Goal: Transaction & Acquisition: Purchase product/service

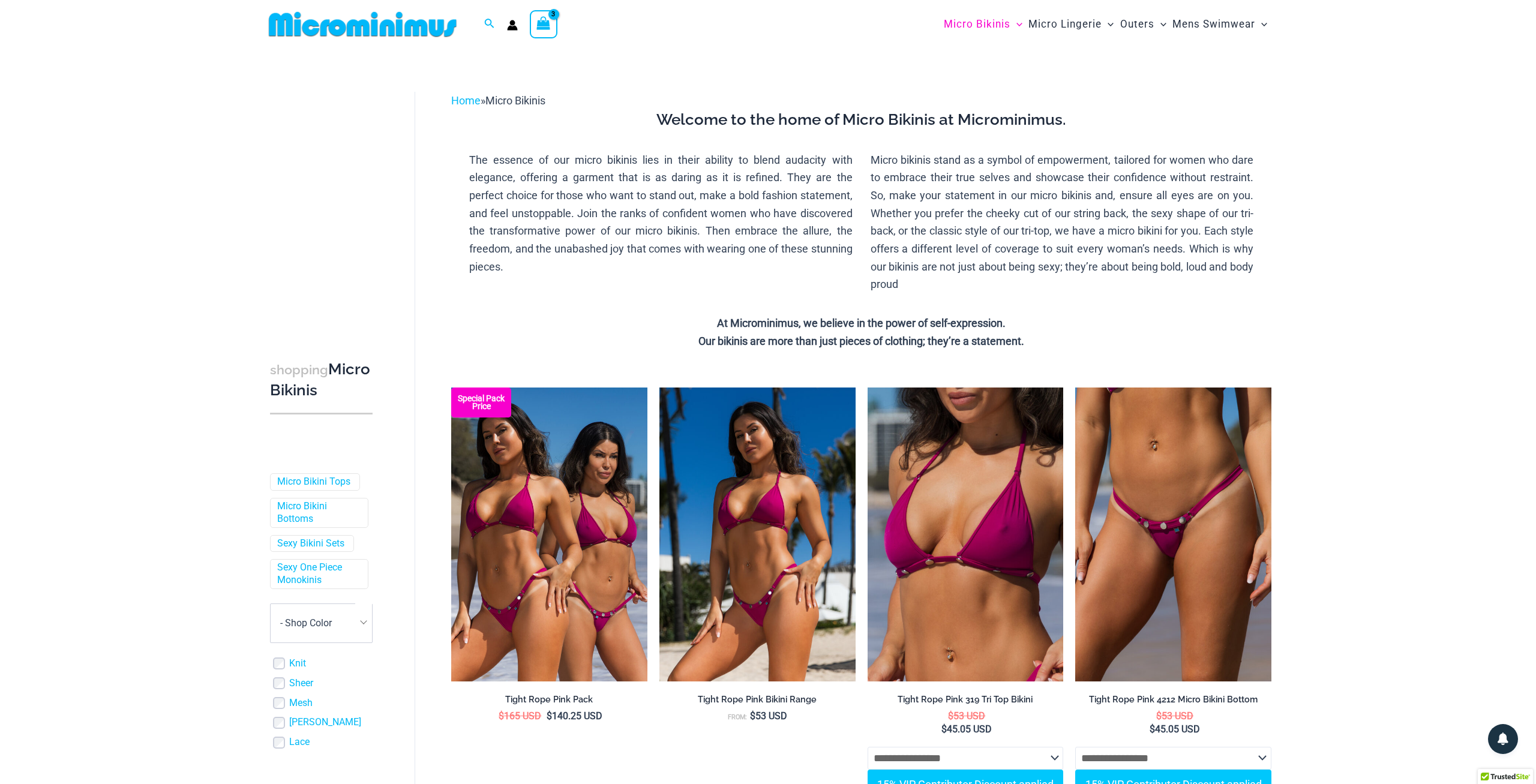
click at [535, 25] on div "View Shopping Cart, 3 items" at bounding box center [544, 24] width 28 height 28
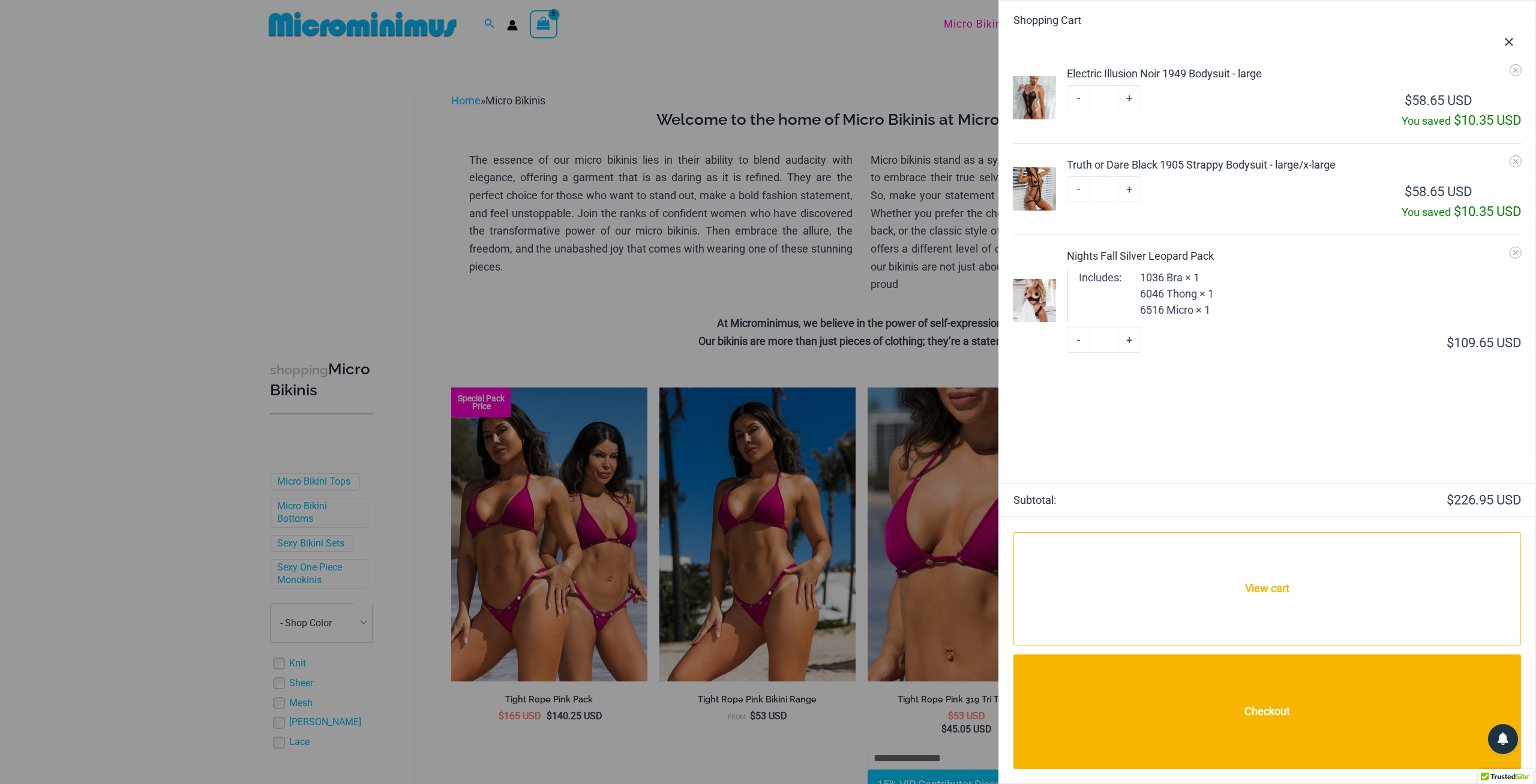
click at [168, 329] on div at bounding box center [768, 392] width 1536 height 784
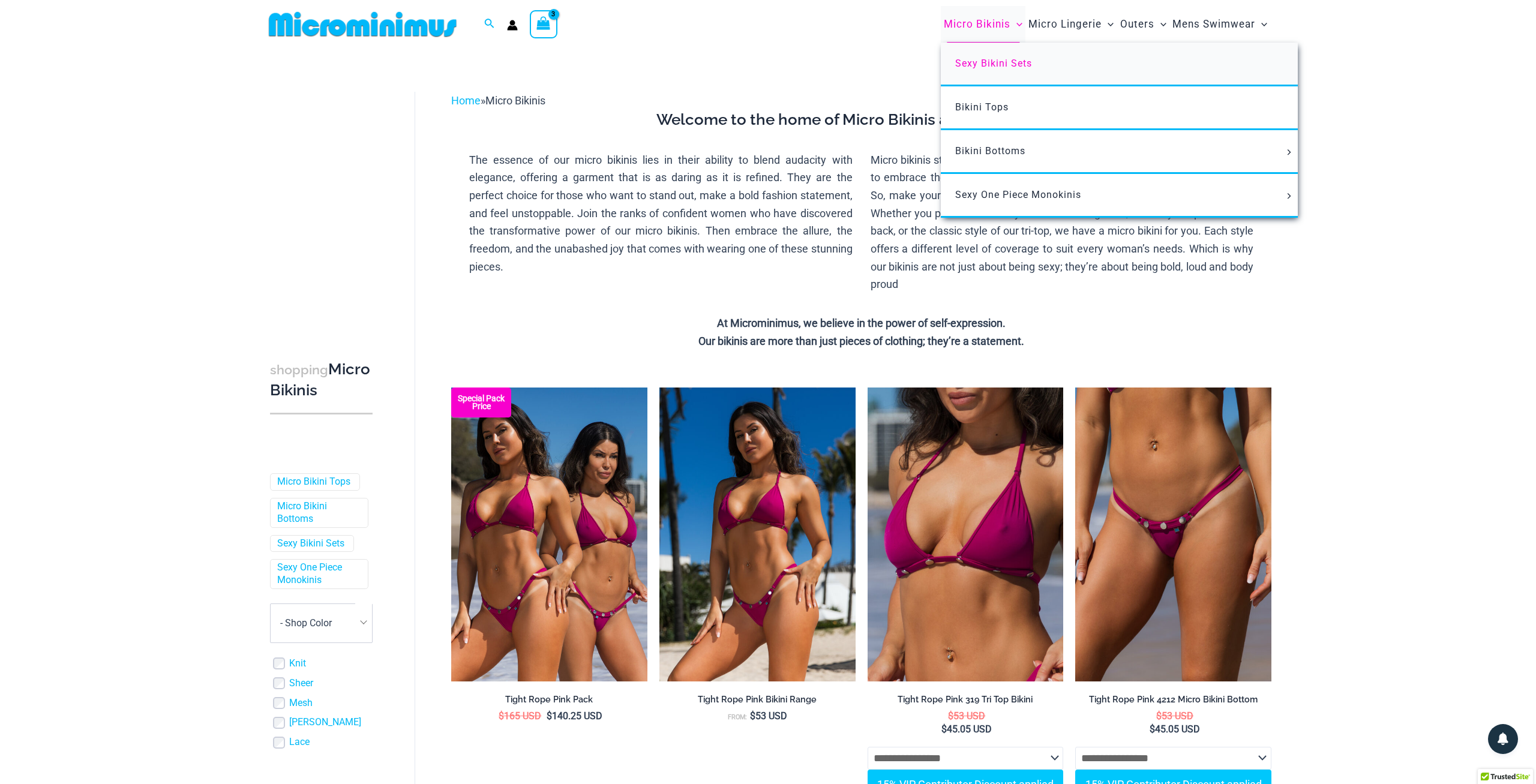
click at [980, 68] on span "Sexy Bikini Sets" at bounding box center [994, 63] width 77 height 11
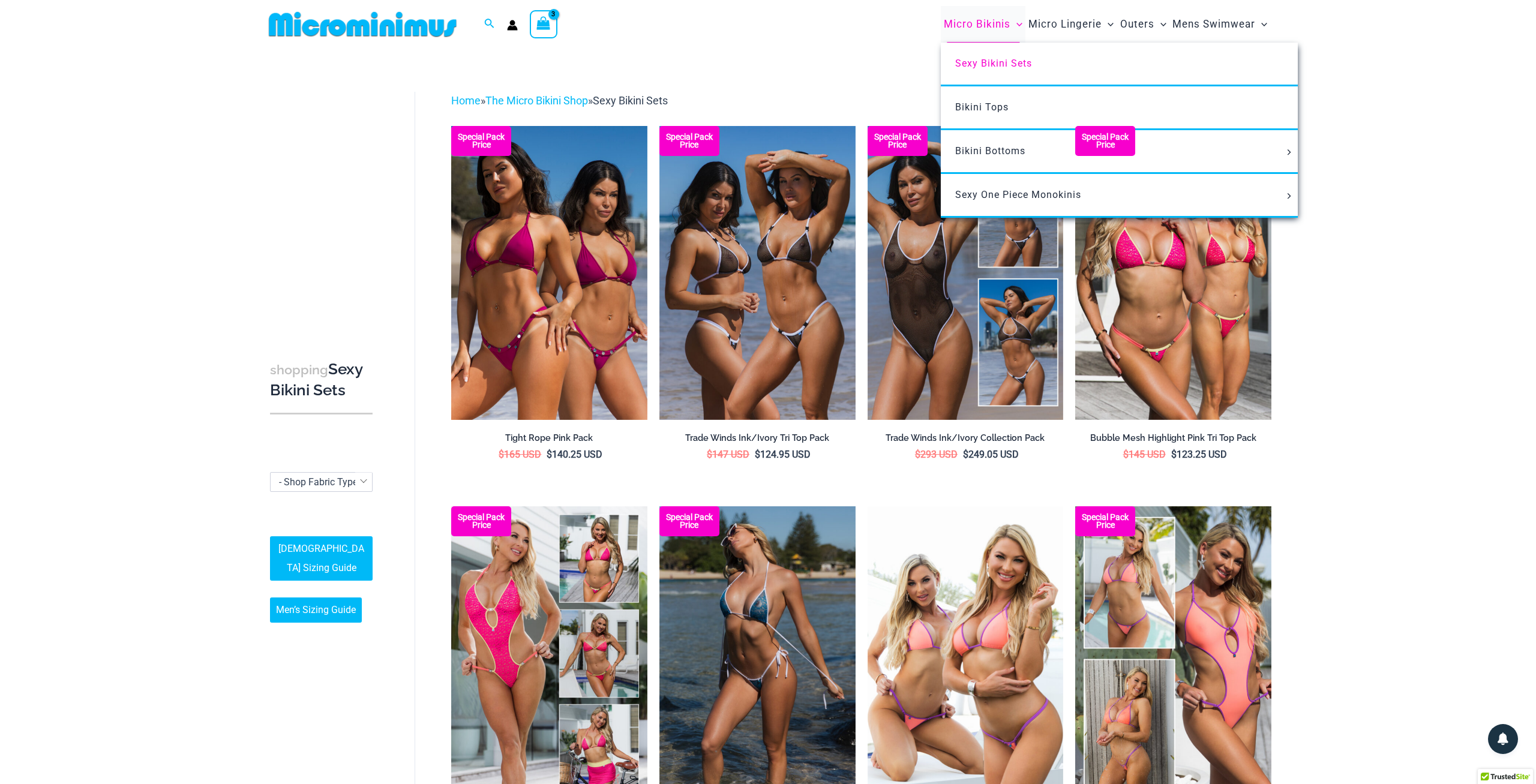
click at [996, 21] on span "Micro Bikinis" at bounding box center [977, 24] width 67 height 30
click at [991, 27] on span "Micro Bikinis" at bounding box center [977, 24] width 67 height 30
click at [944, 36] on span "Micro Bikinis" at bounding box center [977, 24] width 67 height 30
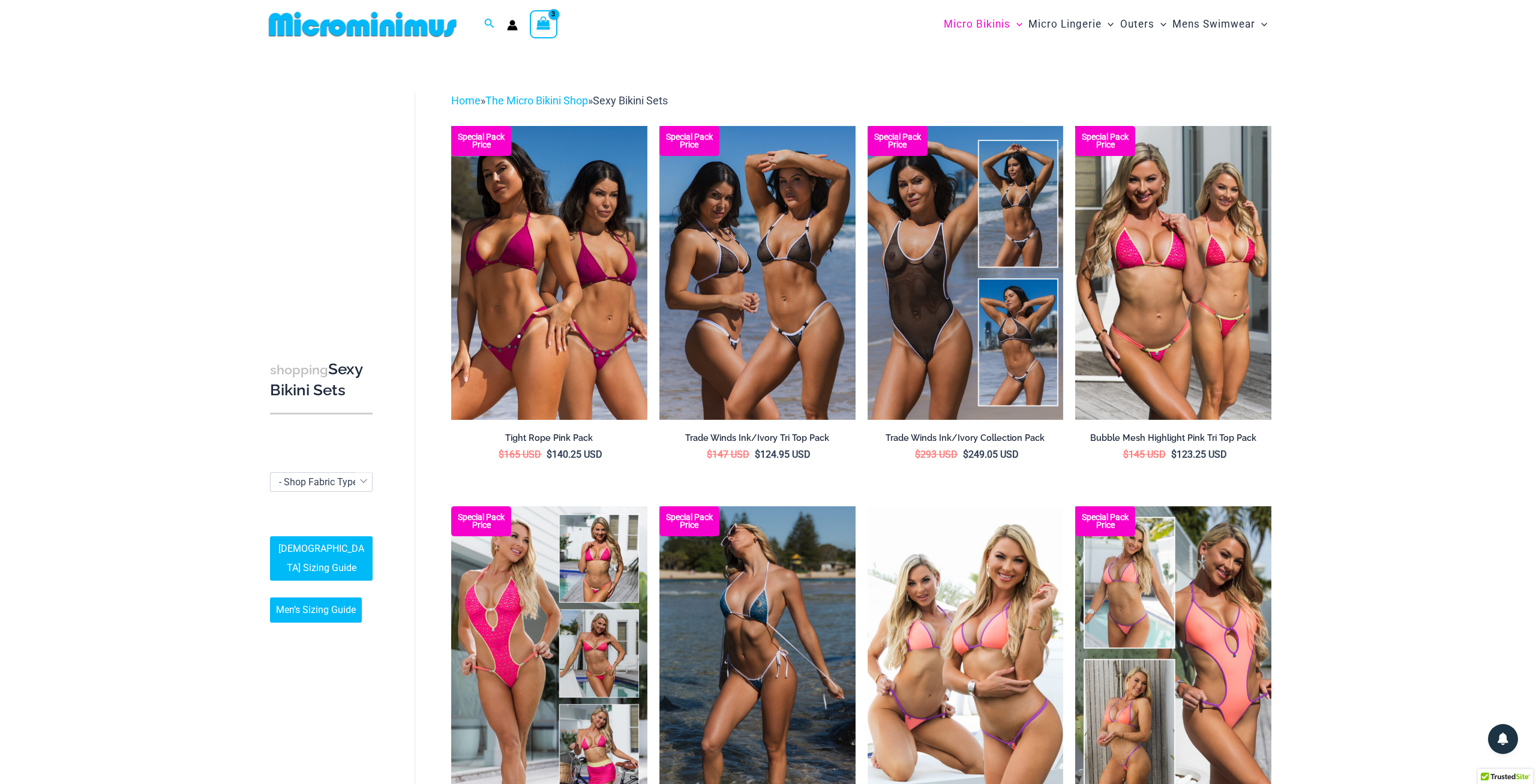
click at [369, 38] on img at bounding box center [362, 24] width 197 height 27
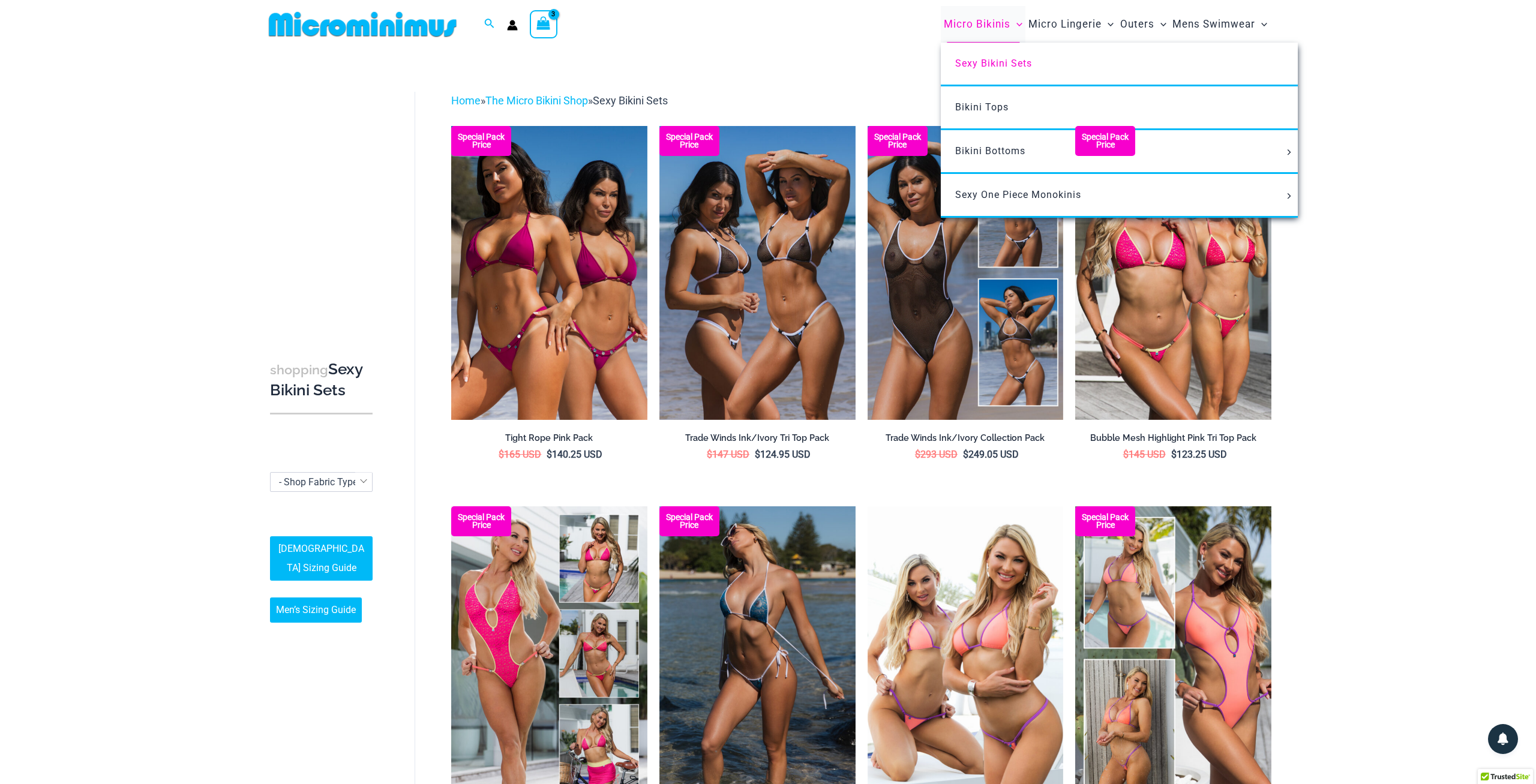
click at [988, 26] on span "Micro Bikinis" at bounding box center [977, 24] width 67 height 30
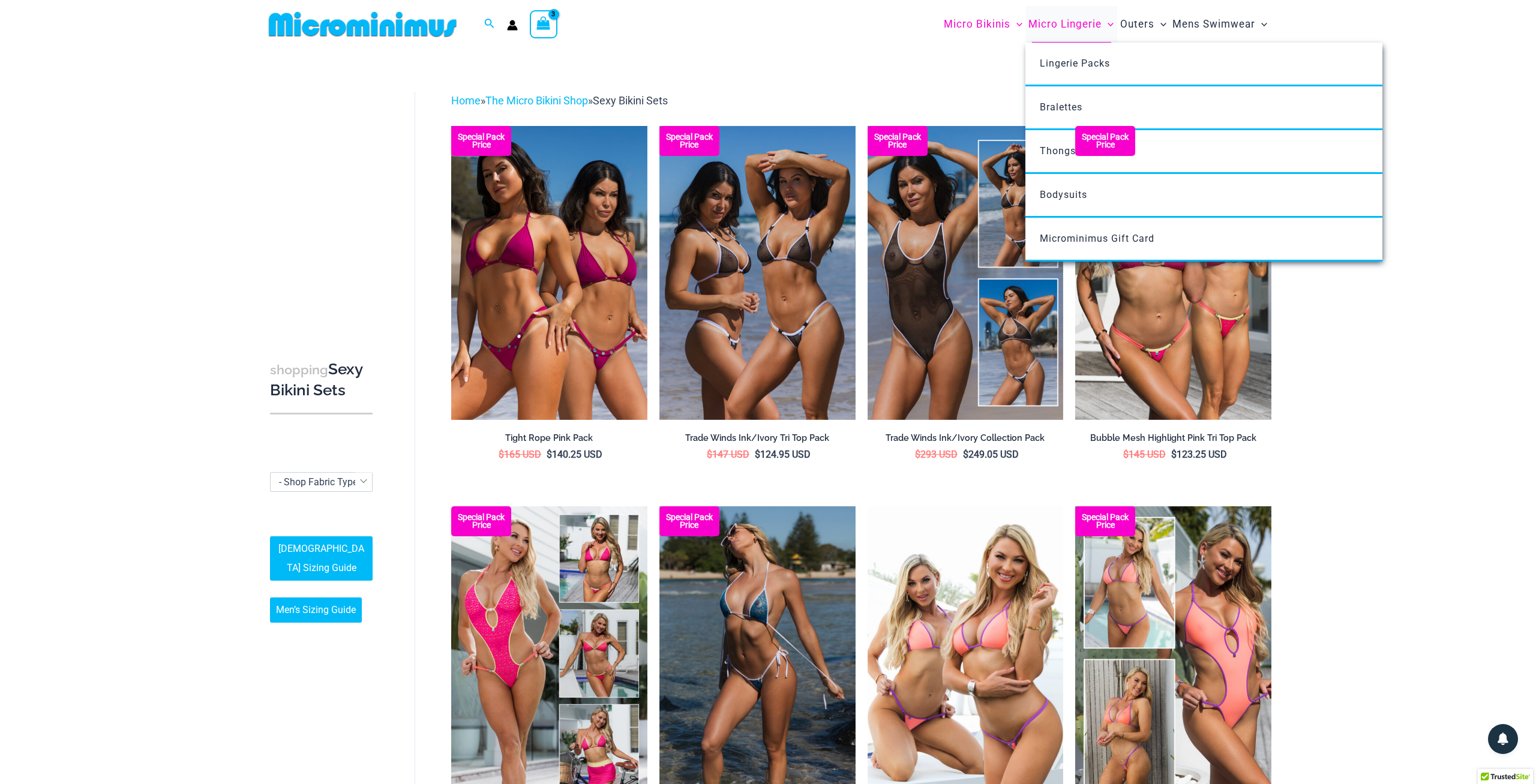
click at [1073, 19] on span "Micro Lingerie" at bounding box center [1065, 24] width 73 height 30
click at [1088, 33] on span "Micro Lingerie" at bounding box center [1065, 24] width 73 height 30
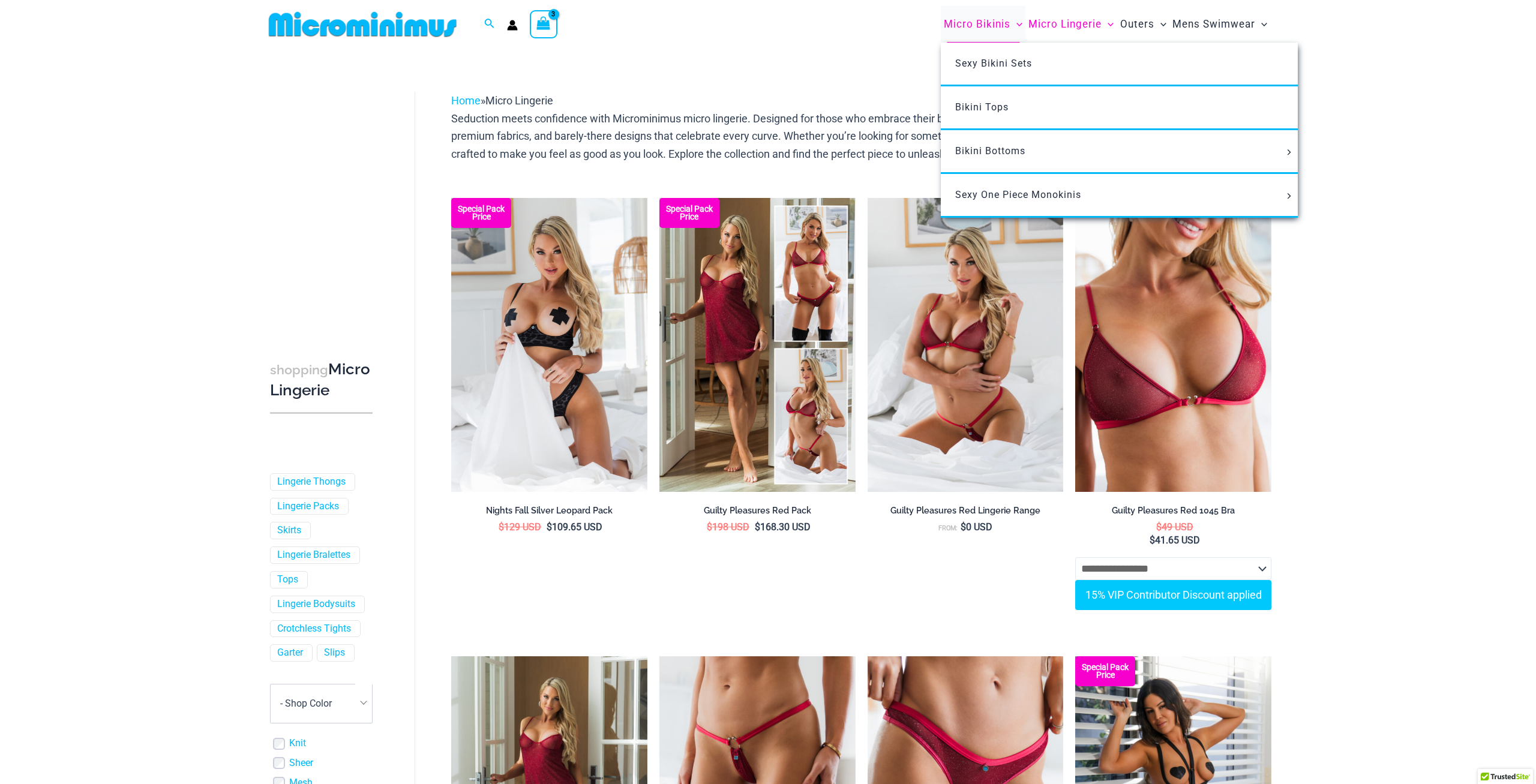
click at [993, 42] on li "Micro Bikinis Menu Toggle Sexy Bikini Sets Bikini Tops Bikini Bottoms Menu Togg…" at bounding box center [983, 24] width 85 height 37
click at [972, 27] on span "Micro Bikinis" at bounding box center [977, 24] width 67 height 30
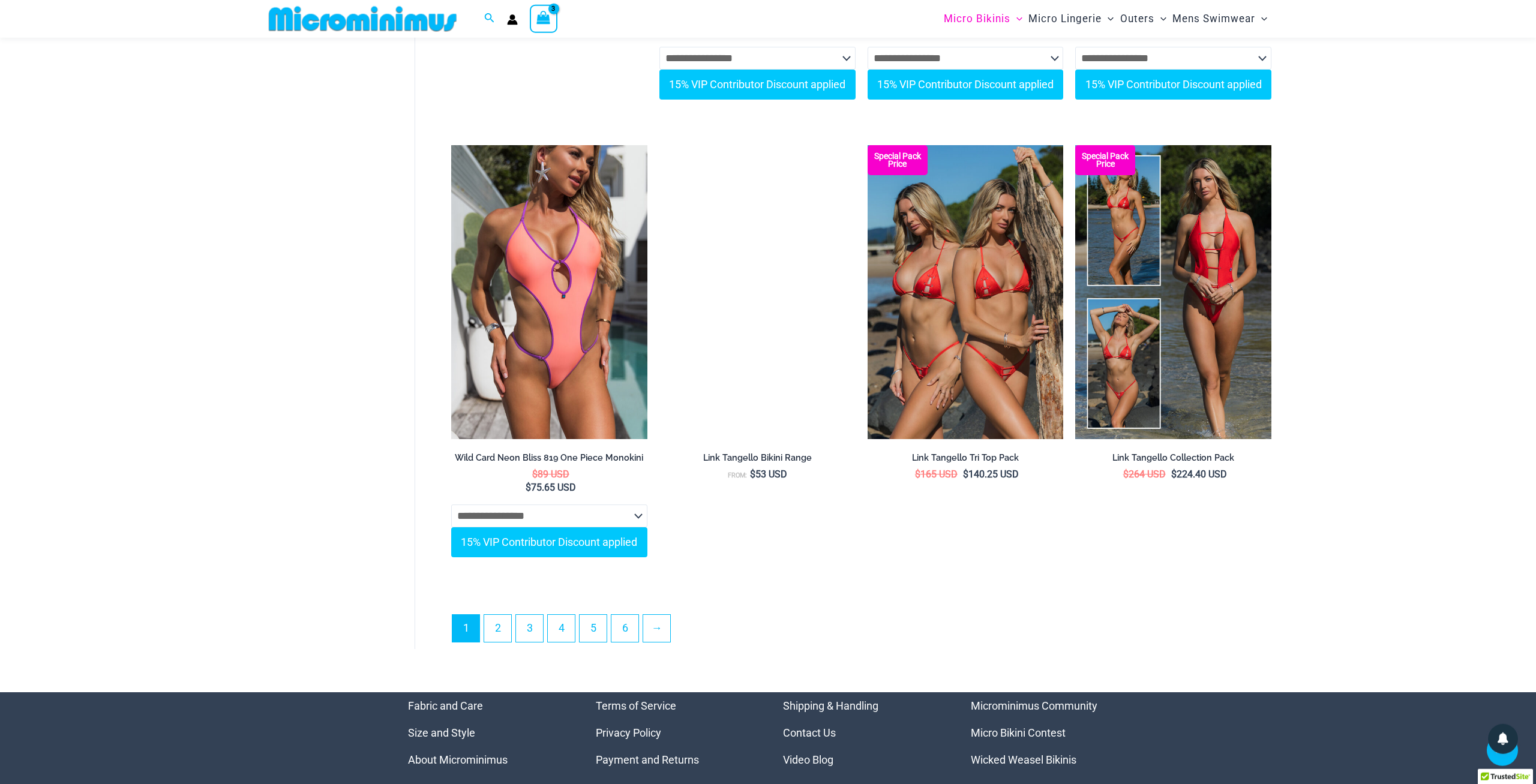
scroll to position [3483, 0]
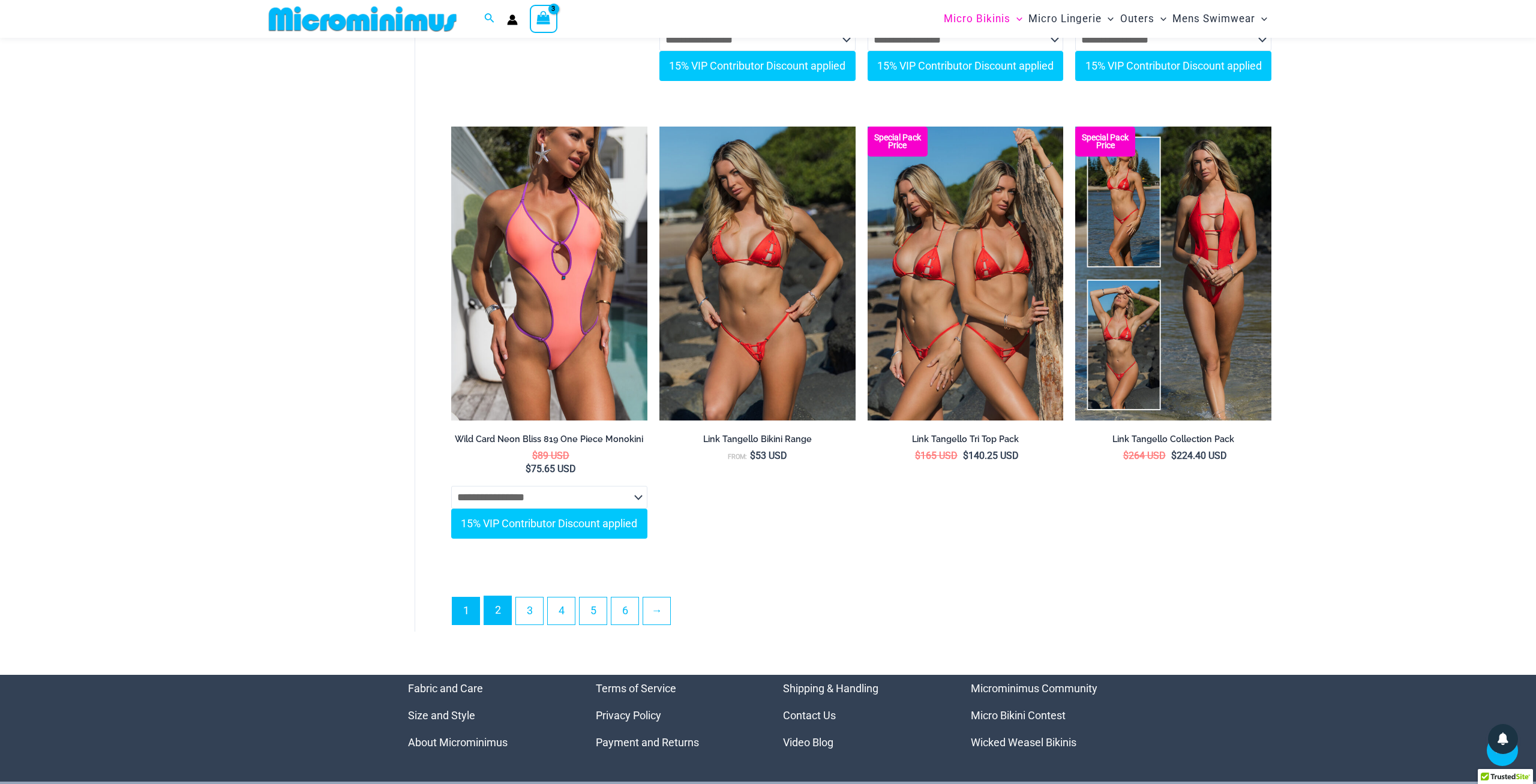
click at [496, 625] on link "2" at bounding box center [497, 610] width 27 height 28
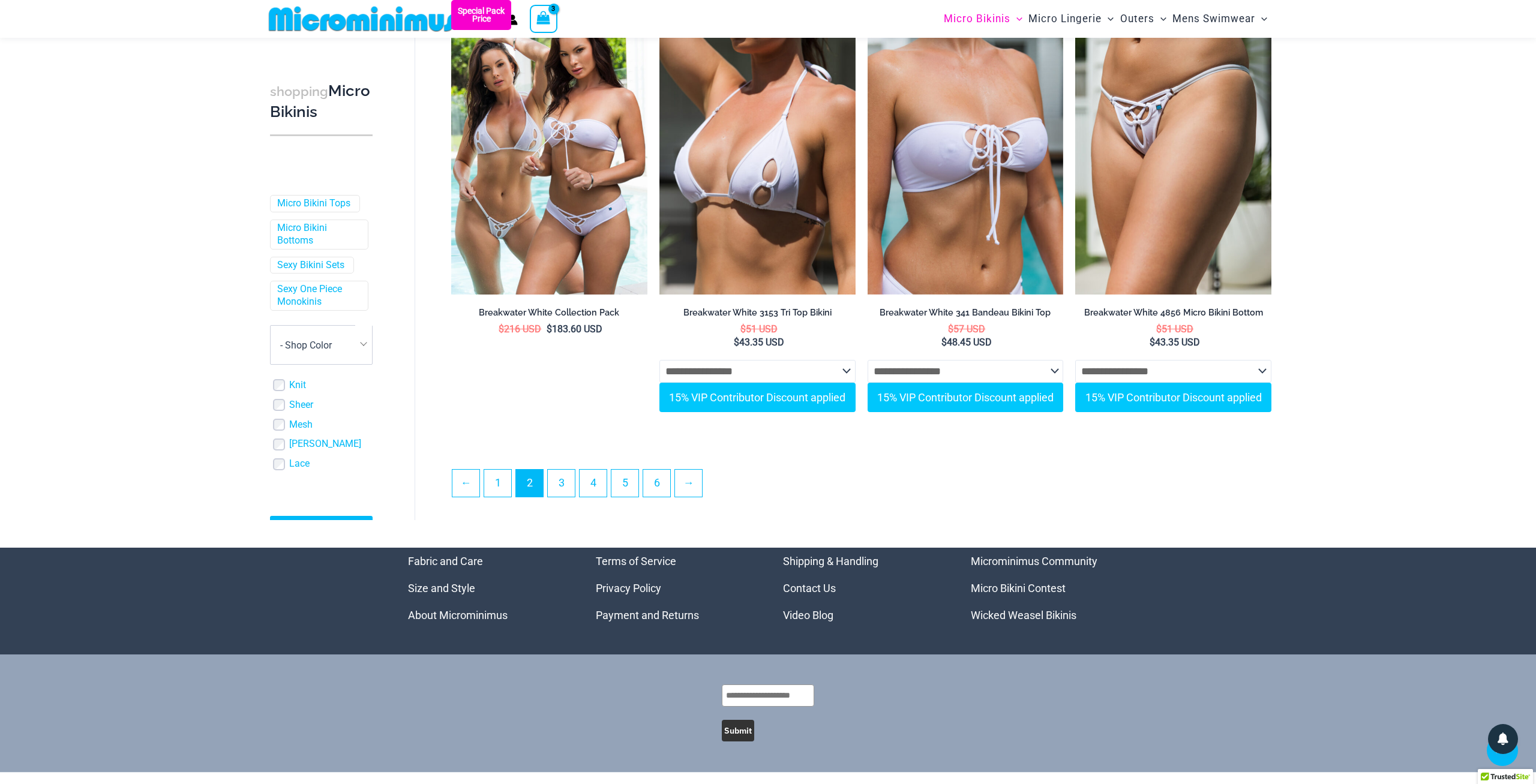
scroll to position [3360, 0]
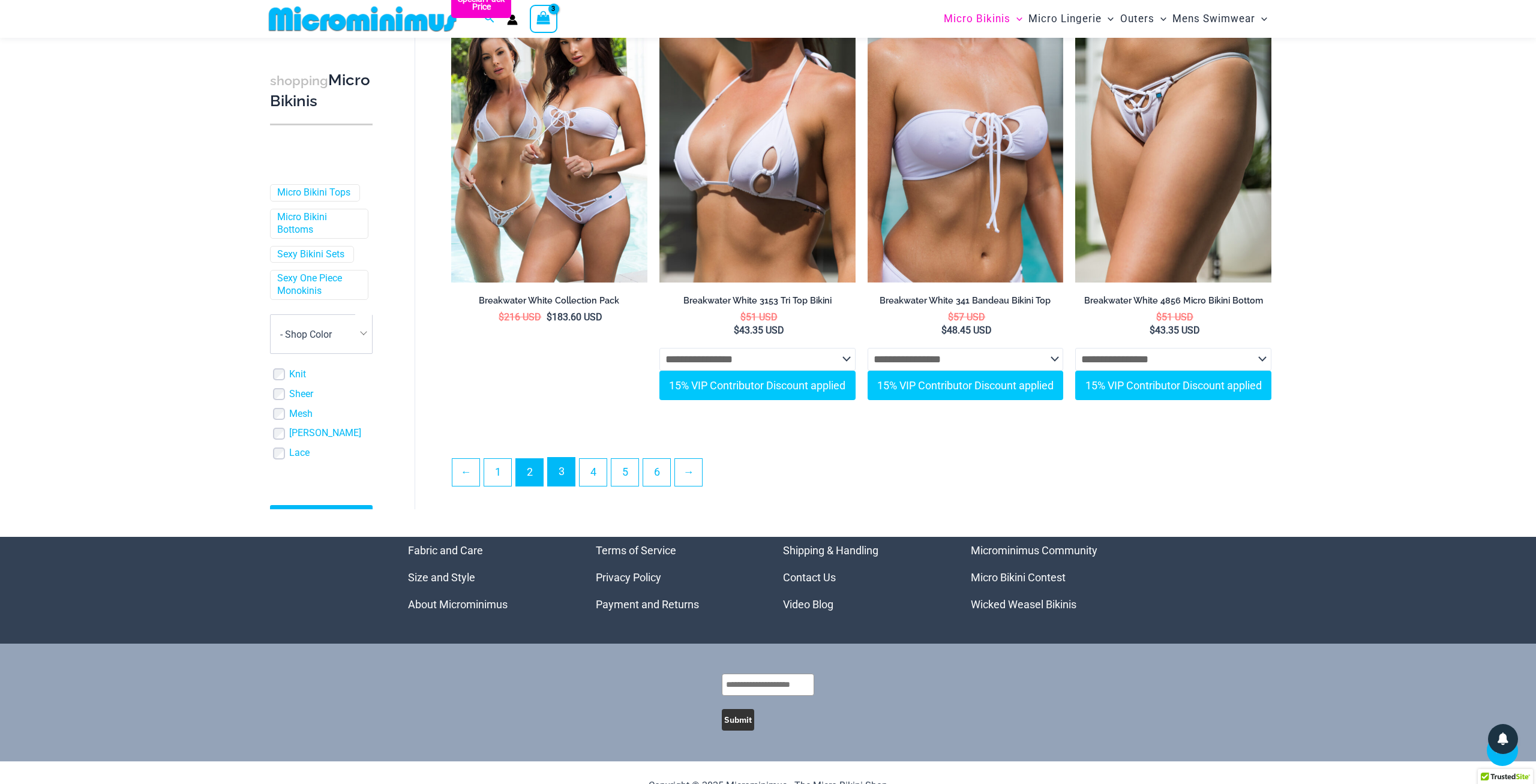
click at [556, 483] on link "3" at bounding box center [561, 472] width 27 height 28
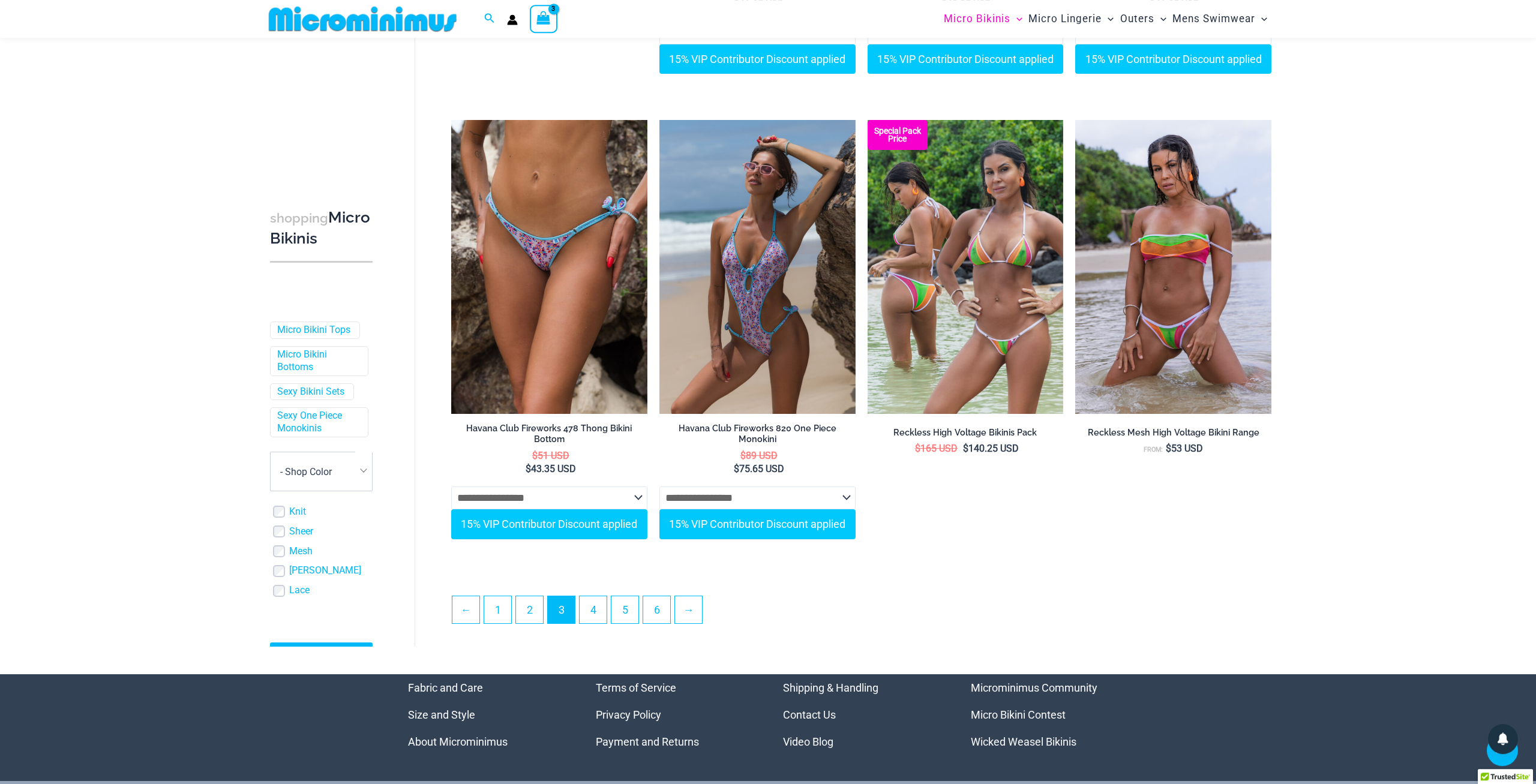
scroll to position [3234, 0]
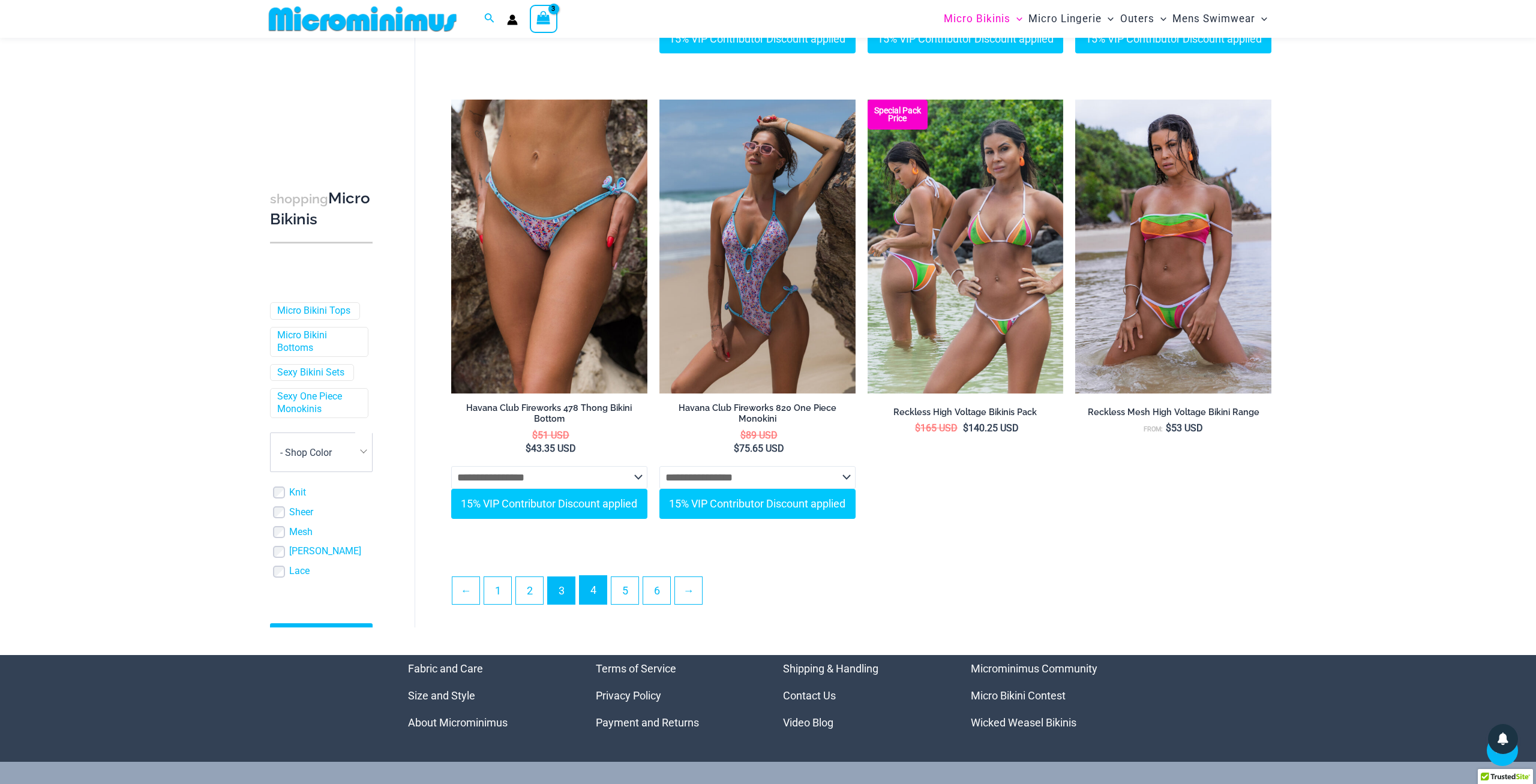
click at [590, 594] on link "4" at bounding box center [593, 589] width 27 height 28
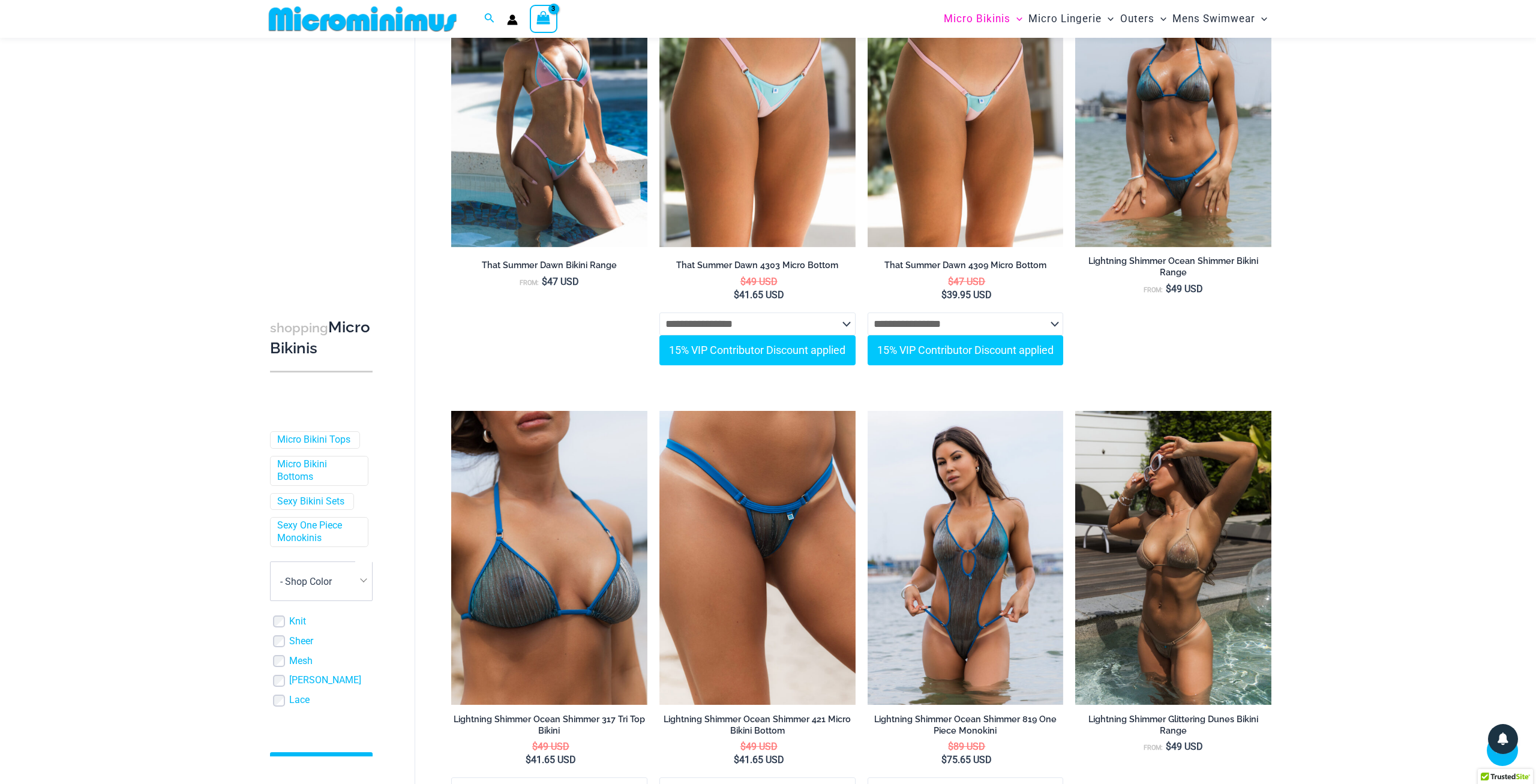
scroll to position [2840, 0]
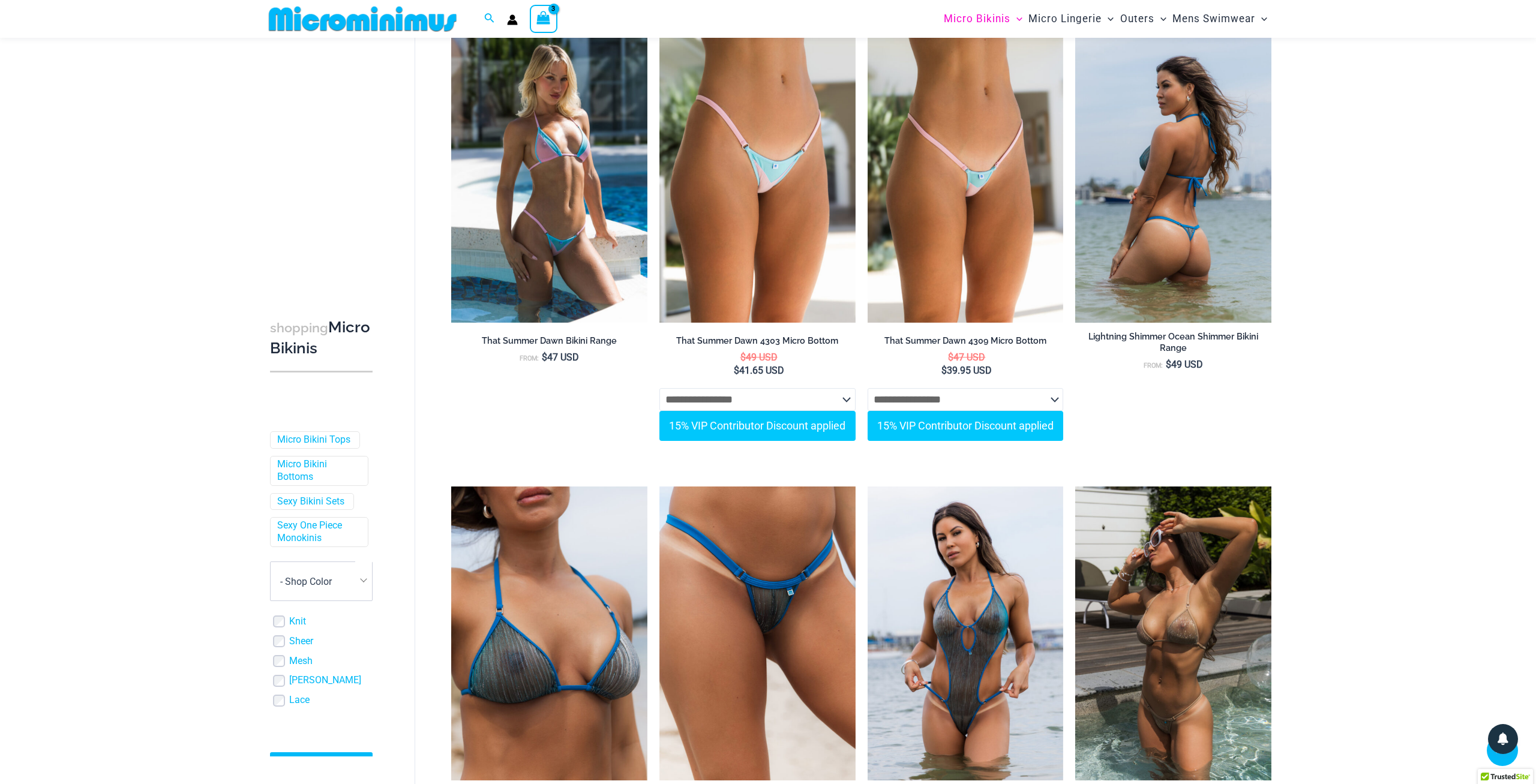
click at [1233, 142] on img at bounding box center [1173, 176] width 196 height 294
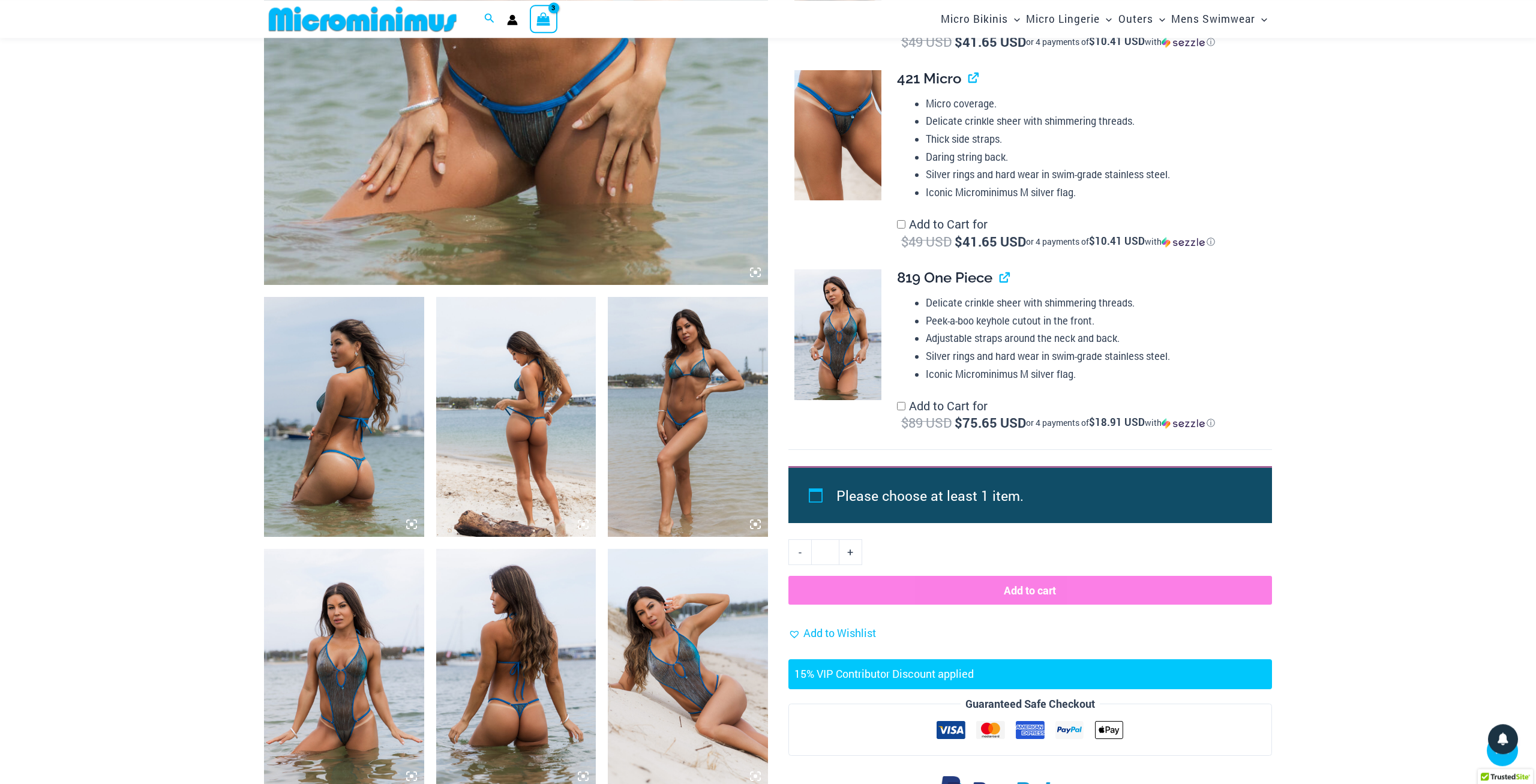
scroll to position [551, 0]
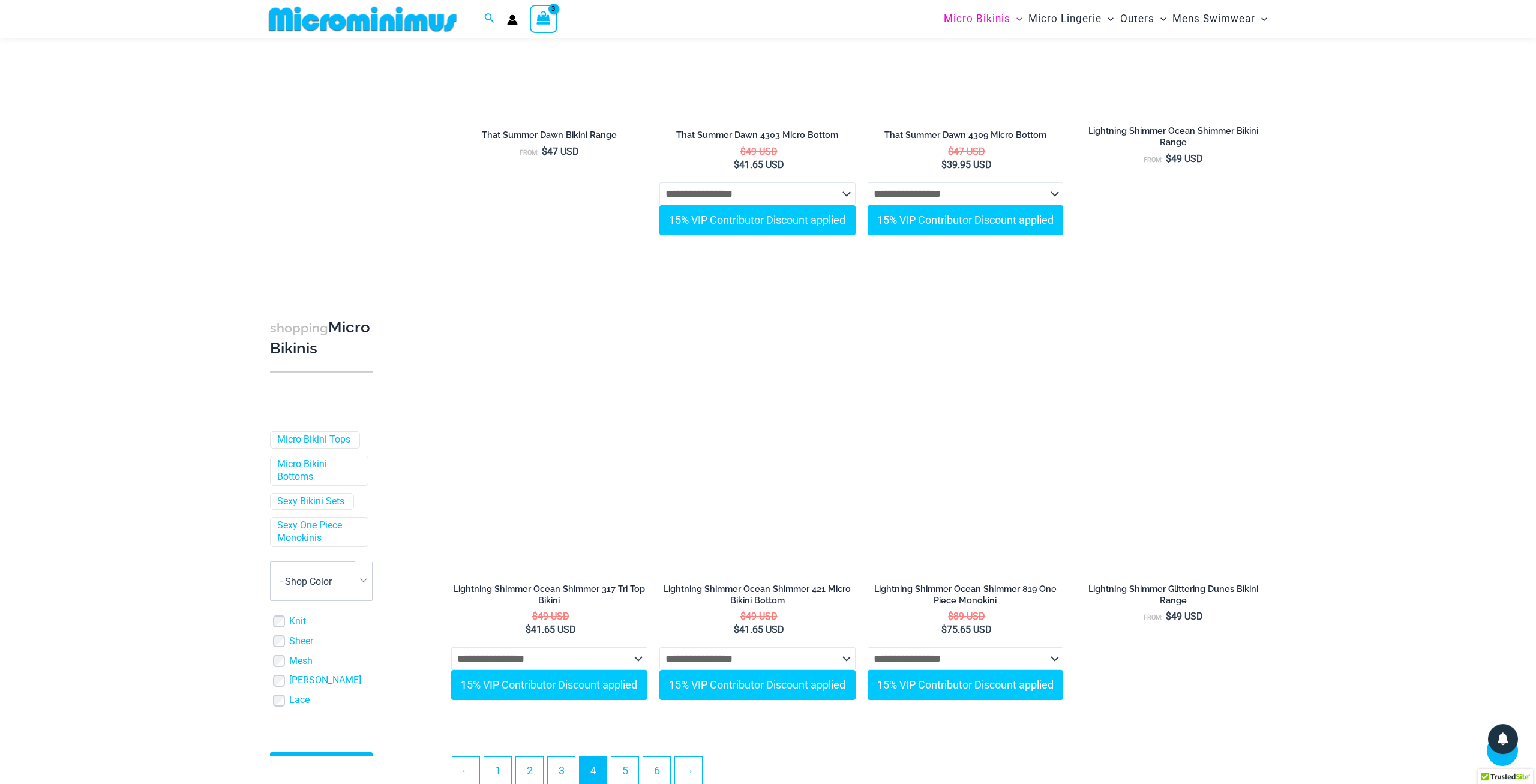
scroll to position [3135, 0]
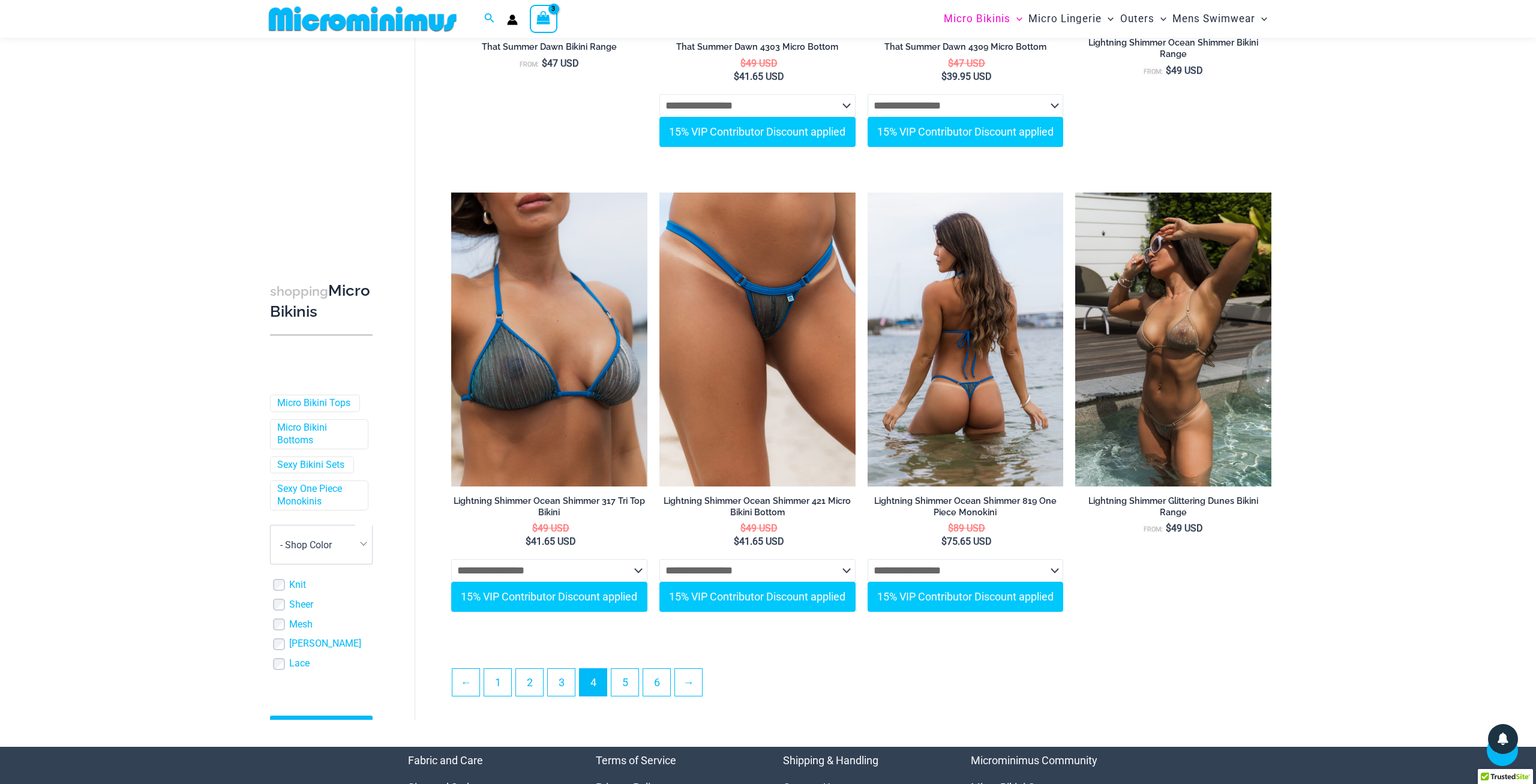
click at [867, 559] on select "**********" at bounding box center [965, 570] width 196 height 23
select select "*****"
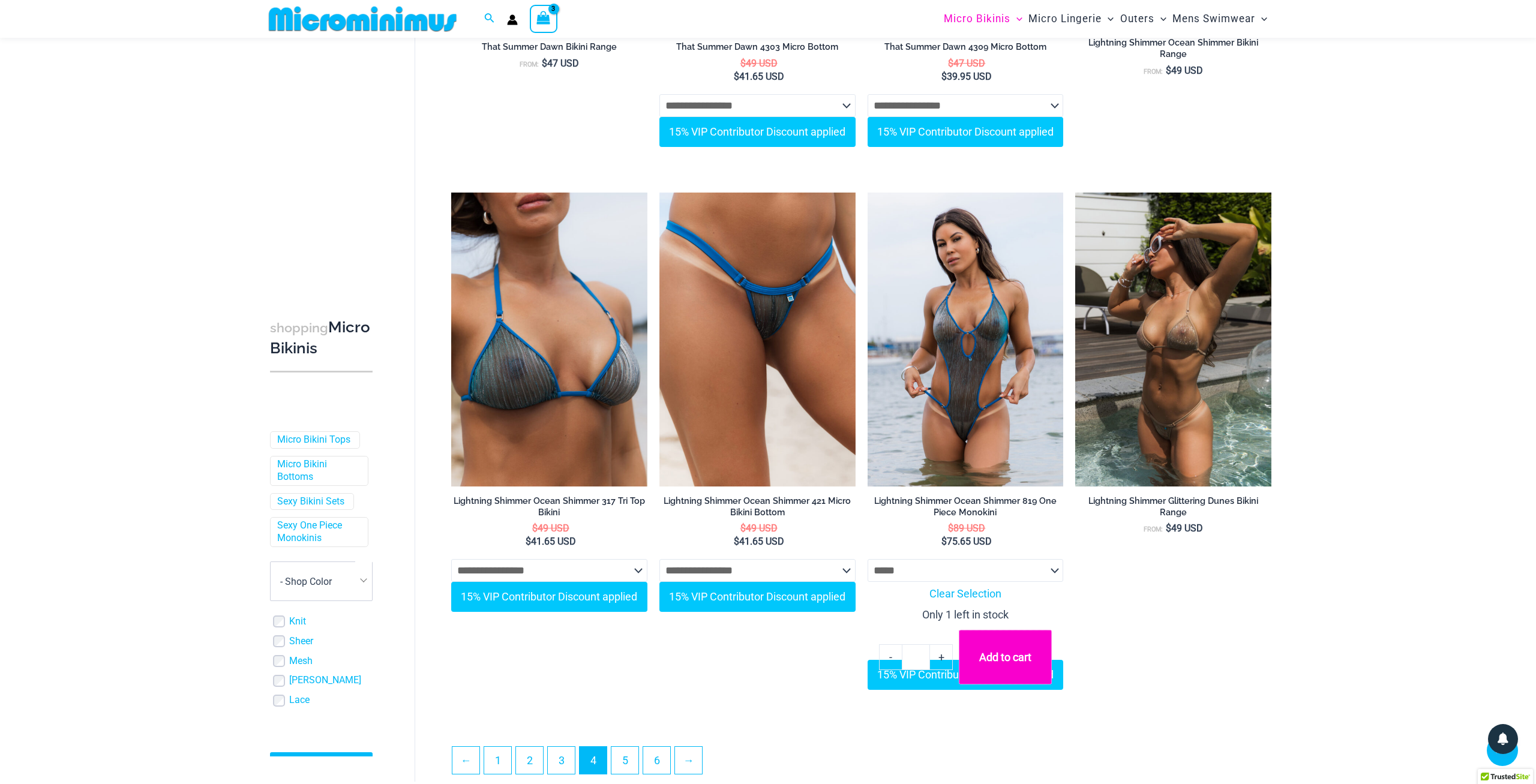
click at [1006, 656] on button "Add to cart" at bounding box center [1005, 657] width 92 height 55
click at [550, 11] on icon "View Shopping Cart, 4 items" at bounding box center [542, 18] width 16 height 17
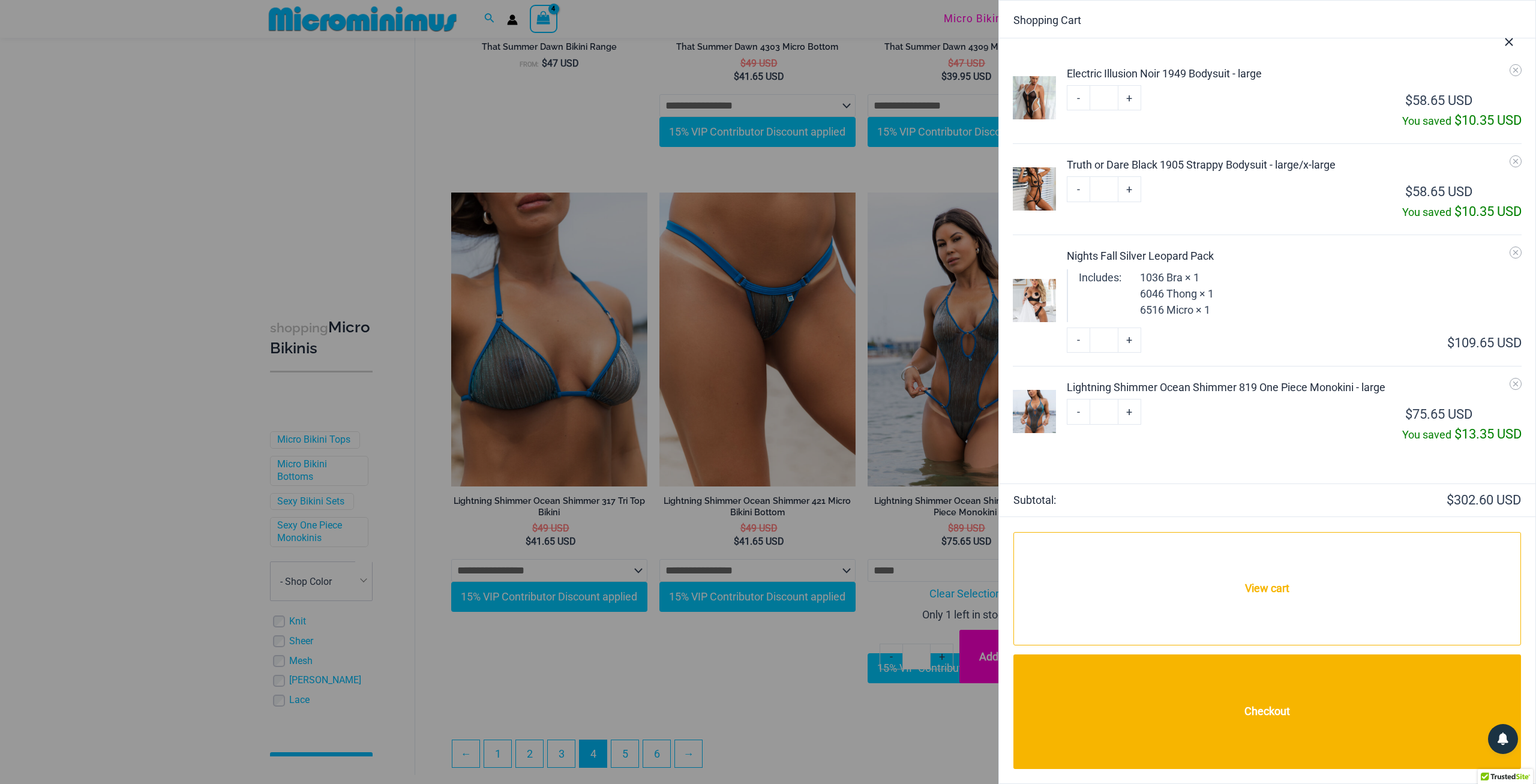
click at [1029, 93] on img at bounding box center [1034, 98] width 43 height 43
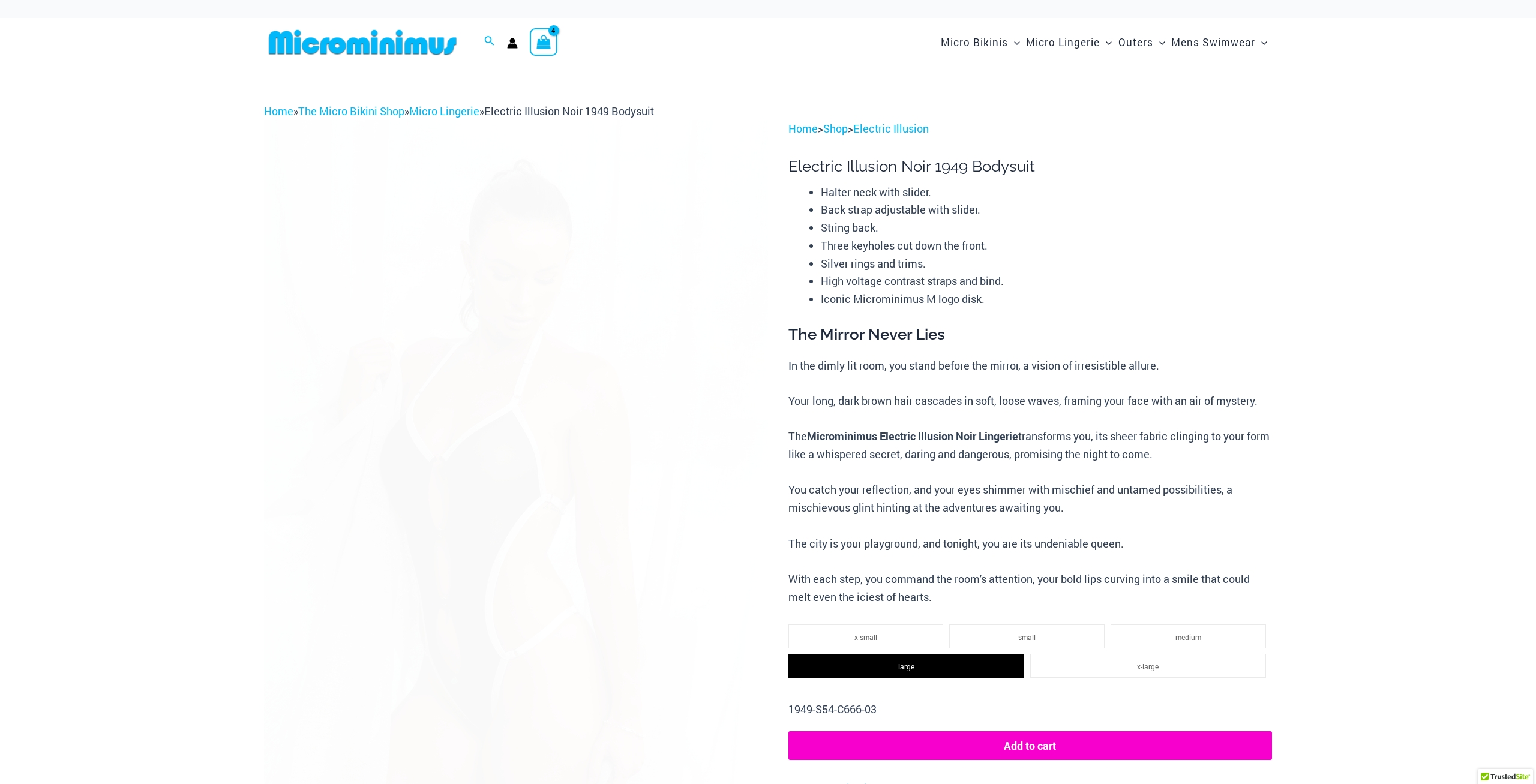
select select
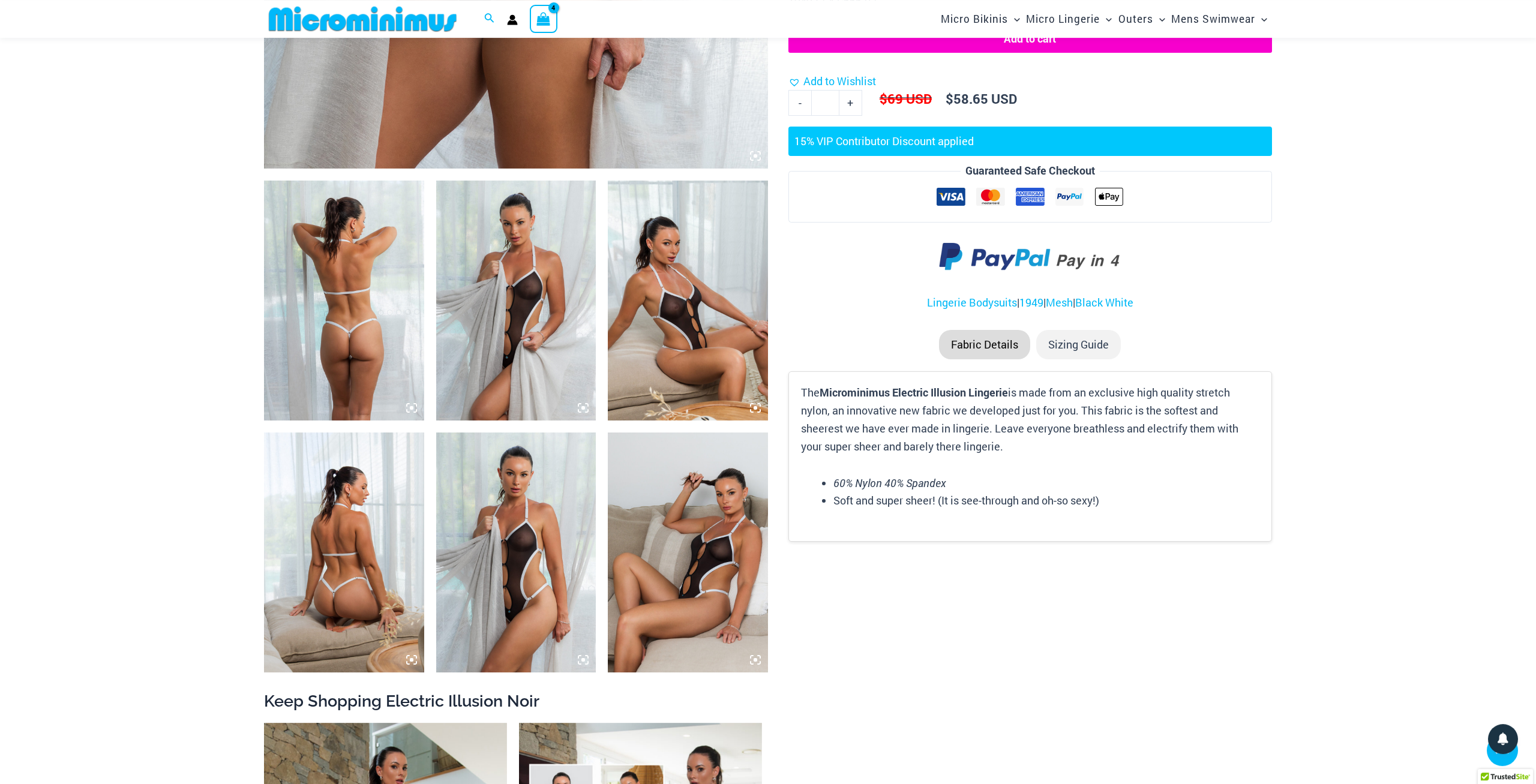
scroll to position [677, 0]
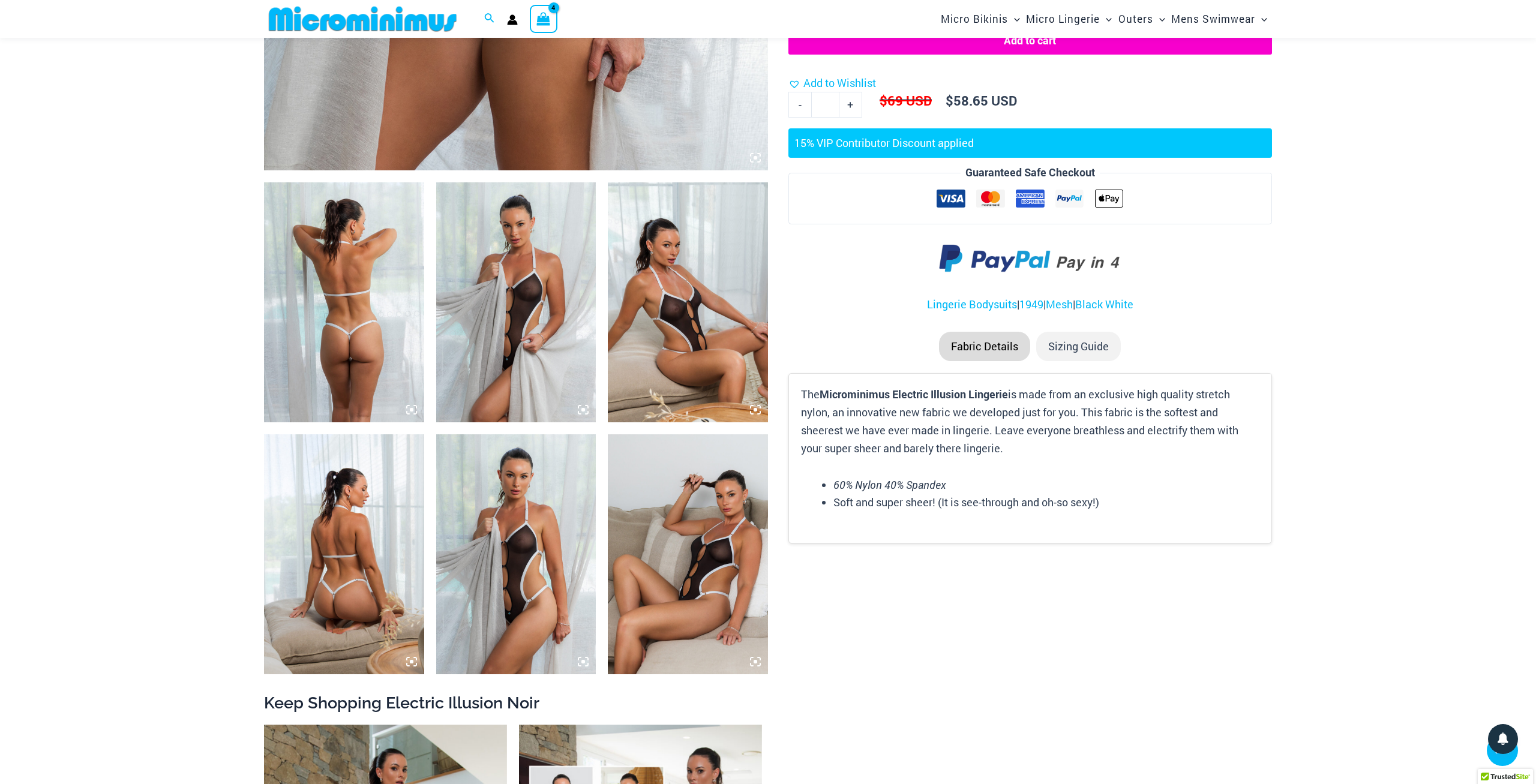
click at [368, 316] on img at bounding box center [344, 302] width 160 height 240
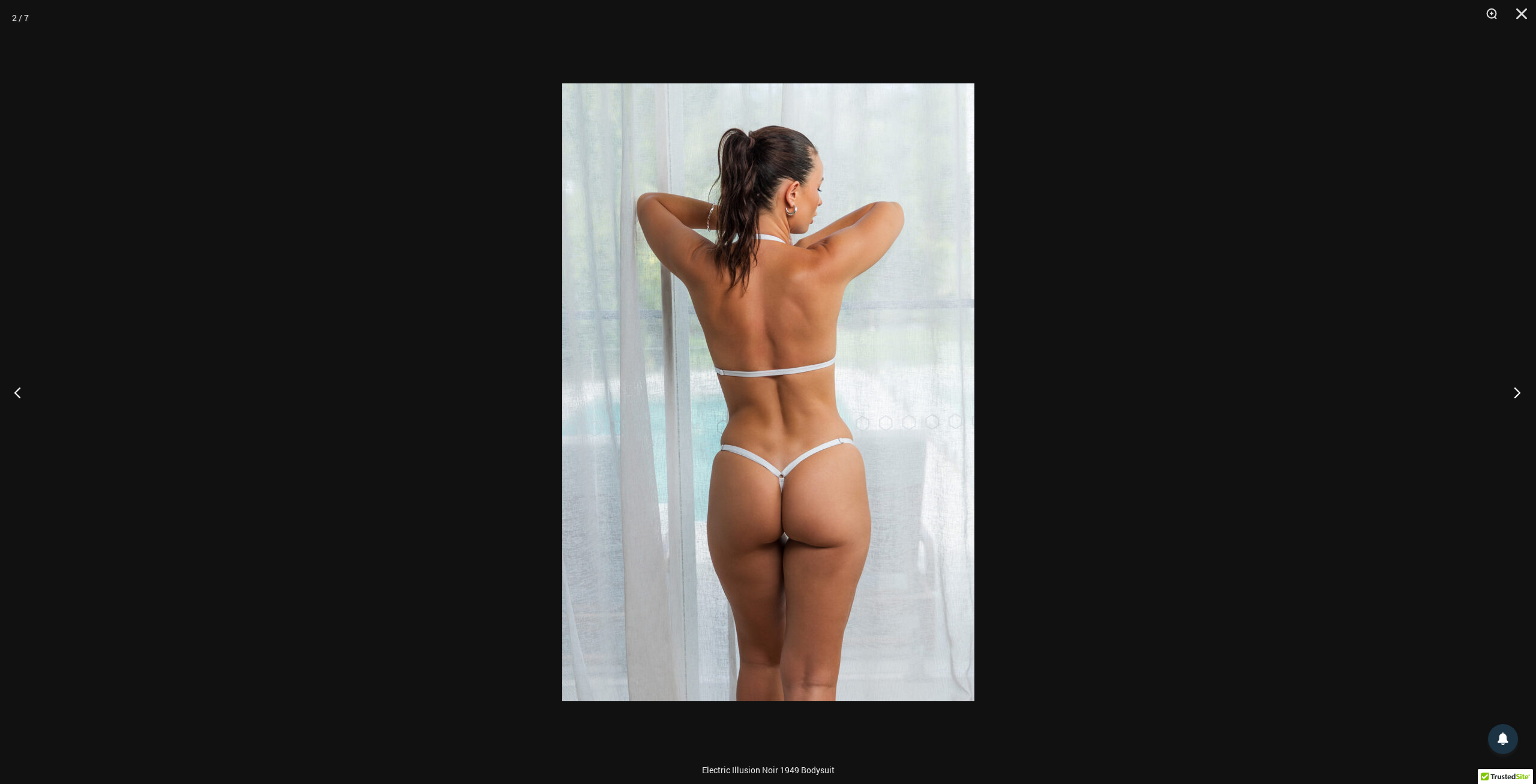
click at [1515, 396] on button "Next" at bounding box center [1513, 392] width 45 height 60
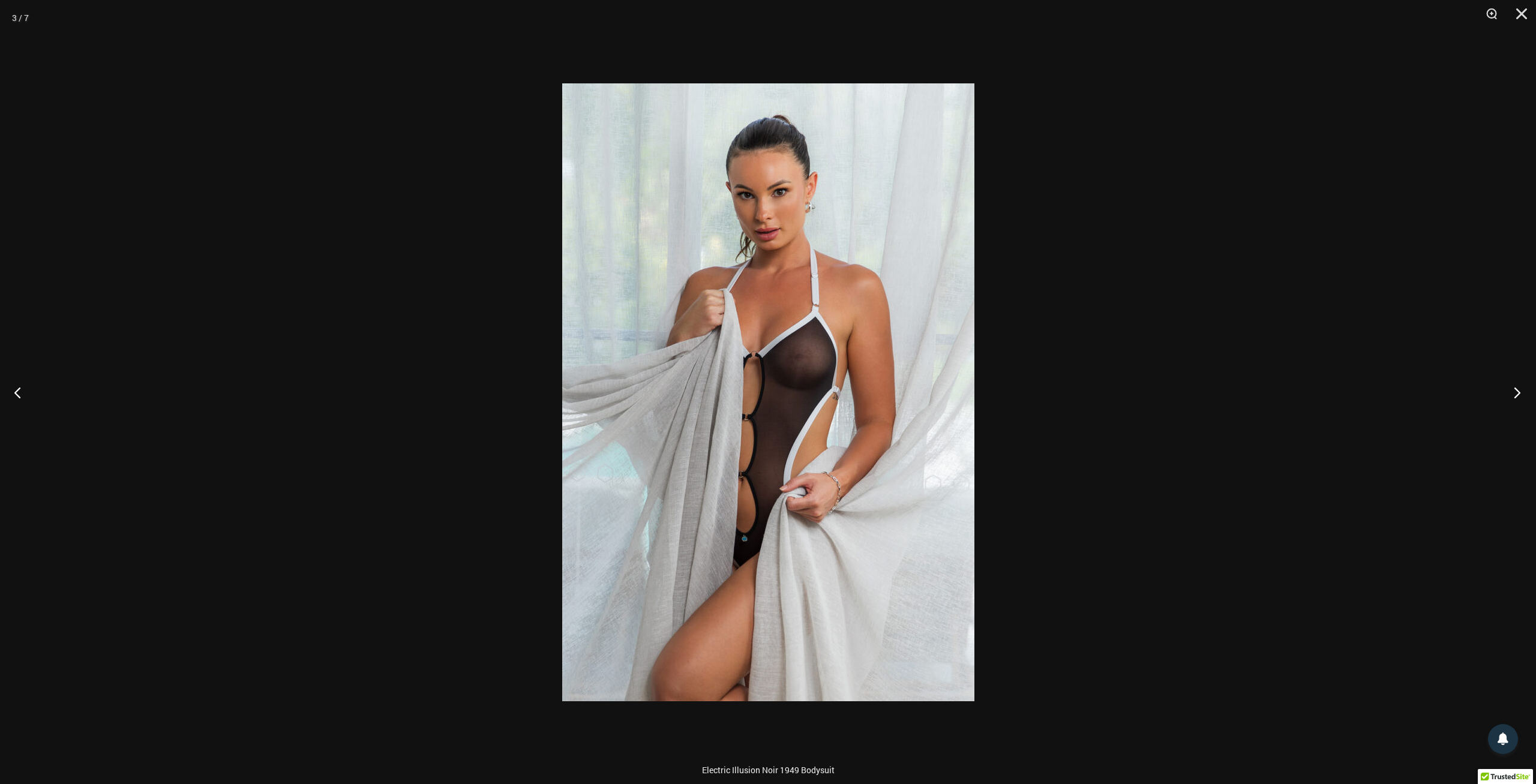
click at [1515, 396] on button "Next" at bounding box center [1513, 392] width 45 height 60
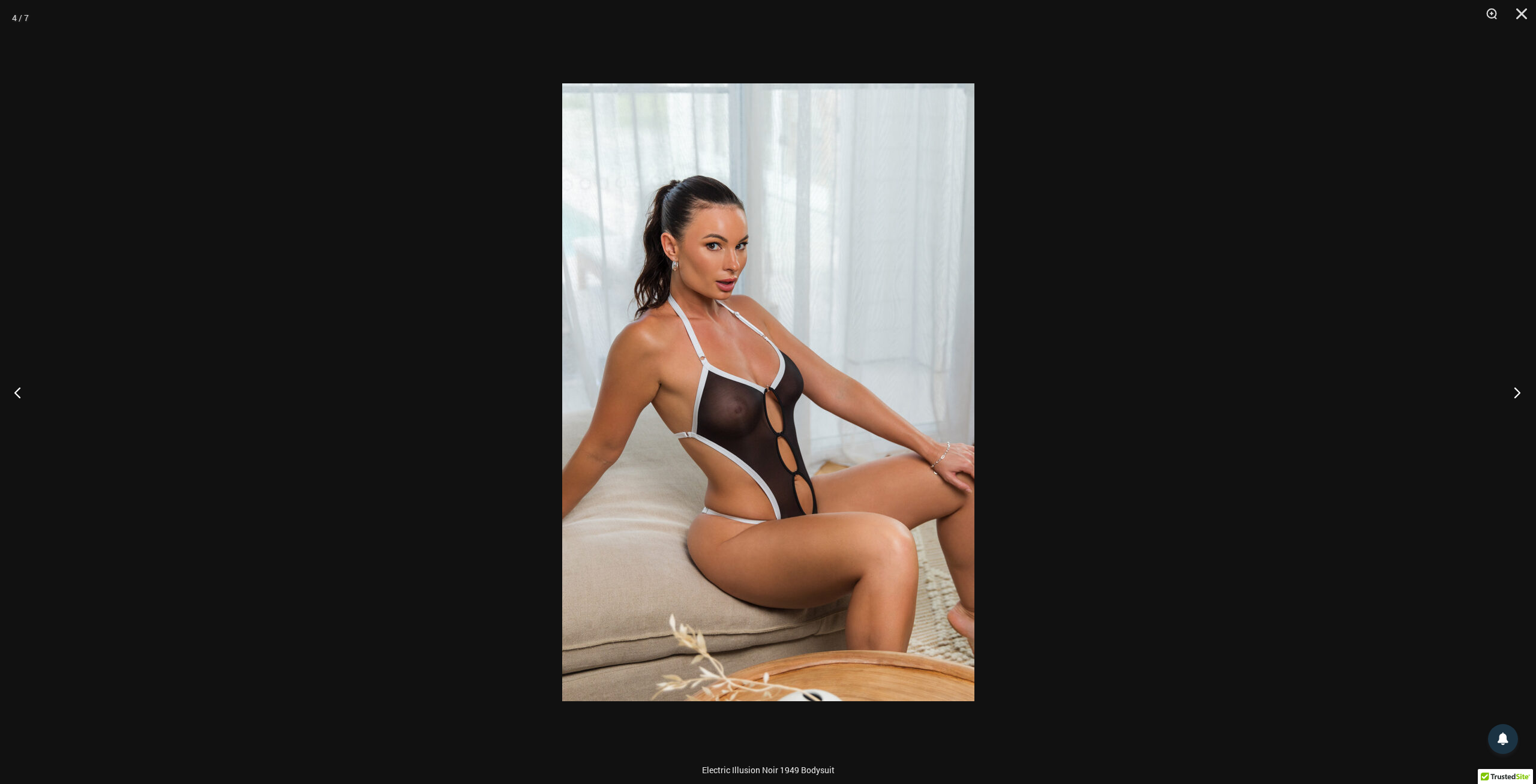
click at [1515, 396] on button "Next" at bounding box center [1513, 392] width 45 height 60
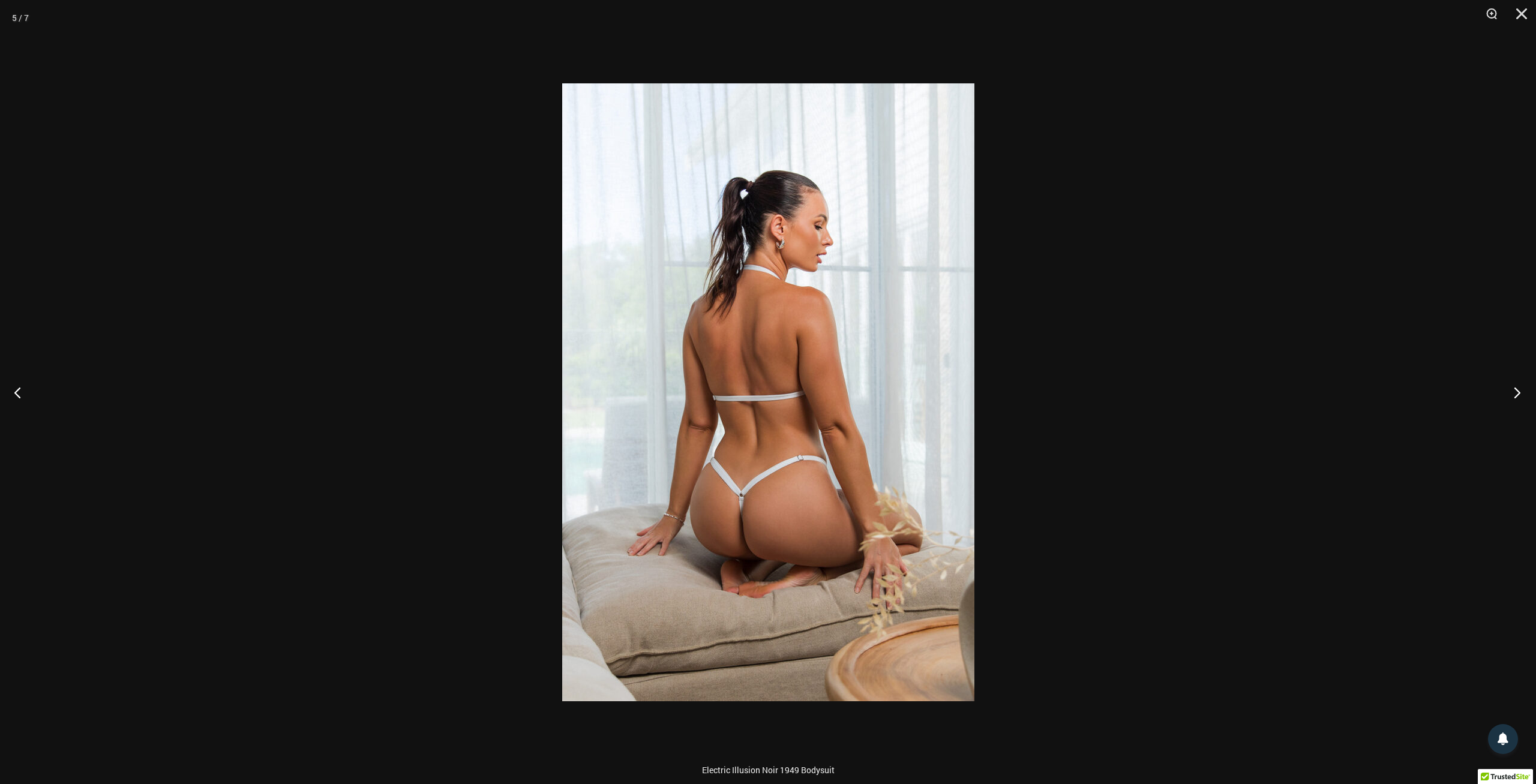
click at [1516, 396] on button "Next" at bounding box center [1513, 392] width 45 height 60
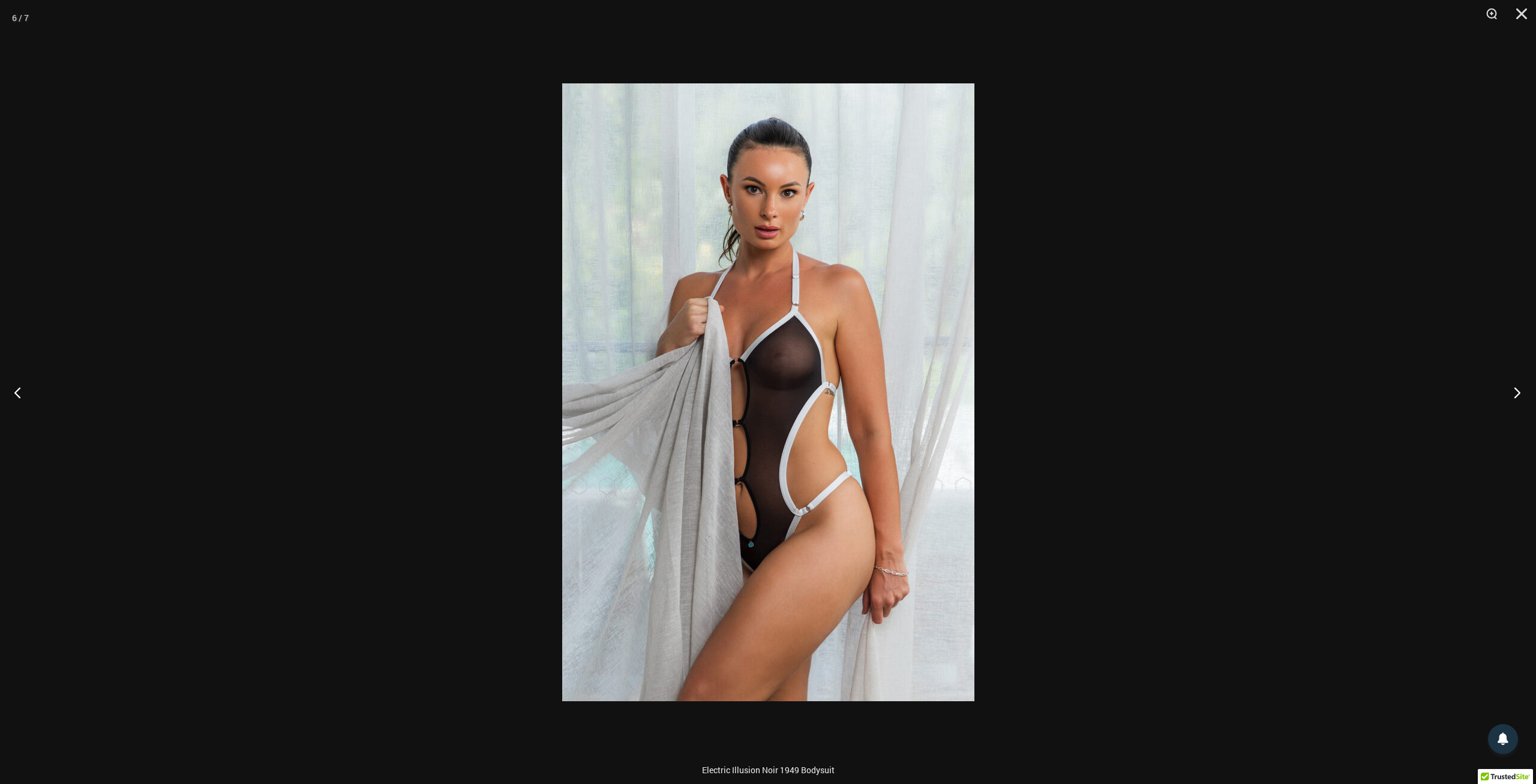
click at [1516, 396] on button "Next" at bounding box center [1513, 392] width 45 height 60
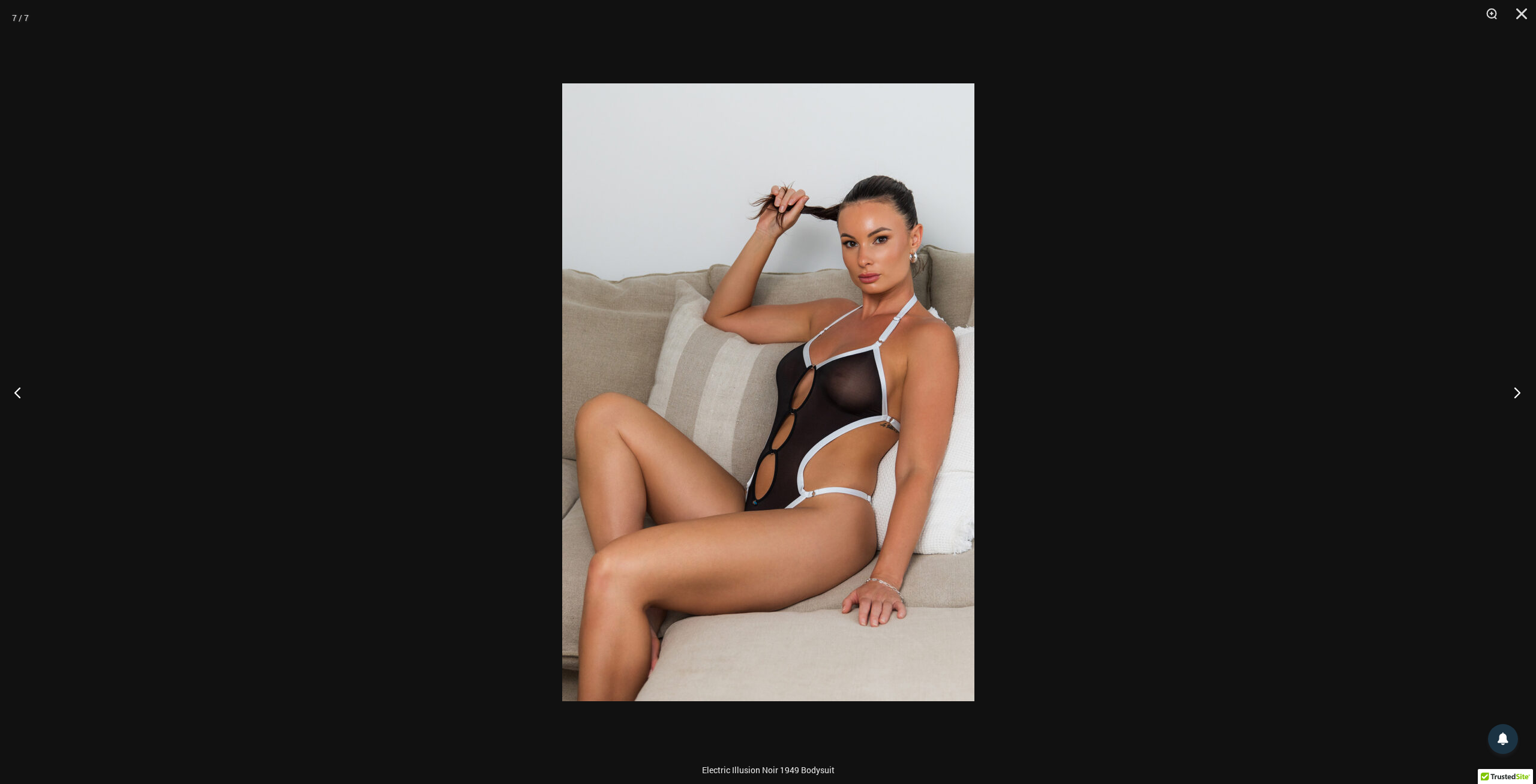
click at [1516, 396] on button "Next" at bounding box center [1513, 392] width 45 height 60
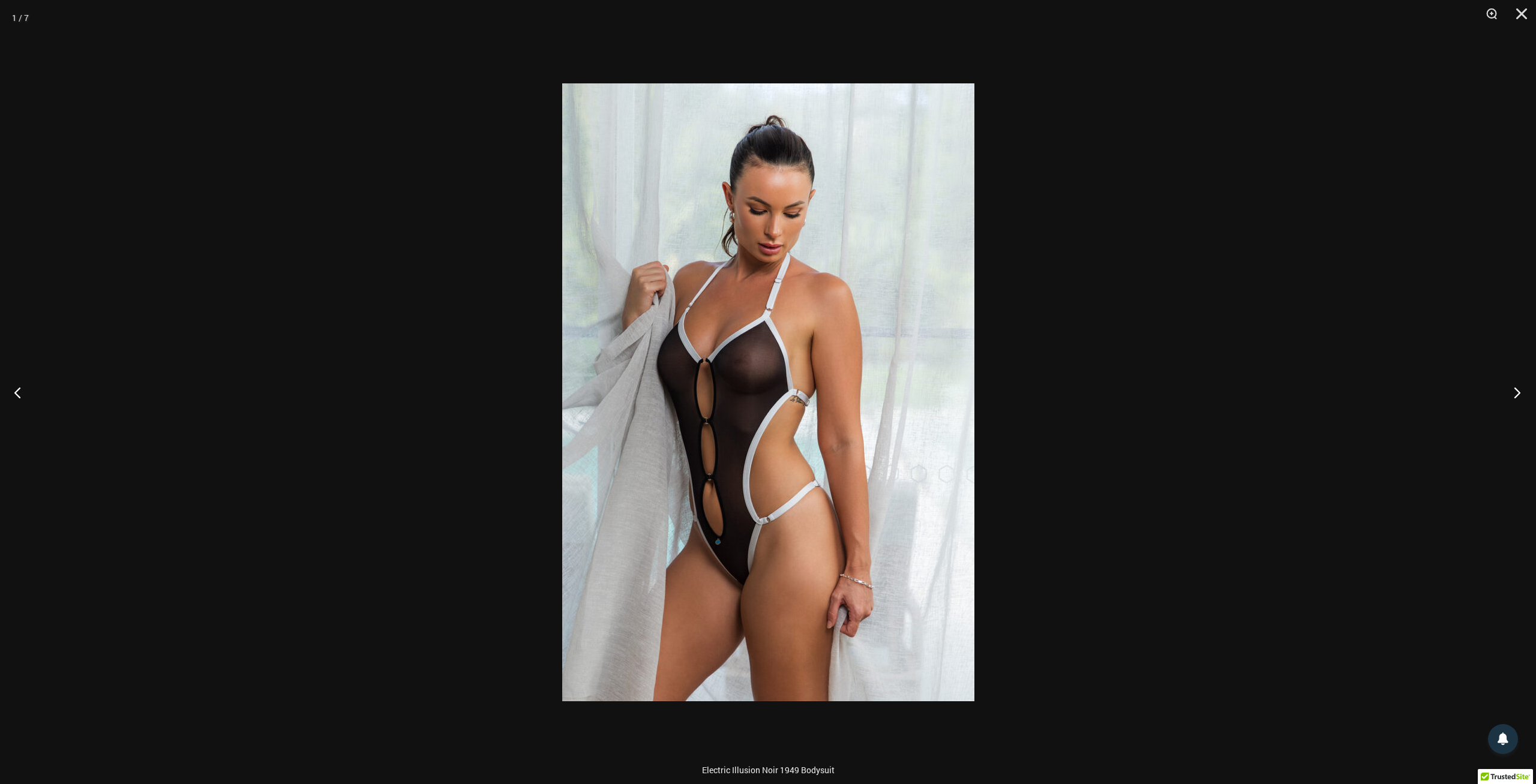
click at [1516, 396] on button "Next" at bounding box center [1513, 392] width 45 height 60
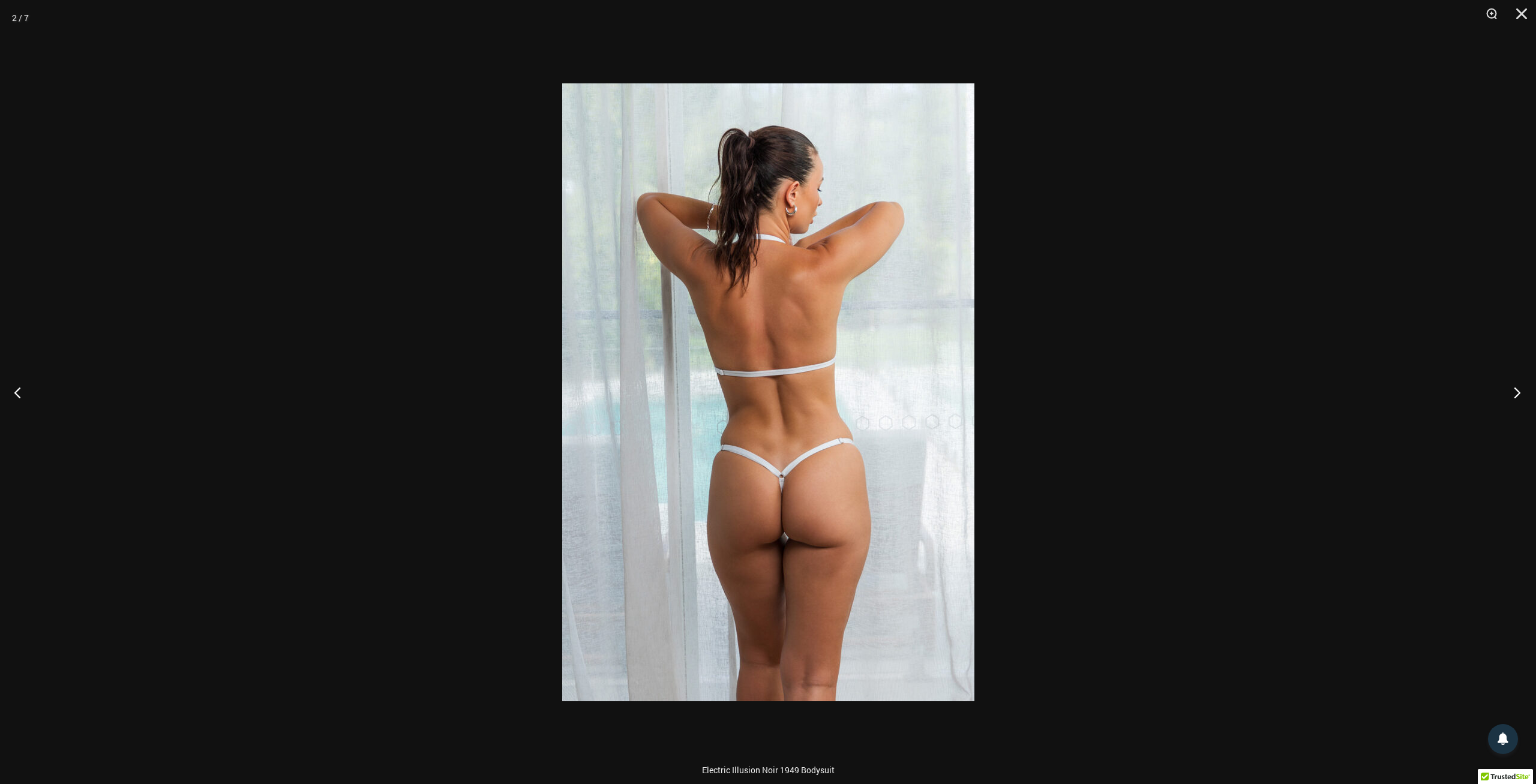
click at [1516, 396] on button "Next" at bounding box center [1513, 392] width 45 height 60
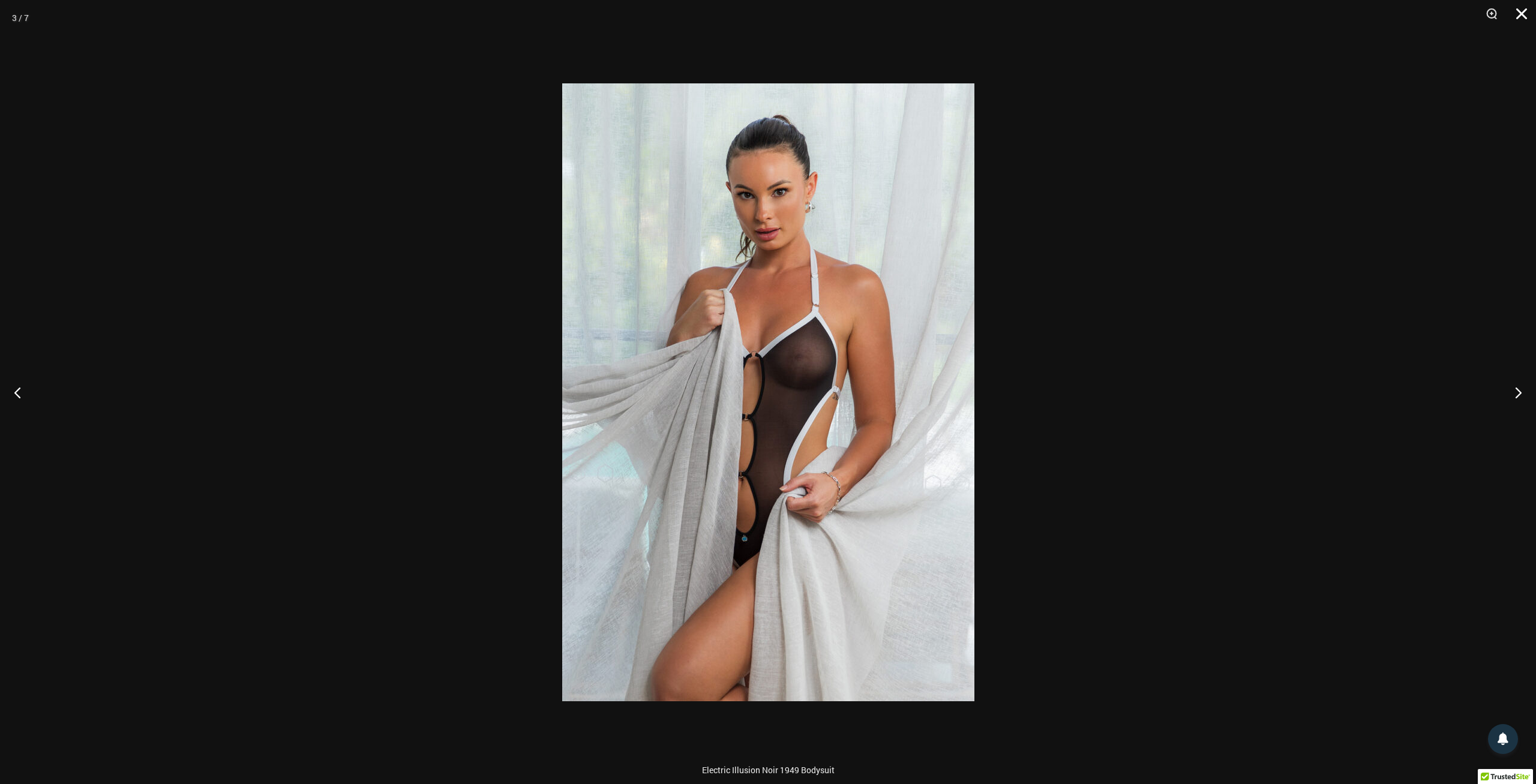
click at [1521, 11] on button "Close" at bounding box center [1517, 18] width 30 height 36
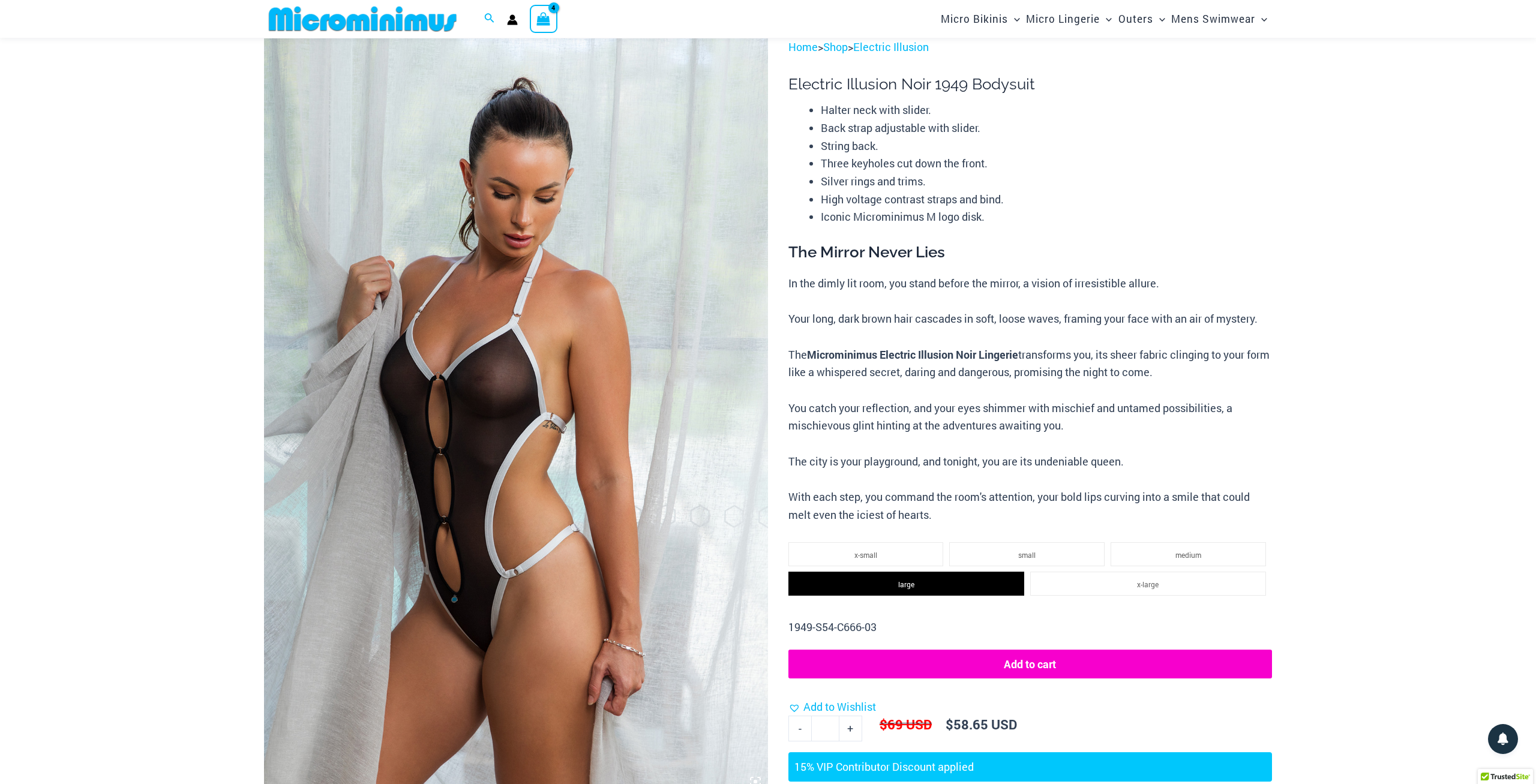
scroll to position [0, 0]
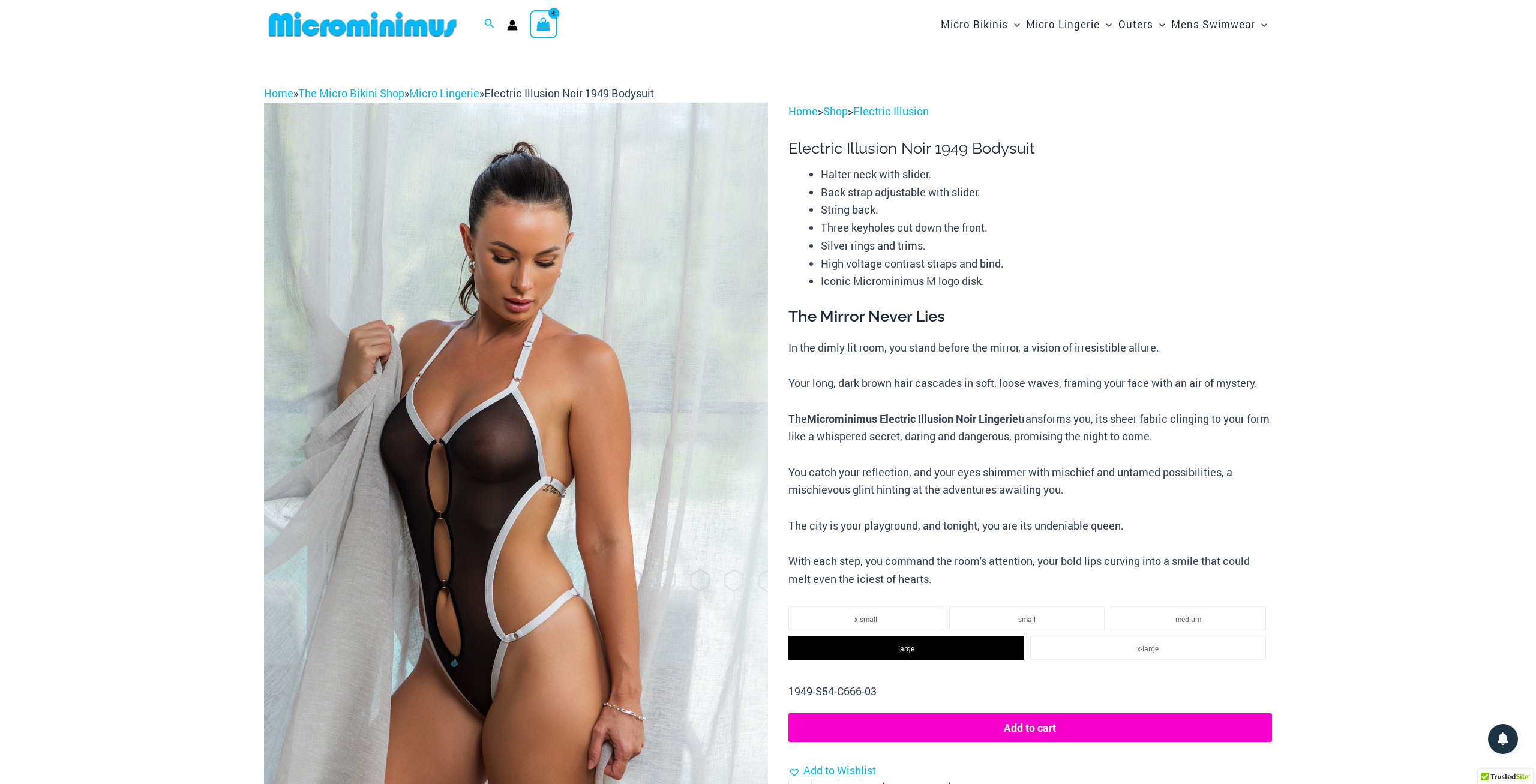
click at [551, 27] on icon "View Shopping Cart, 4 items" at bounding box center [542, 23] width 16 height 19
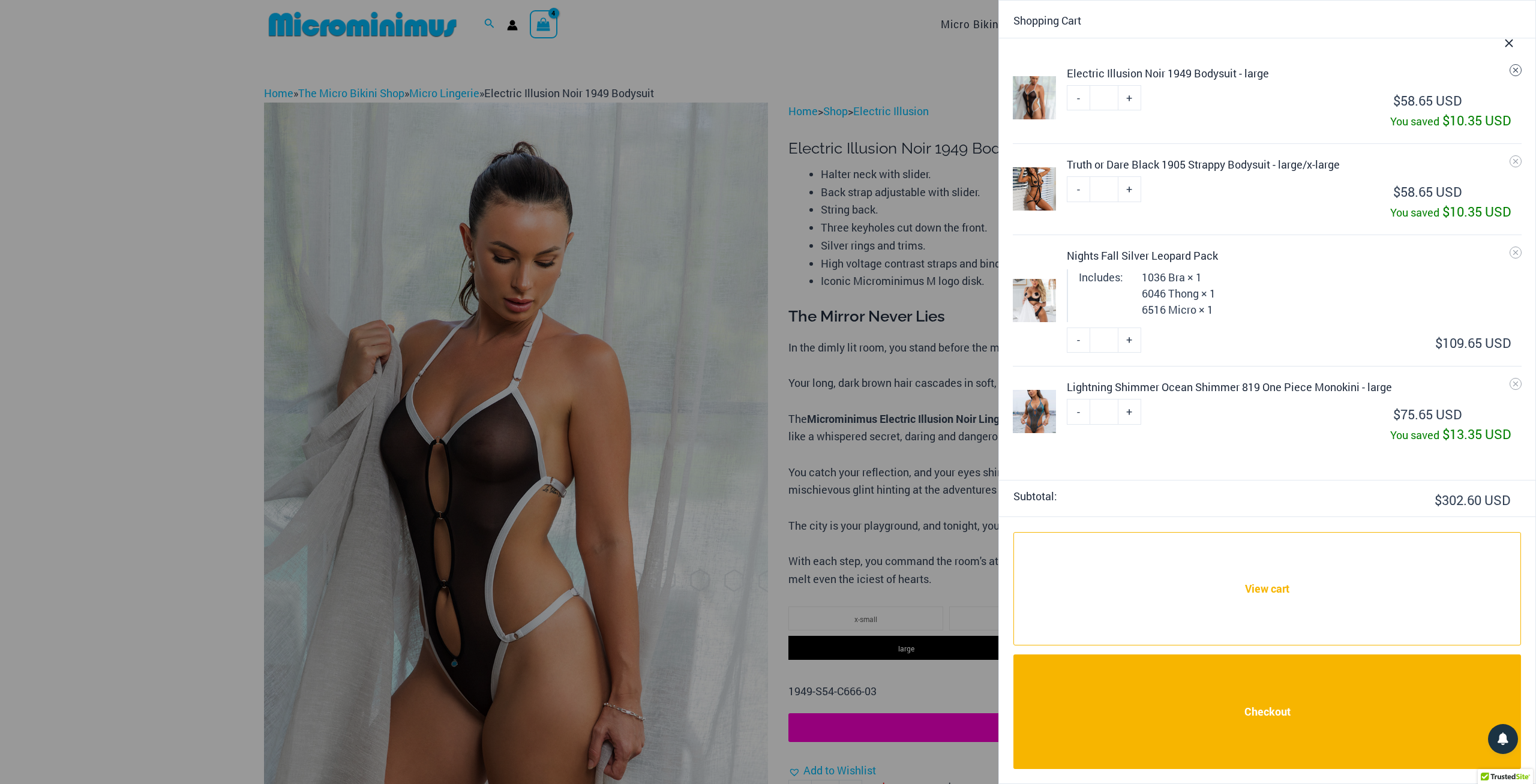
click at [1514, 71] on icon "Remove Electric Illusion Noir 1949 Bodysuit - large from cart" at bounding box center [1515, 70] width 8 height 8
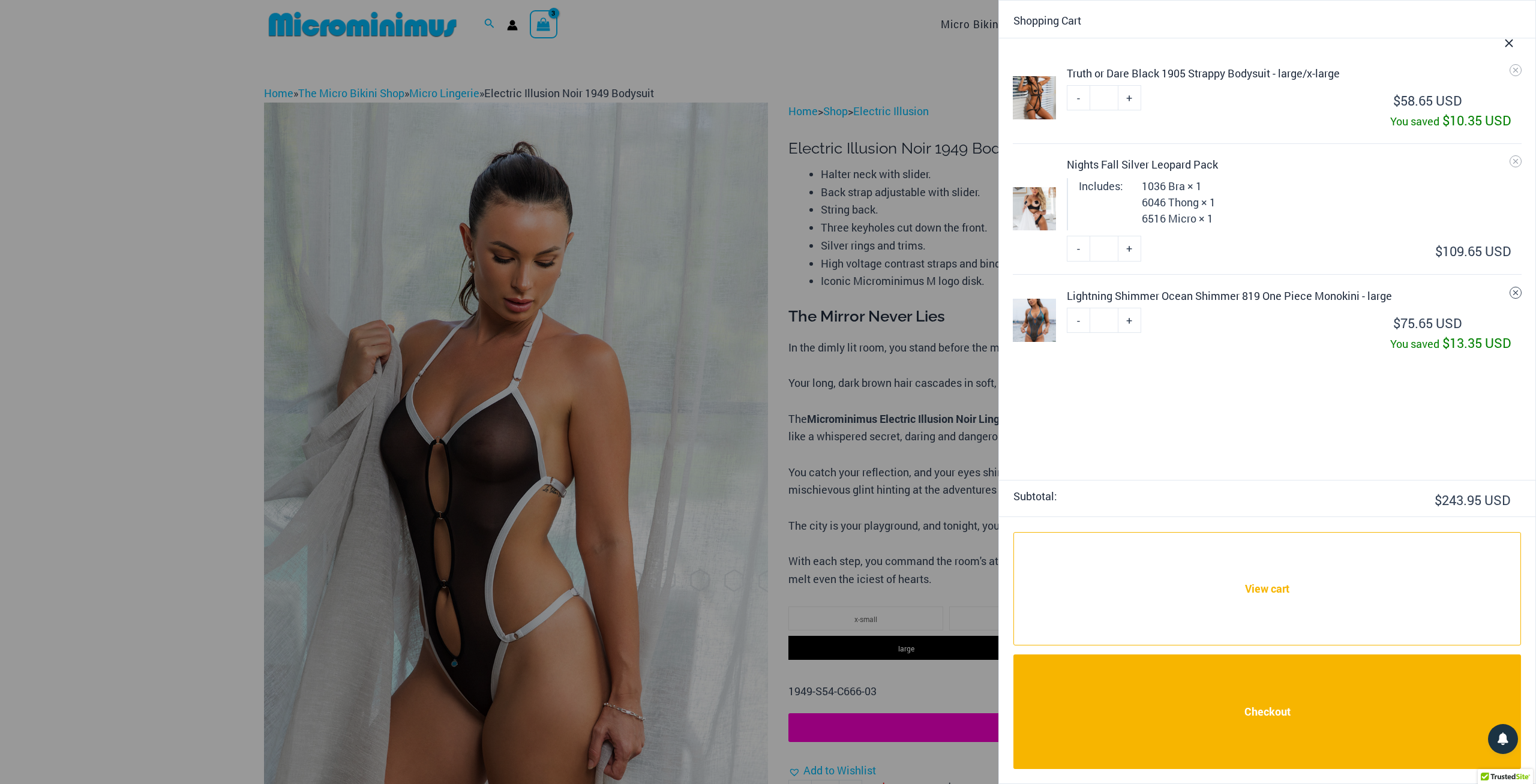
click at [1518, 294] on icon "Remove Lightning Shimmer Ocean Shimmer 819 One Piece Monokini - large from cart" at bounding box center [1515, 292] width 5 height 5
click at [862, 683] on div at bounding box center [768, 392] width 1536 height 784
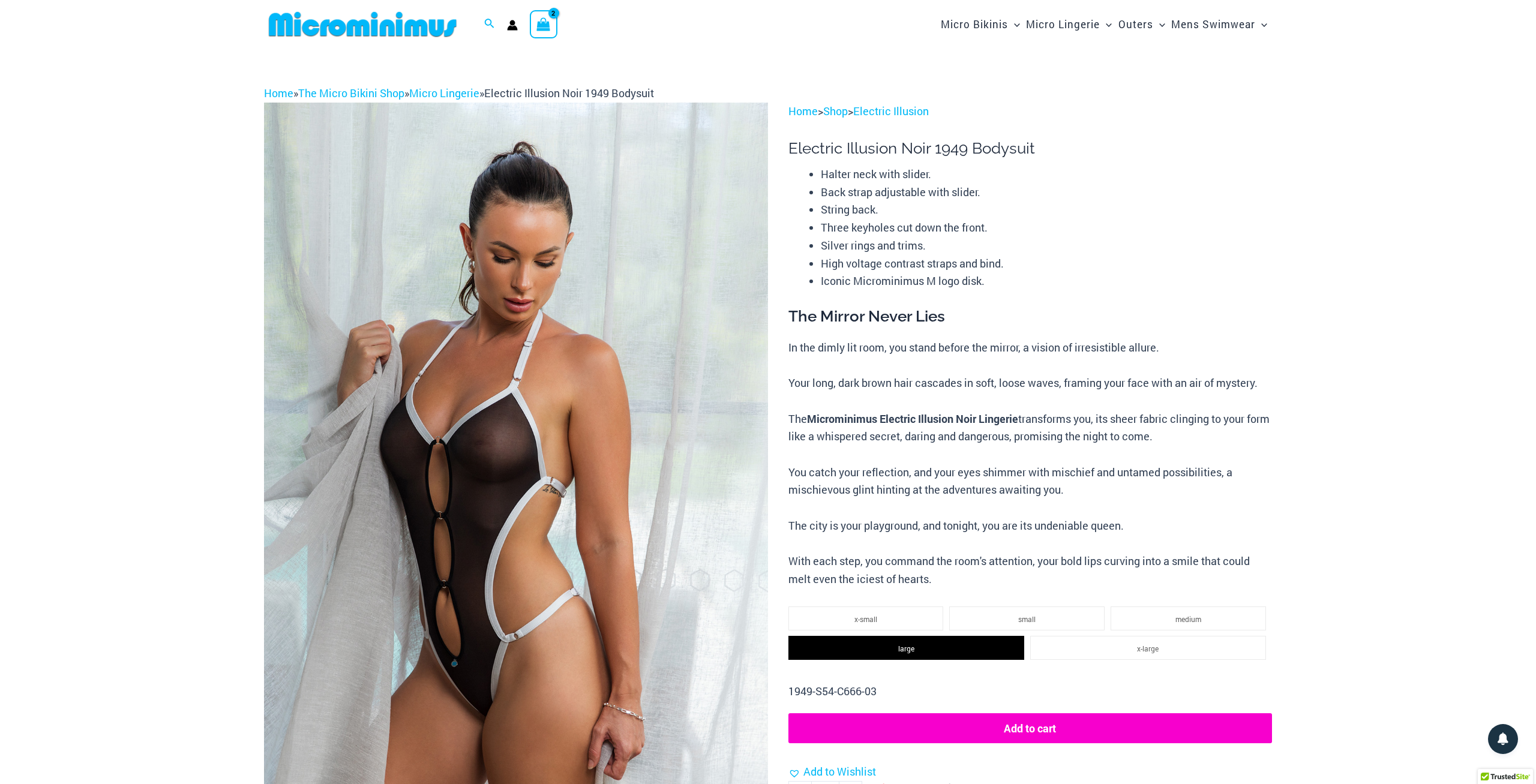
click at [1055, 726] on button "Add to cart" at bounding box center [1030, 728] width 484 height 30
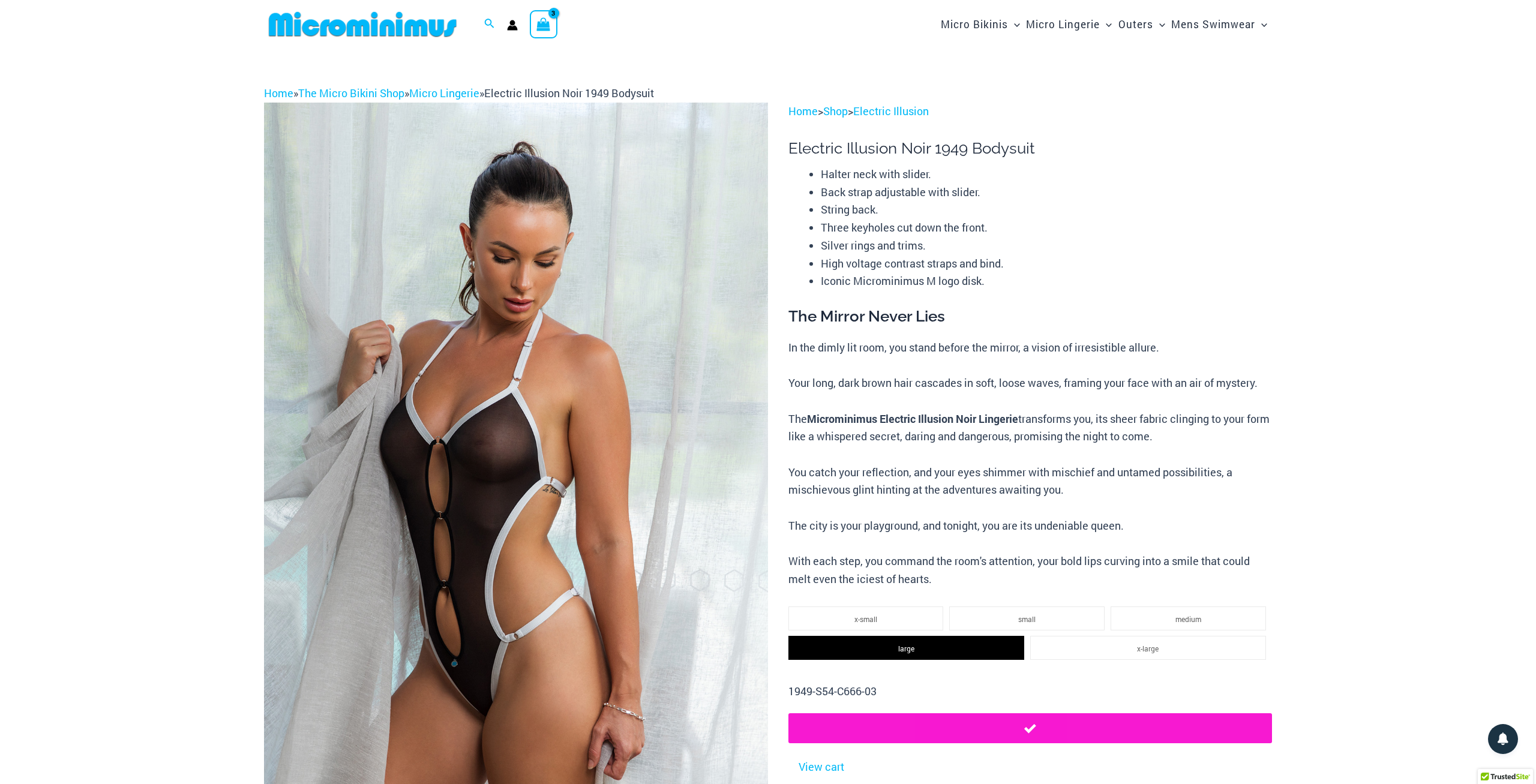
click at [549, 24] on icon "View Shopping Cart, 3 items" at bounding box center [544, 24] width 14 height 14
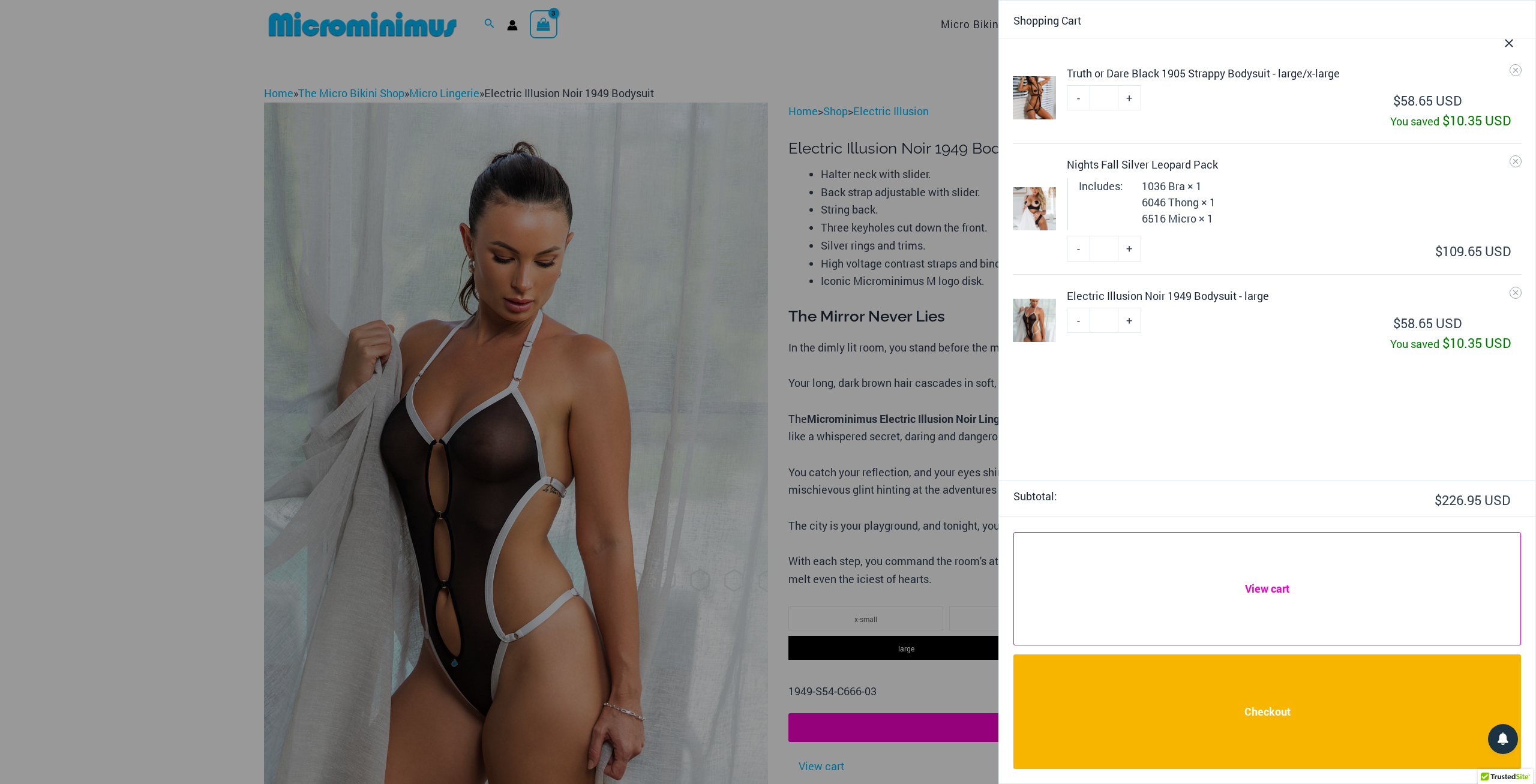
click at [1327, 606] on link "View cart" at bounding box center [1267, 589] width 508 height 114
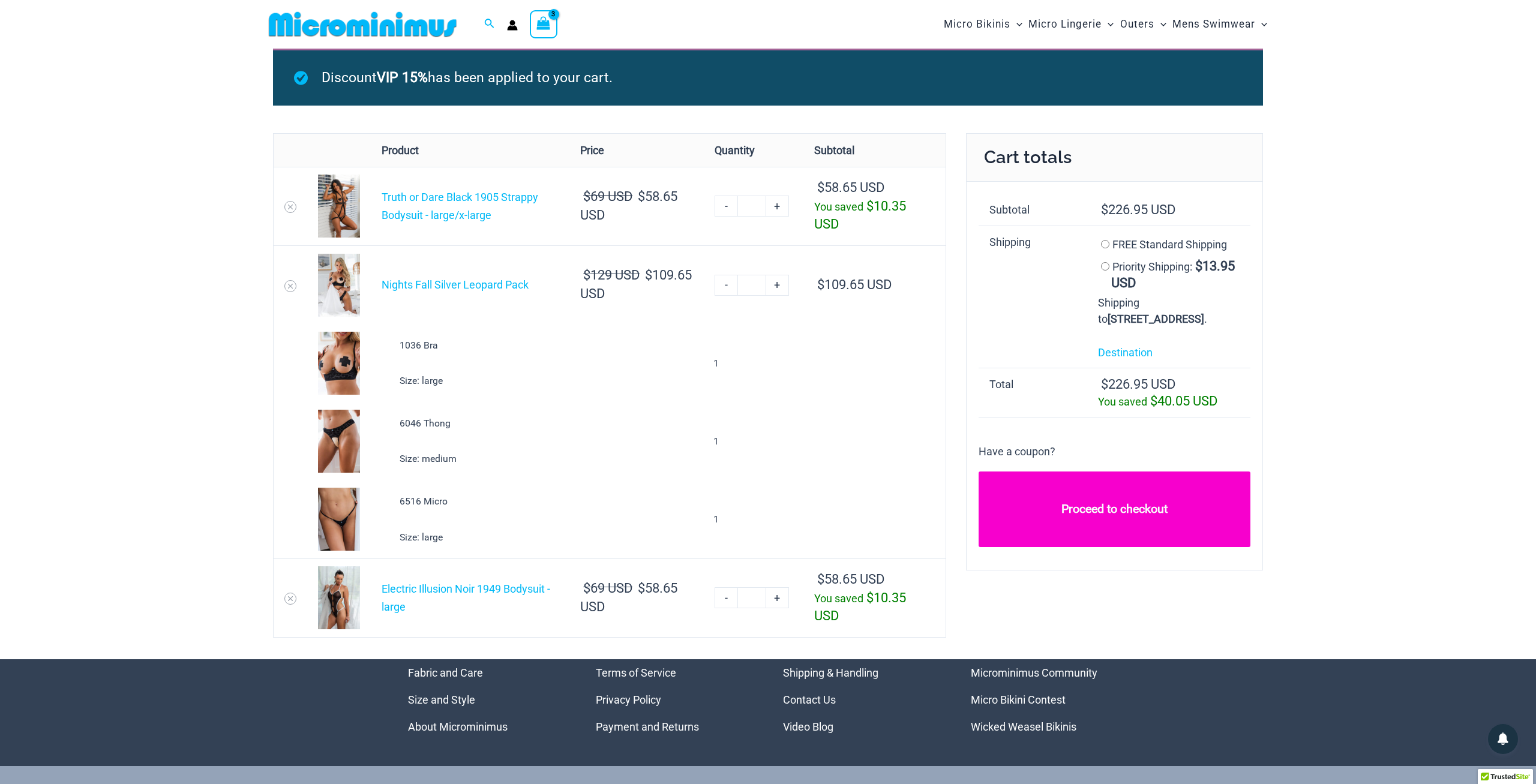
click at [1134, 537] on link "Proceed to checkout" at bounding box center [1114, 509] width 272 height 75
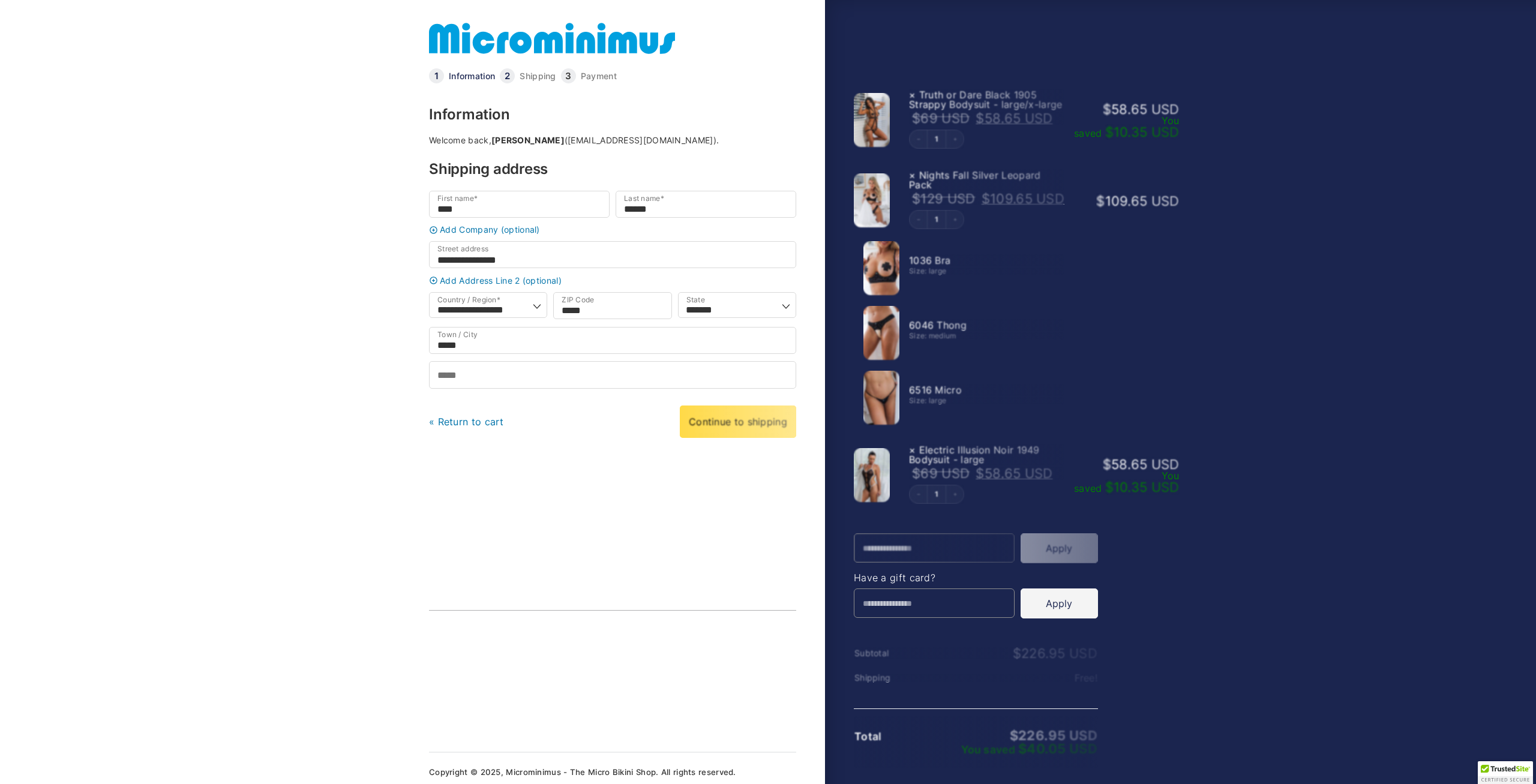
select select "**"
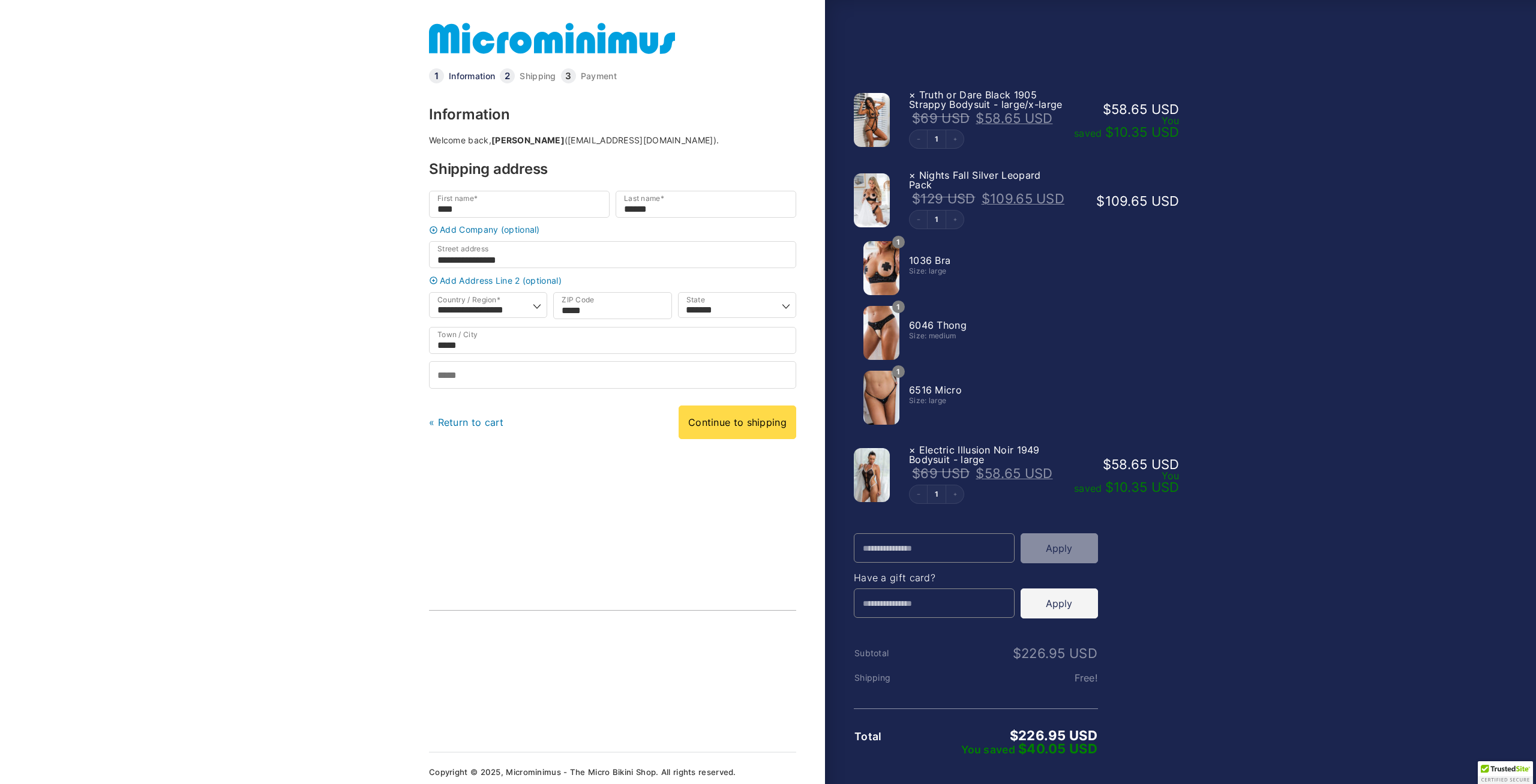
scroll to position [2, 0]
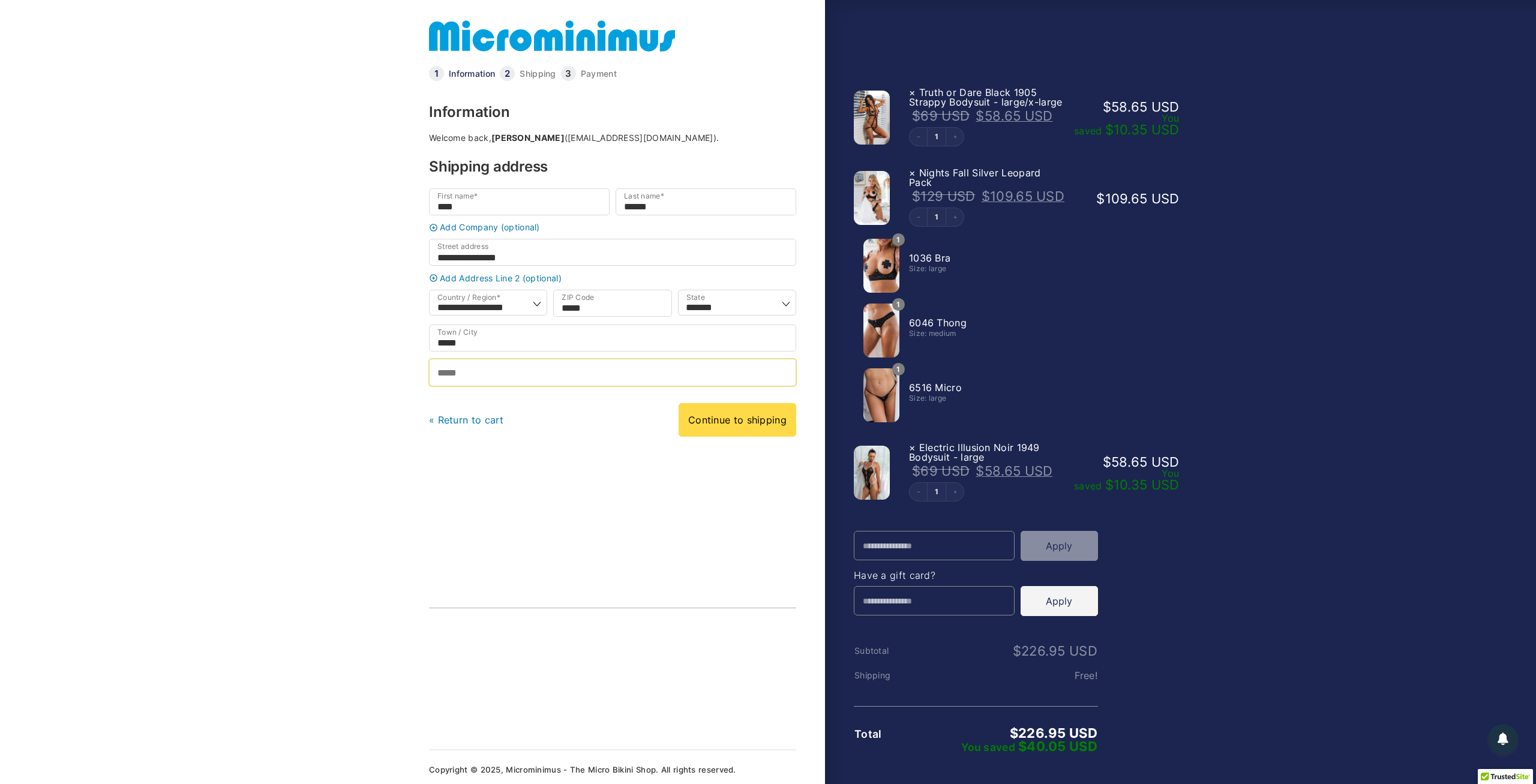
click at [473, 382] on input "Phone *" at bounding box center [612, 372] width 367 height 27
type input "**********"
click at [736, 429] on link "Continue to shipping" at bounding box center [737, 420] width 118 height 33
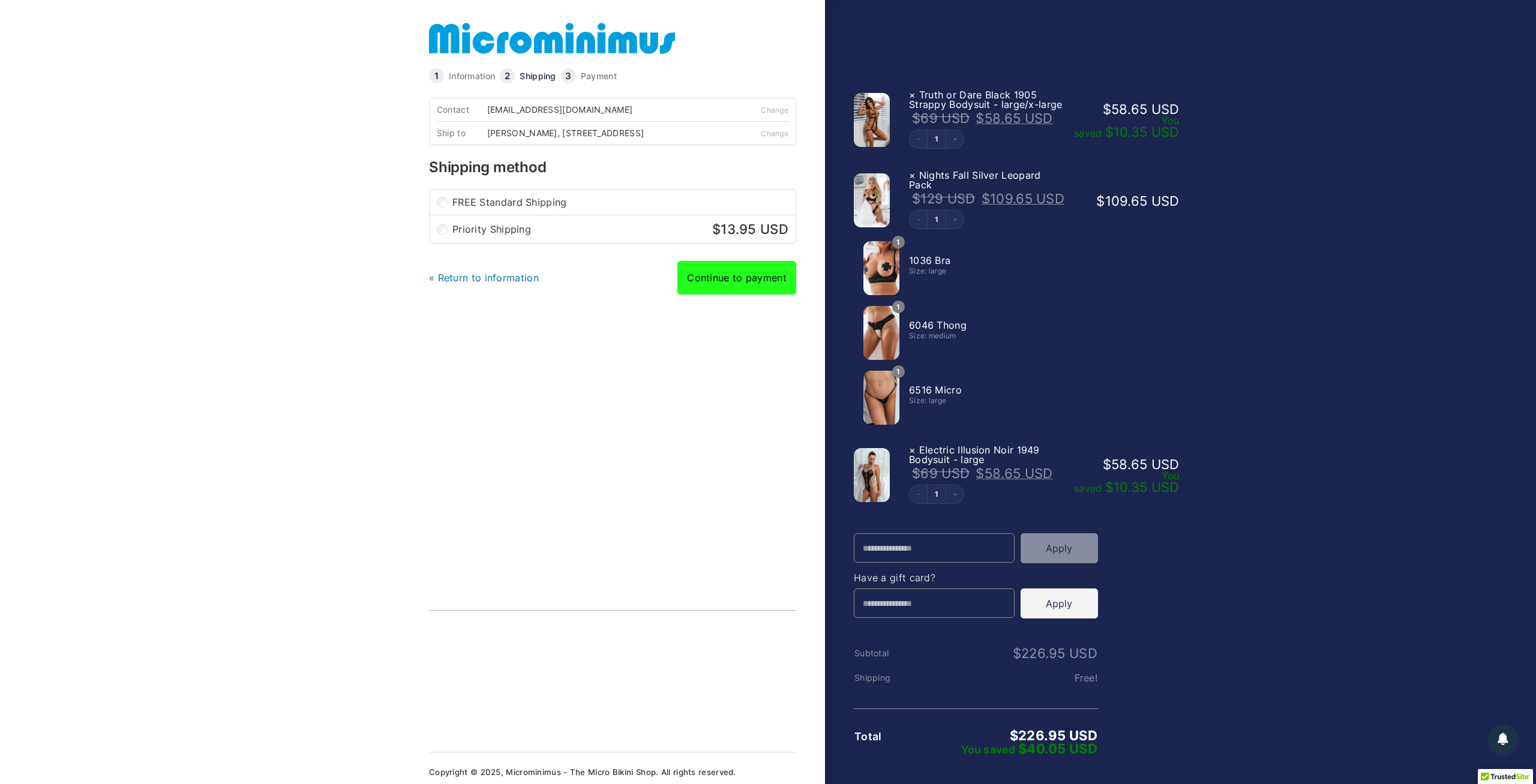
click at [734, 286] on link "Continue to payment" at bounding box center [736, 278] width 118 height 33
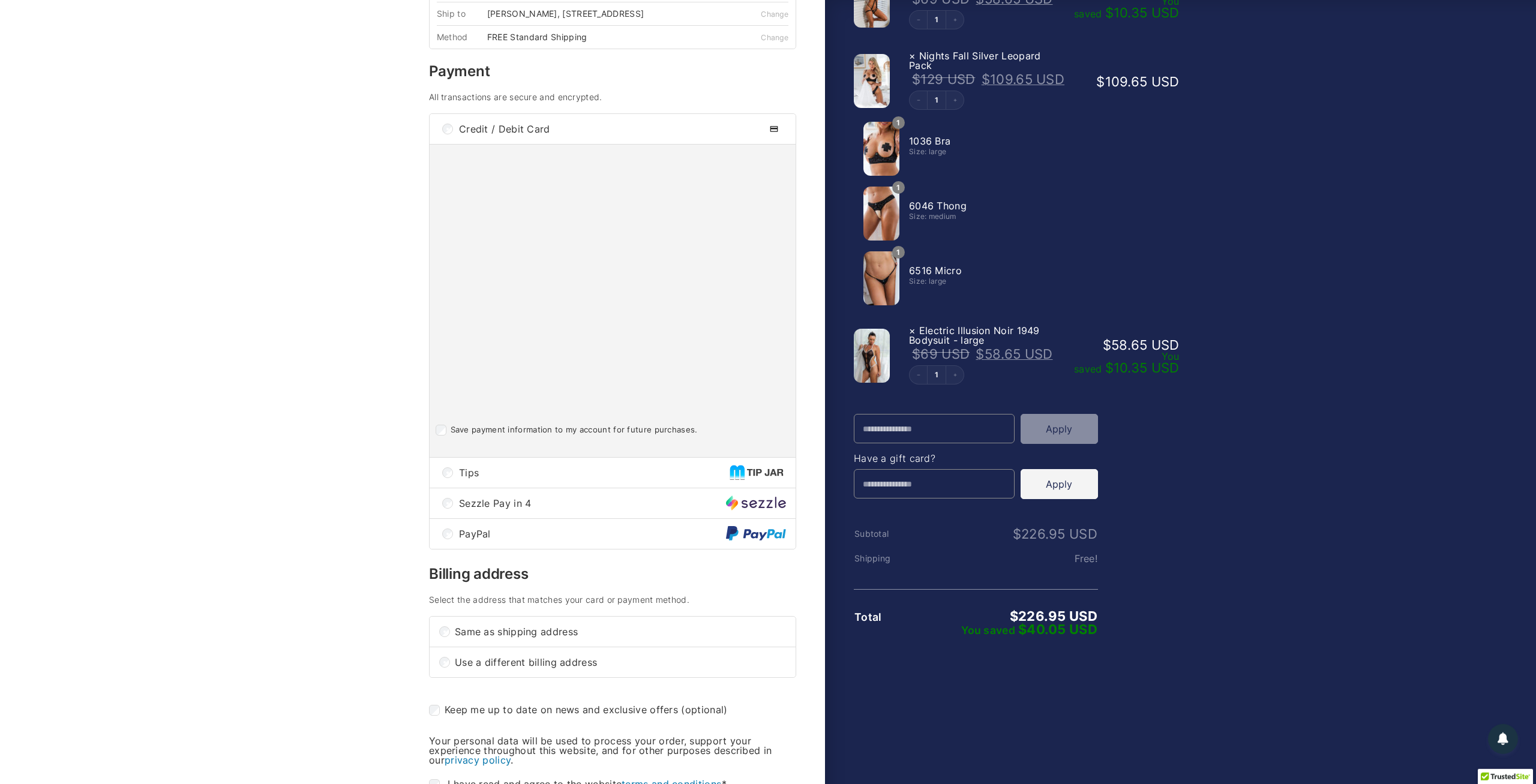
scroll to position [125, 0]
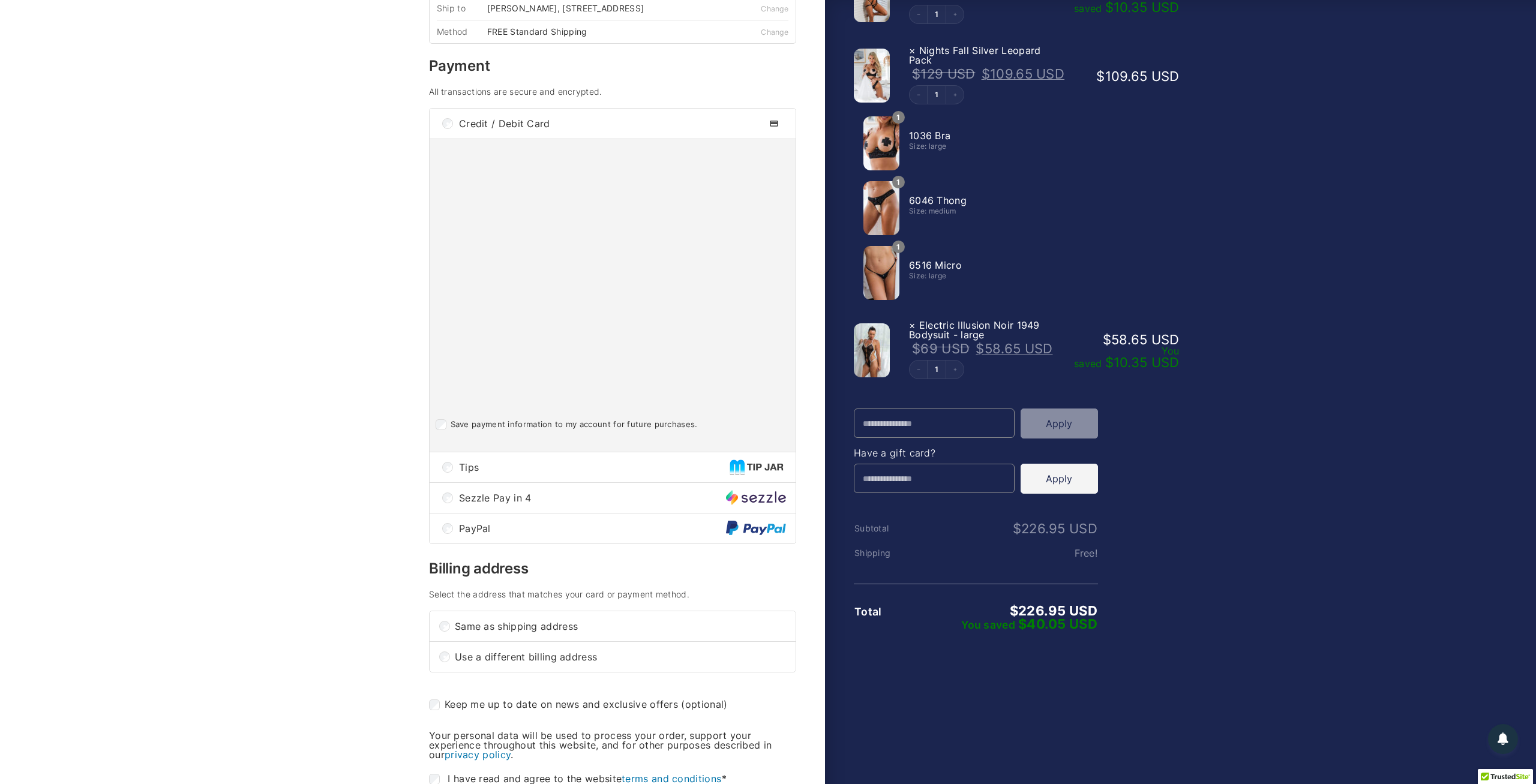
click at [450, 479] on div "Tips" at bounding box center [612, 467] width 366 height 30
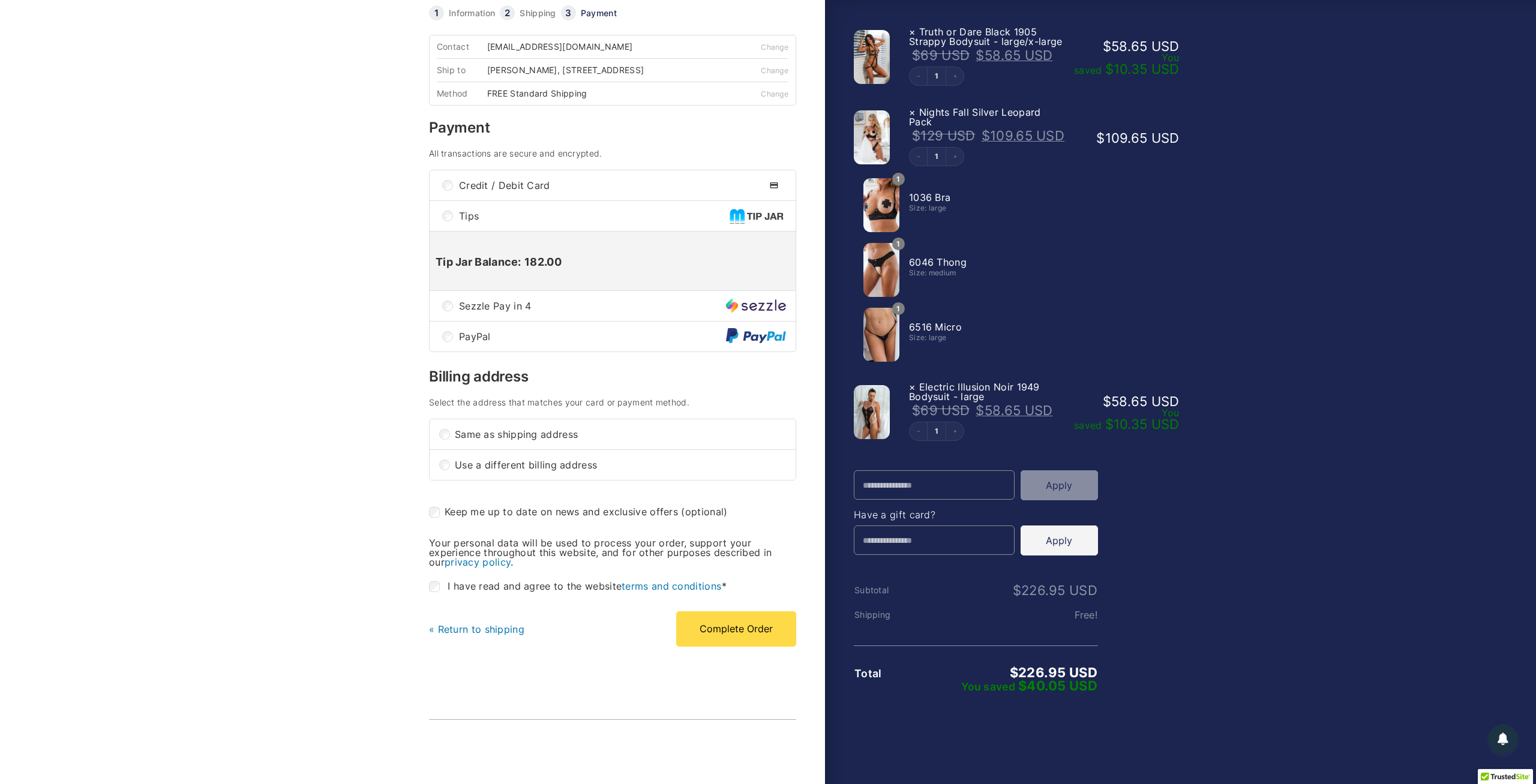
scroll to position [62, 0]
click at [955, 383] on span "Electric Illusion Noir 1949 Bodysuit - large" at bounding box center [974, 392] width 131 height 21
click at [849, 400] on div "× Truth or Dare Black 1905 Strappy Bodysuit - large/x-large $ 69 USD $ 58.65 US…" at bounding box center [967, 365] width 285 height 695
click at [872, 402] on img at bounding box center [872, 413] width 36 height 54
click at [875, 422] on img at bounding box center [872, 413] width 36 height 54
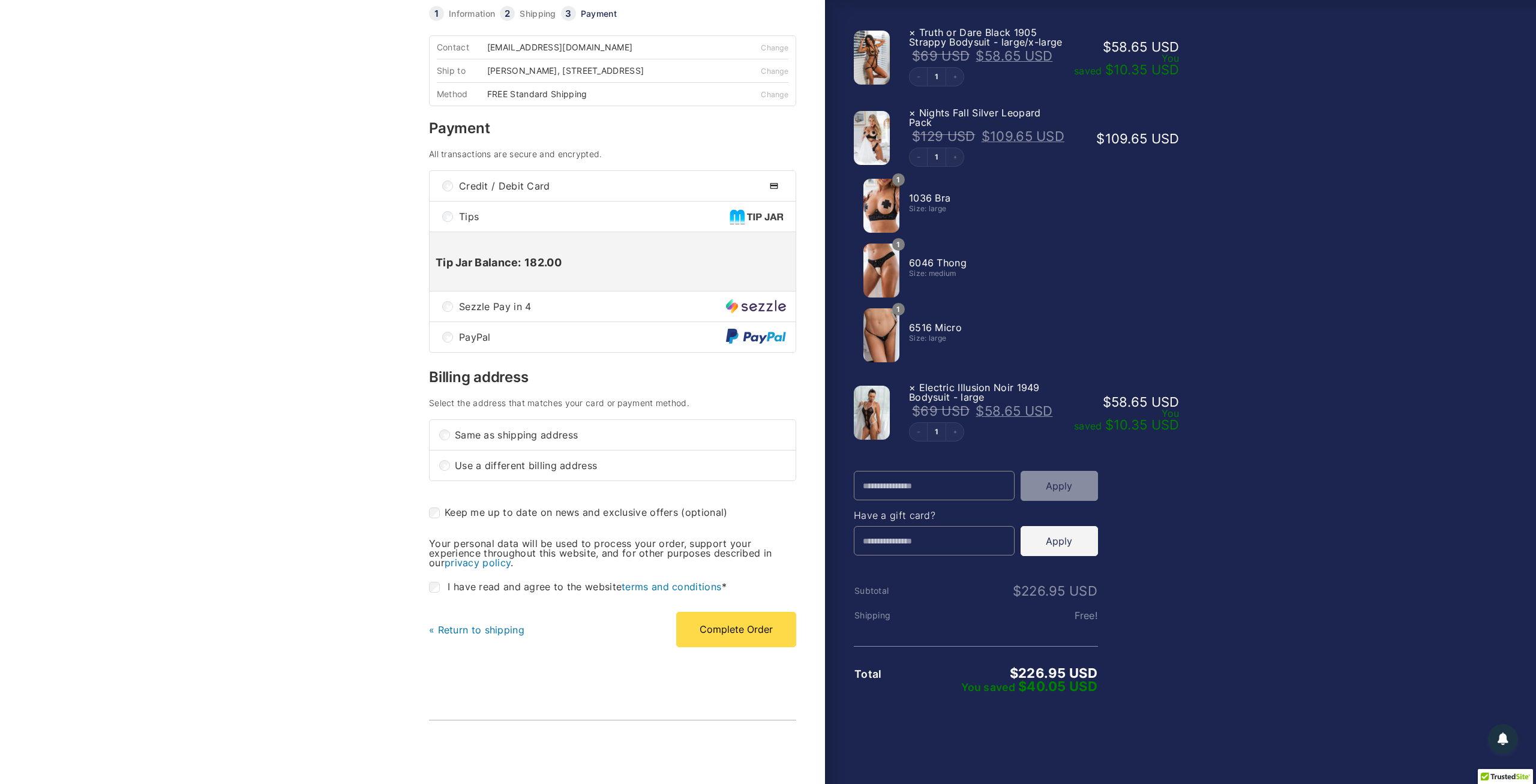
click at [892, 423] on td at bounding box center [876, 409] width 46 height 90
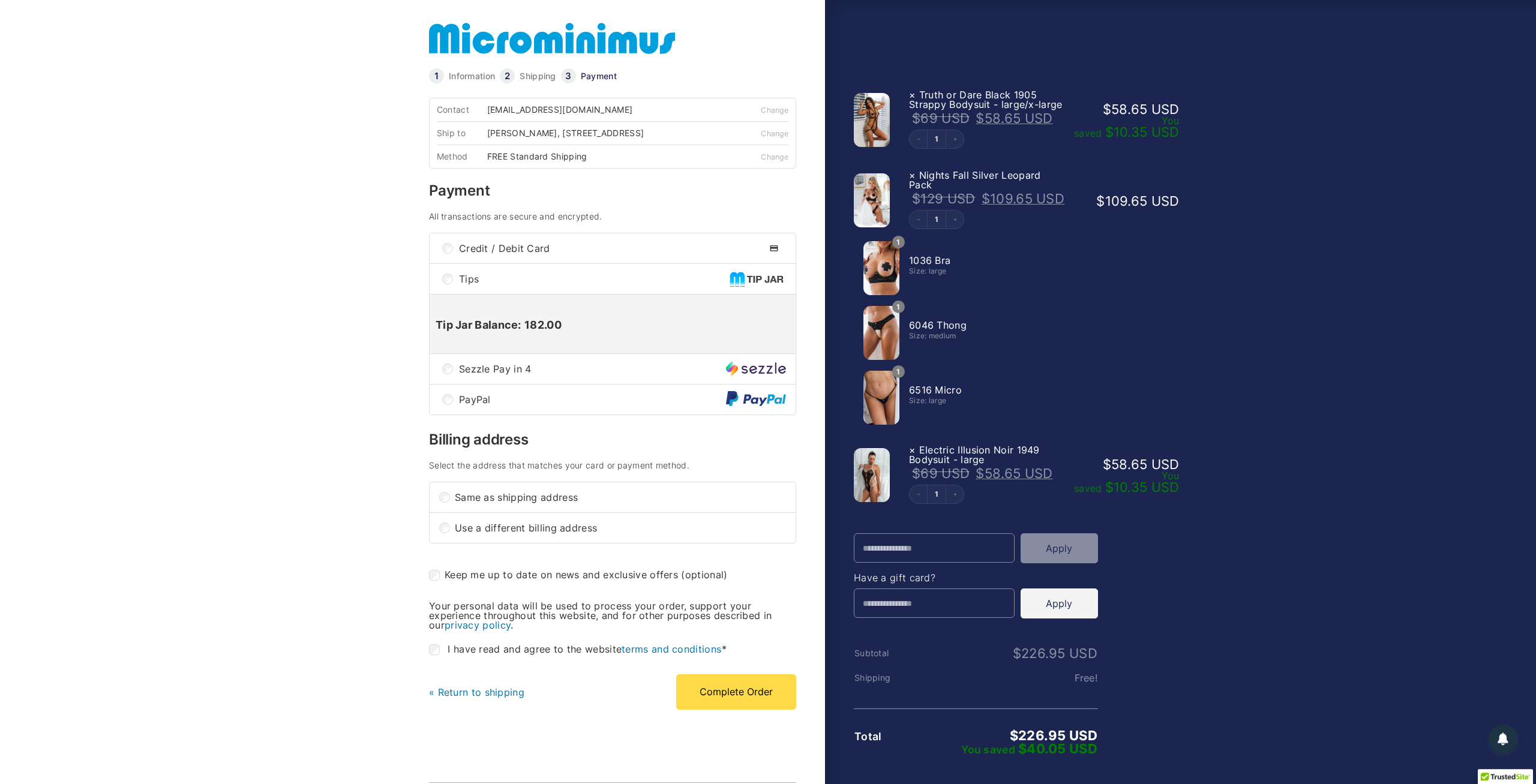
scroll to position [0, 0]
click at [497, 698] on link "« Return to shipping" at bounding box center [477, 692] width 96 height 12
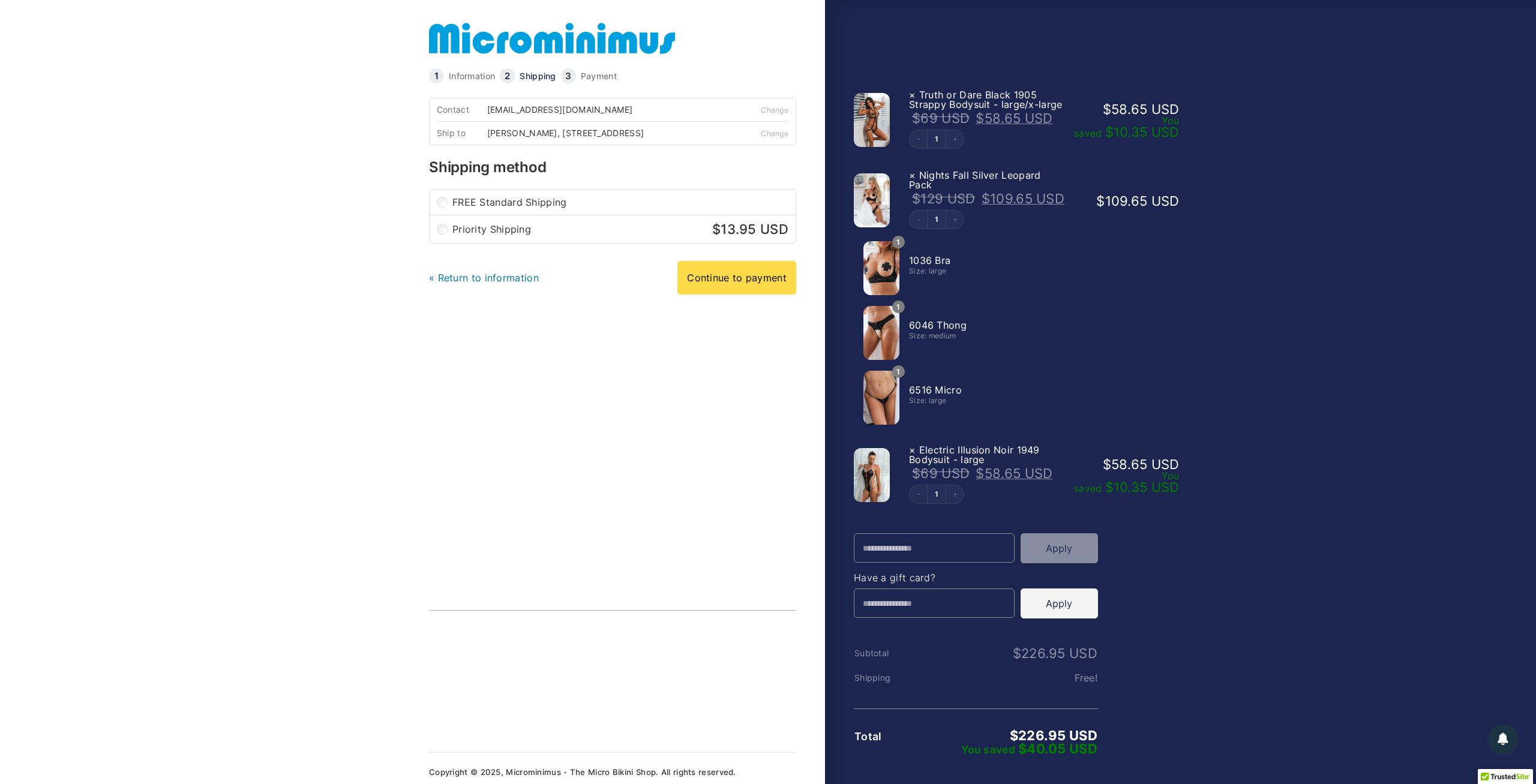
click at [486, 284] on link "« Return to information" at bounding box center [484, 277] width 109 height 12
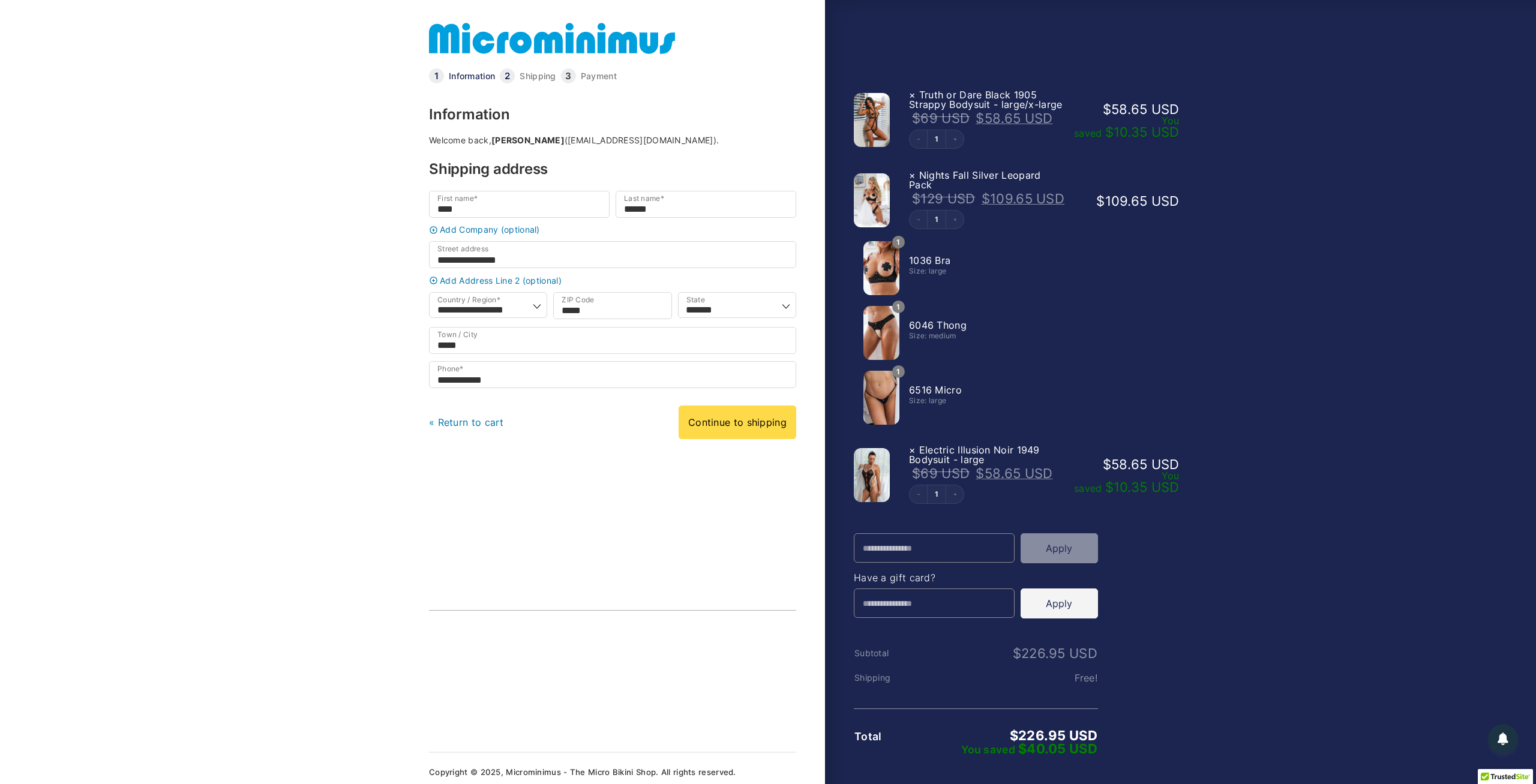
click at [473, 428] on link "« Return to cart" at bounding box center [466, 422] width 75 height 12
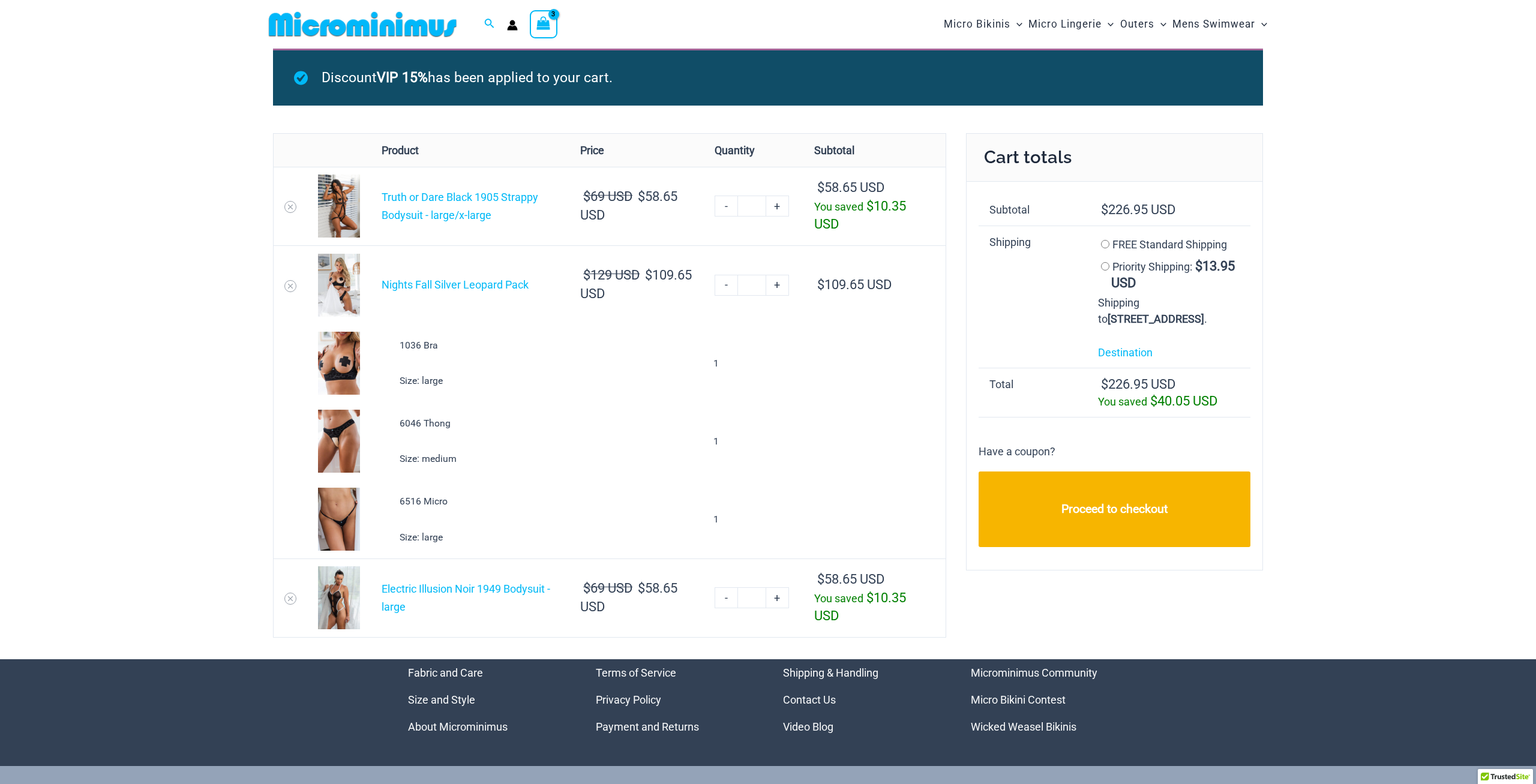
click at [414, 596] on div "Electric Illusion Noir 1949 Bodysuit - large" at bounding box center [470, 597] width 177 height 35
click at [421, 587] on link "Electric Illusion Noir 1949 Bodysuit - large" at bounding box center [466, 598] width 168 height 30
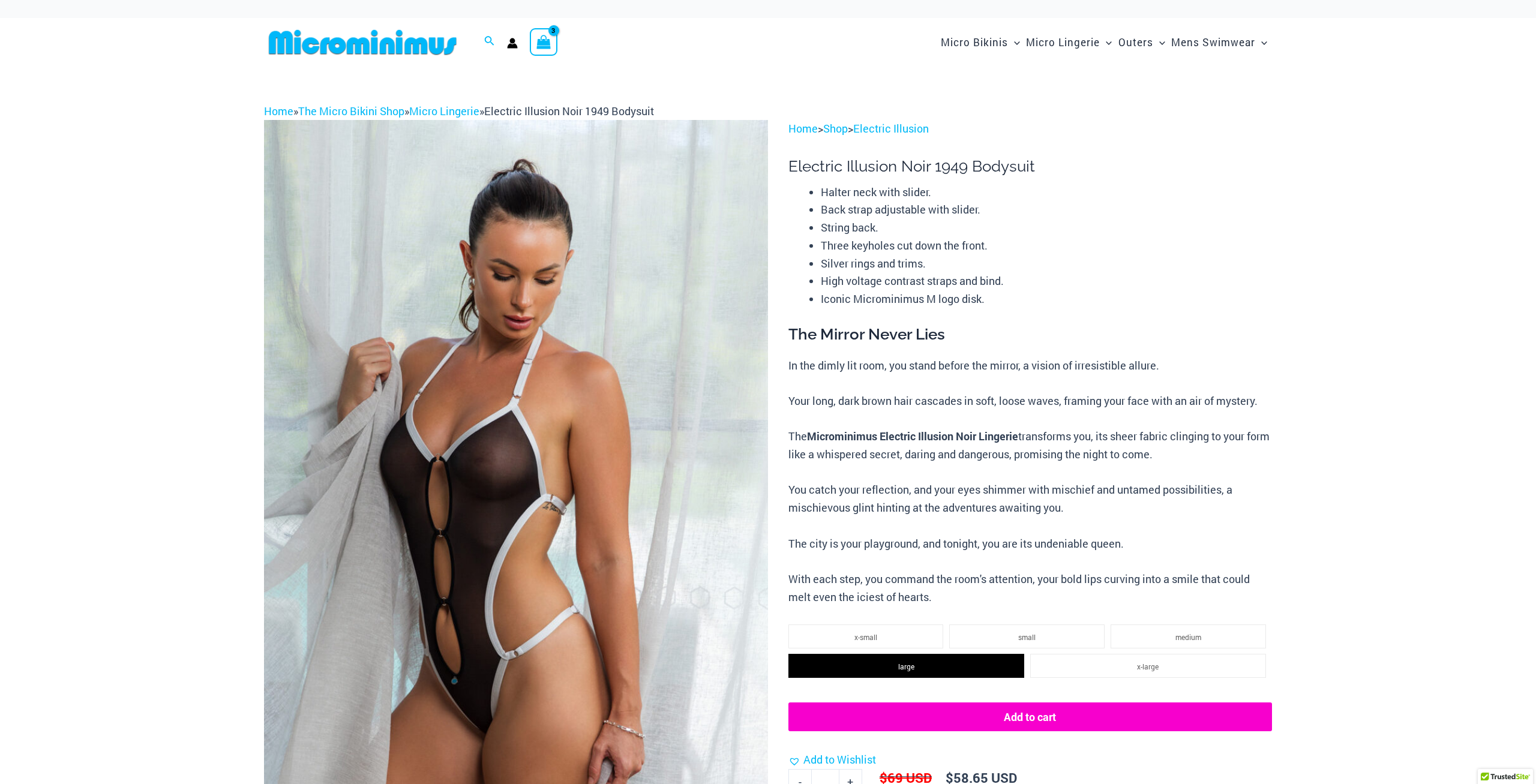
select select
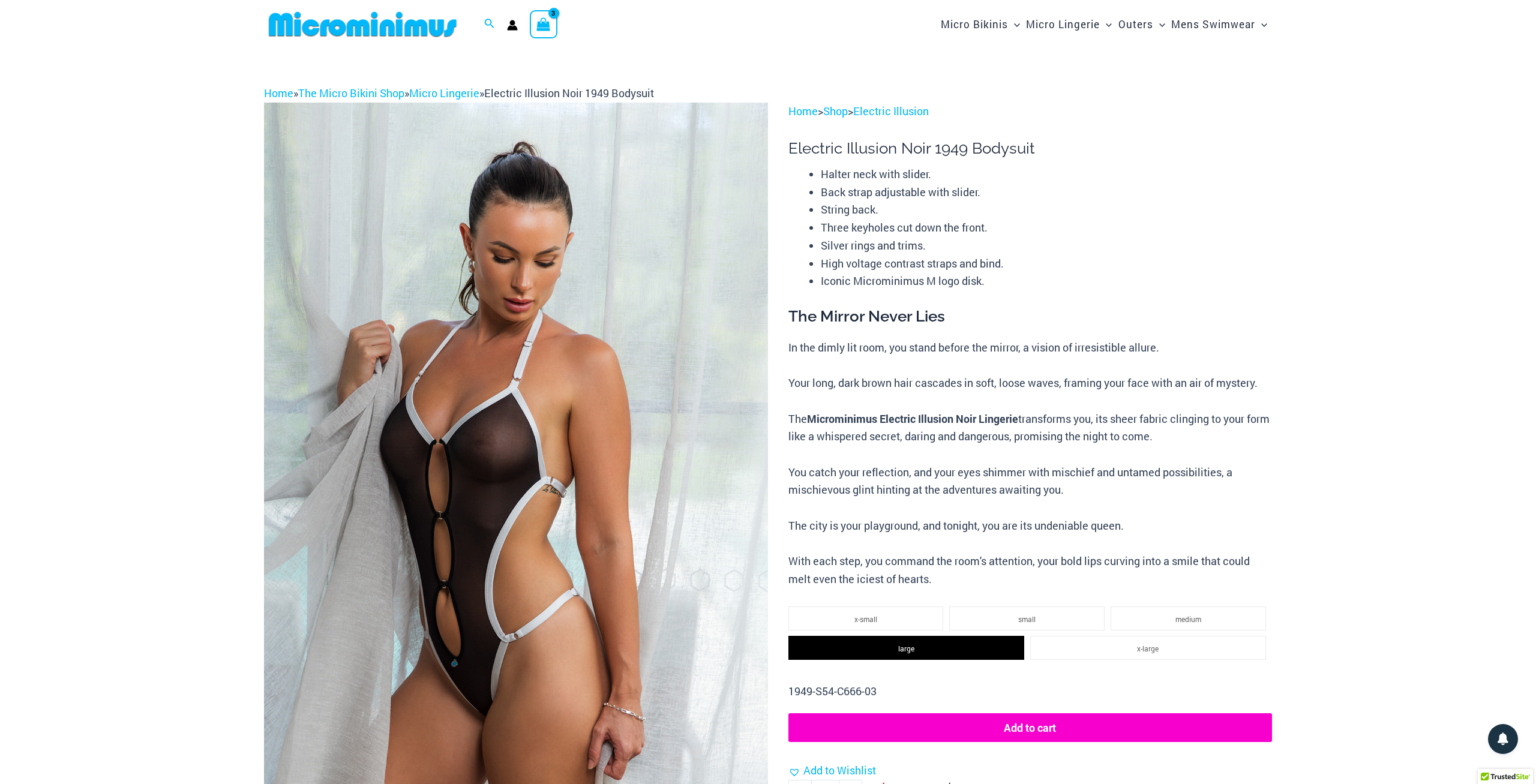
click at [548, 28] on icon "View Shopping Cart, 3 items" at bounding box center [544, 24] width 14 height 14
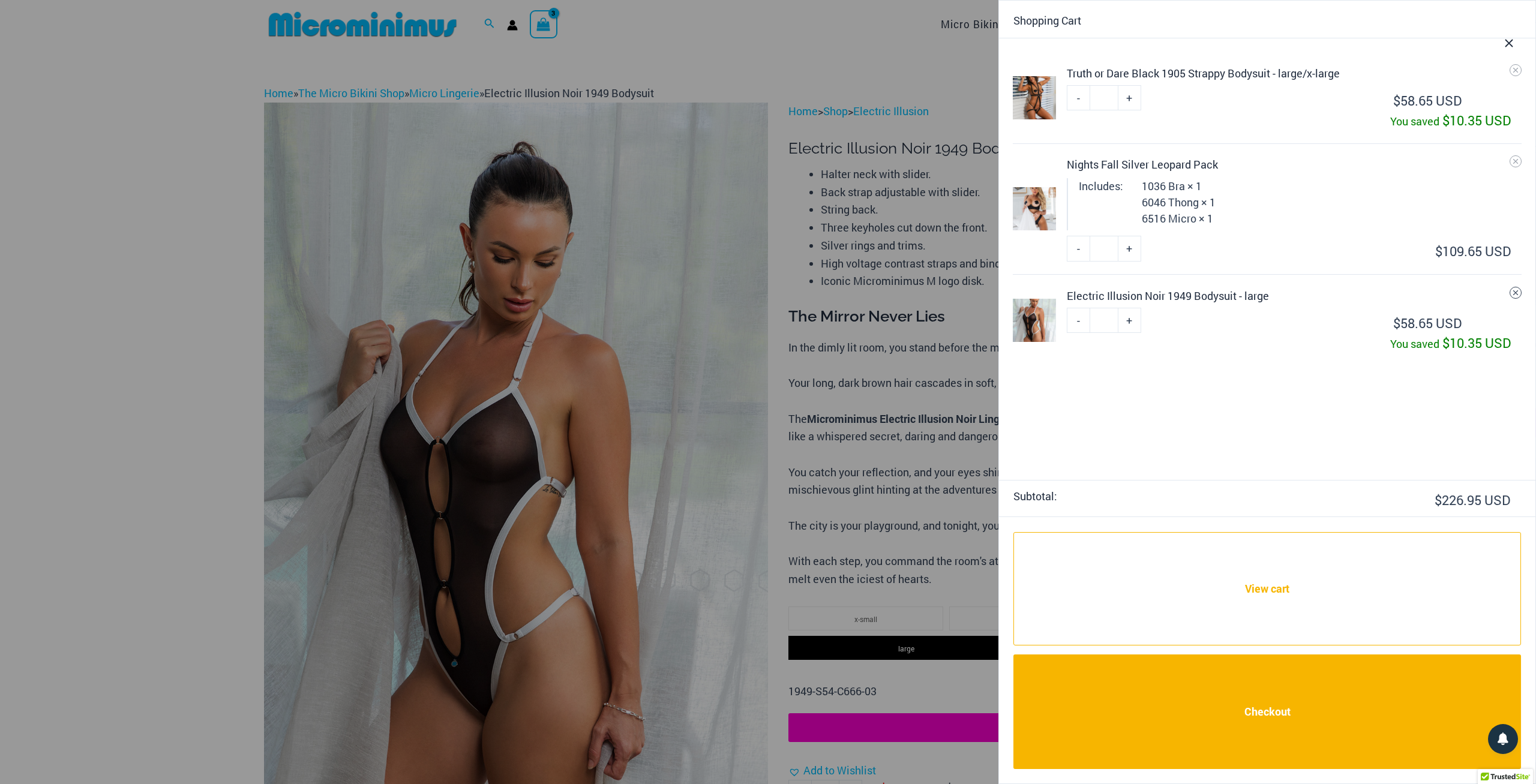
click at [1512, 296] on icon "Remove Electric Illusion Noir 1949 Bodysuit - large from cart" at bounding box center [1515, 293] width 8 height 8
click at [818, 335] on div at bounding box center [768, 392] width 1536 height 784
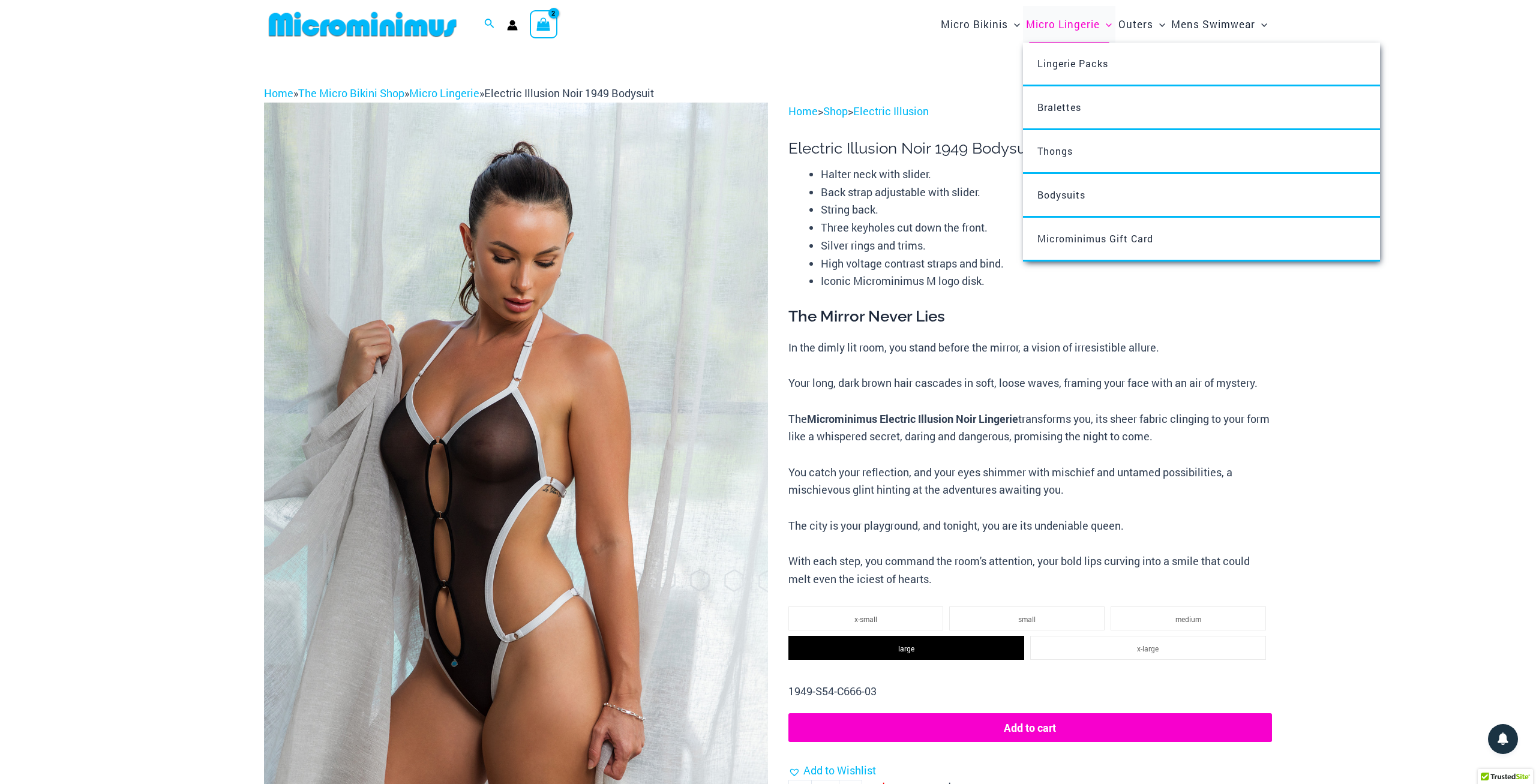
click at [1039, 26] on span "Micro Lingerie" at bounding box center [1063, 24] width 74 height 30
click at [1067, 150] on span "Thongs" at bounding box center [1054, 151] width 35 height 12
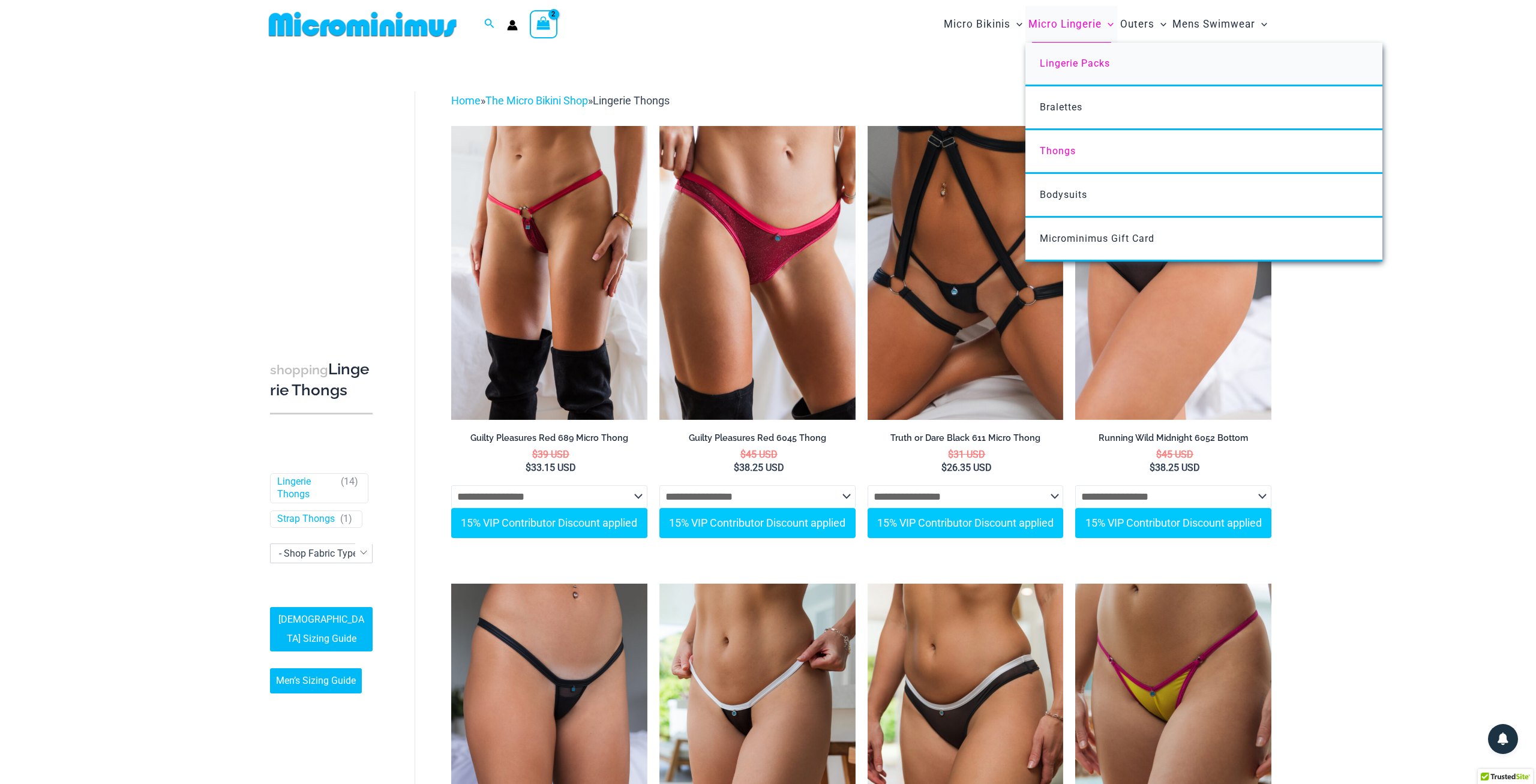
click at [1065, 68] on span "Lingerie Packs" at bounding box center [1075, 63] width 70 height 11
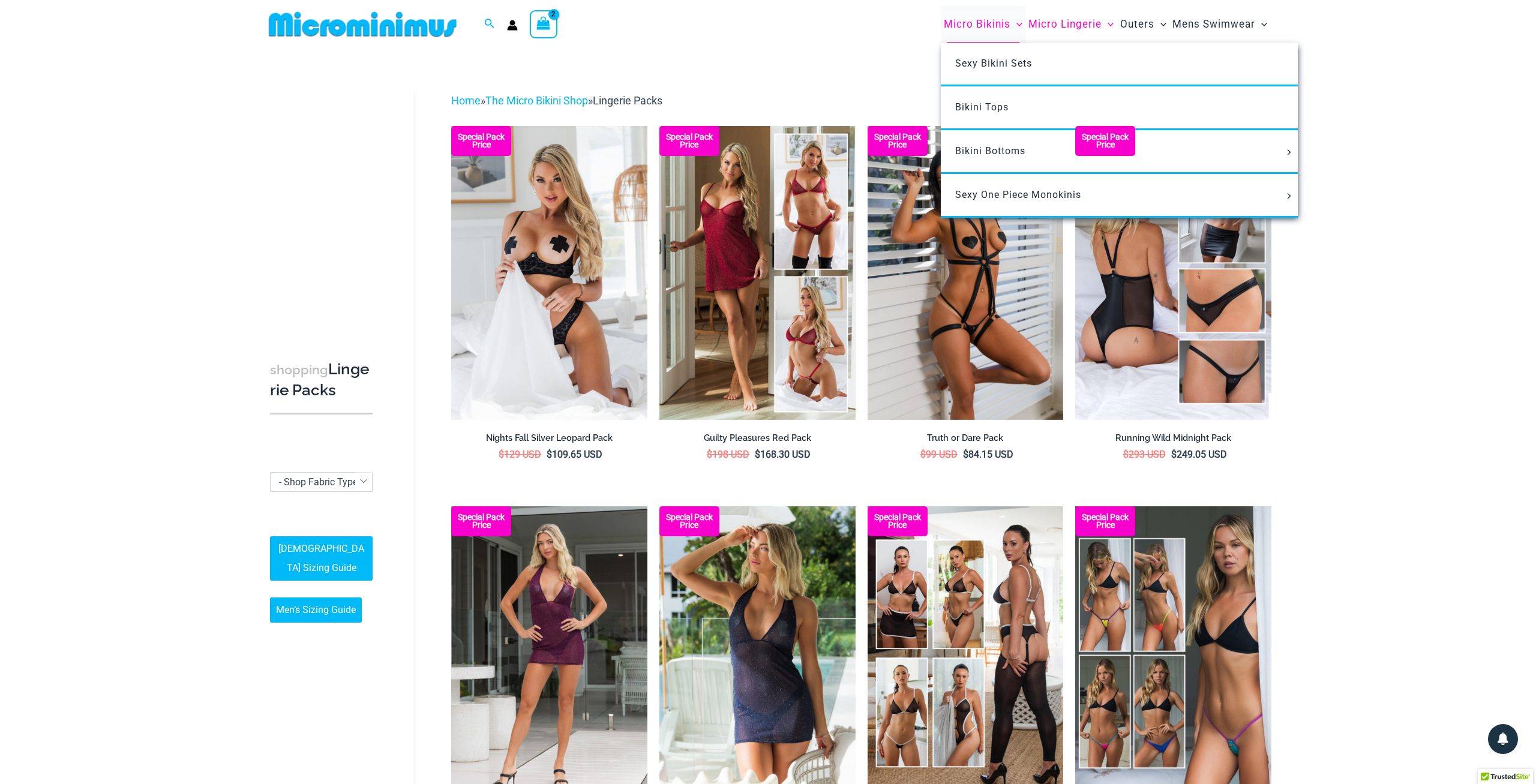
click at [981, 26] on span "Micro Bikinis" at bounding box center [977, 24] width 67 height 30
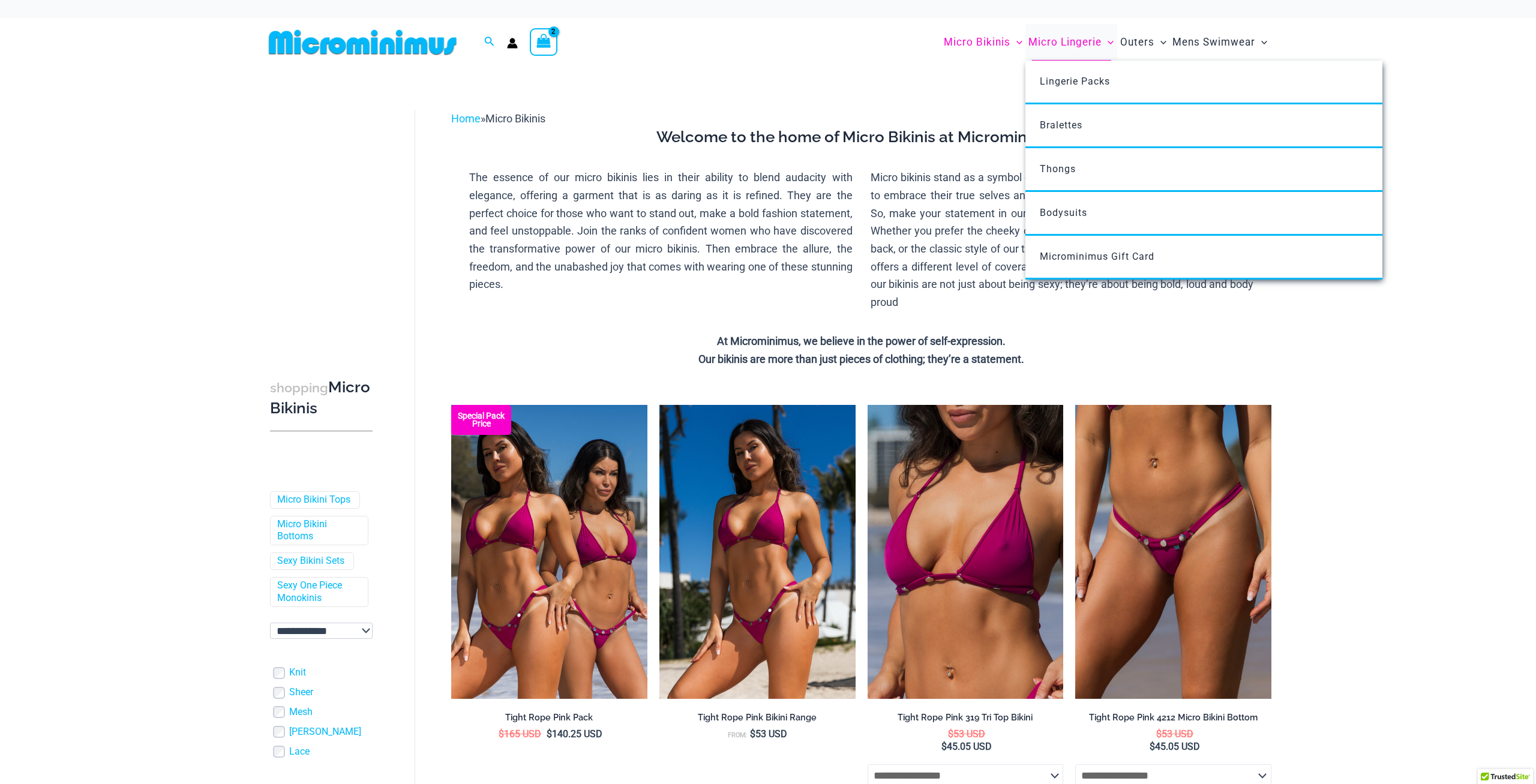
drag, startPoint x: 0, startPoint y: 0, endPoint x: 1052, endPoint y: 25, distance: 1052.3
click at [1052, 25] on link "Micro Lingerie" at bounding box center [1071, 42] width 91 height 37
click at [1050, 38] on span "Micro Lingerie" at bounding box center [1065, 42] width 73 height 30
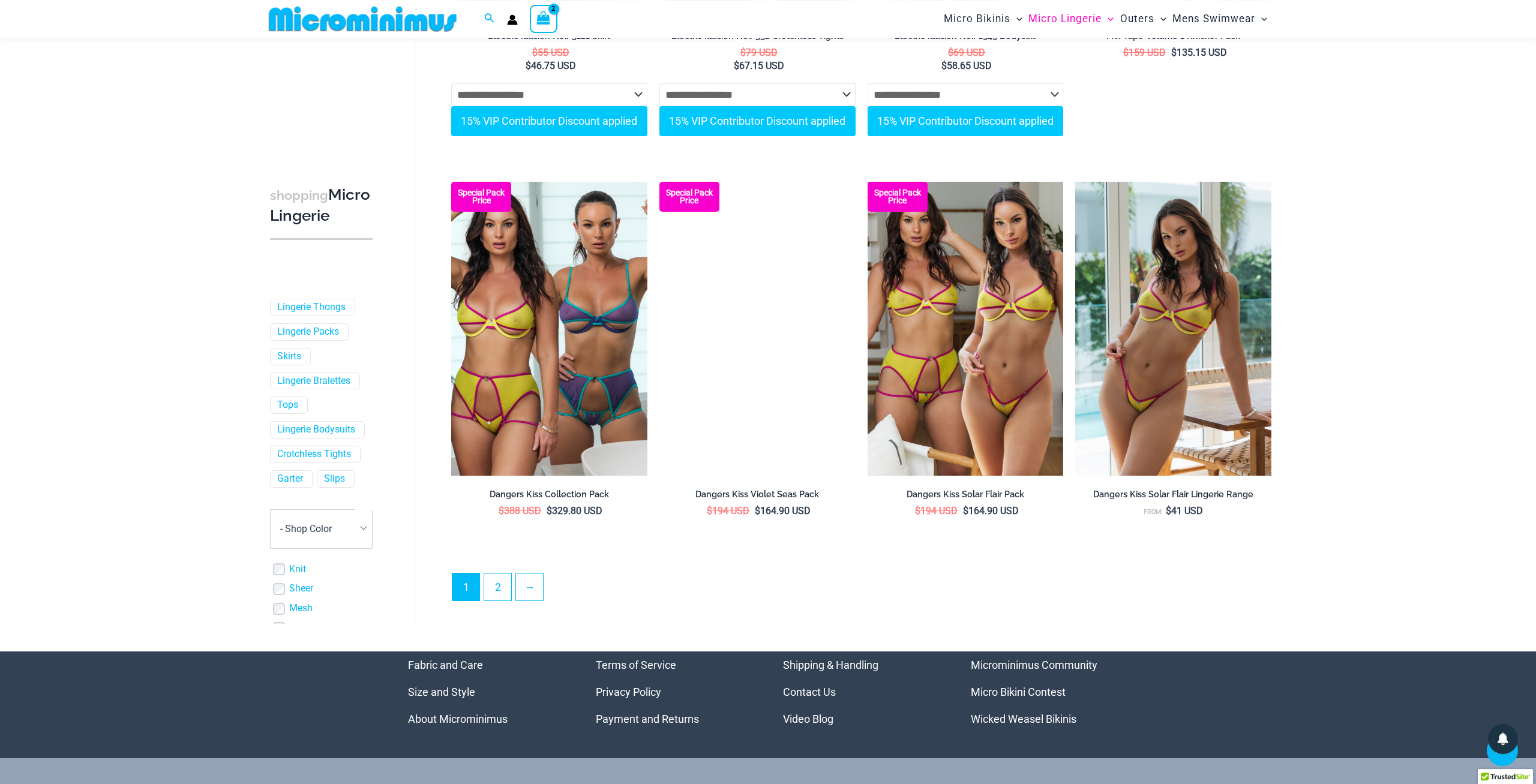
scroll to position [3234, 0]
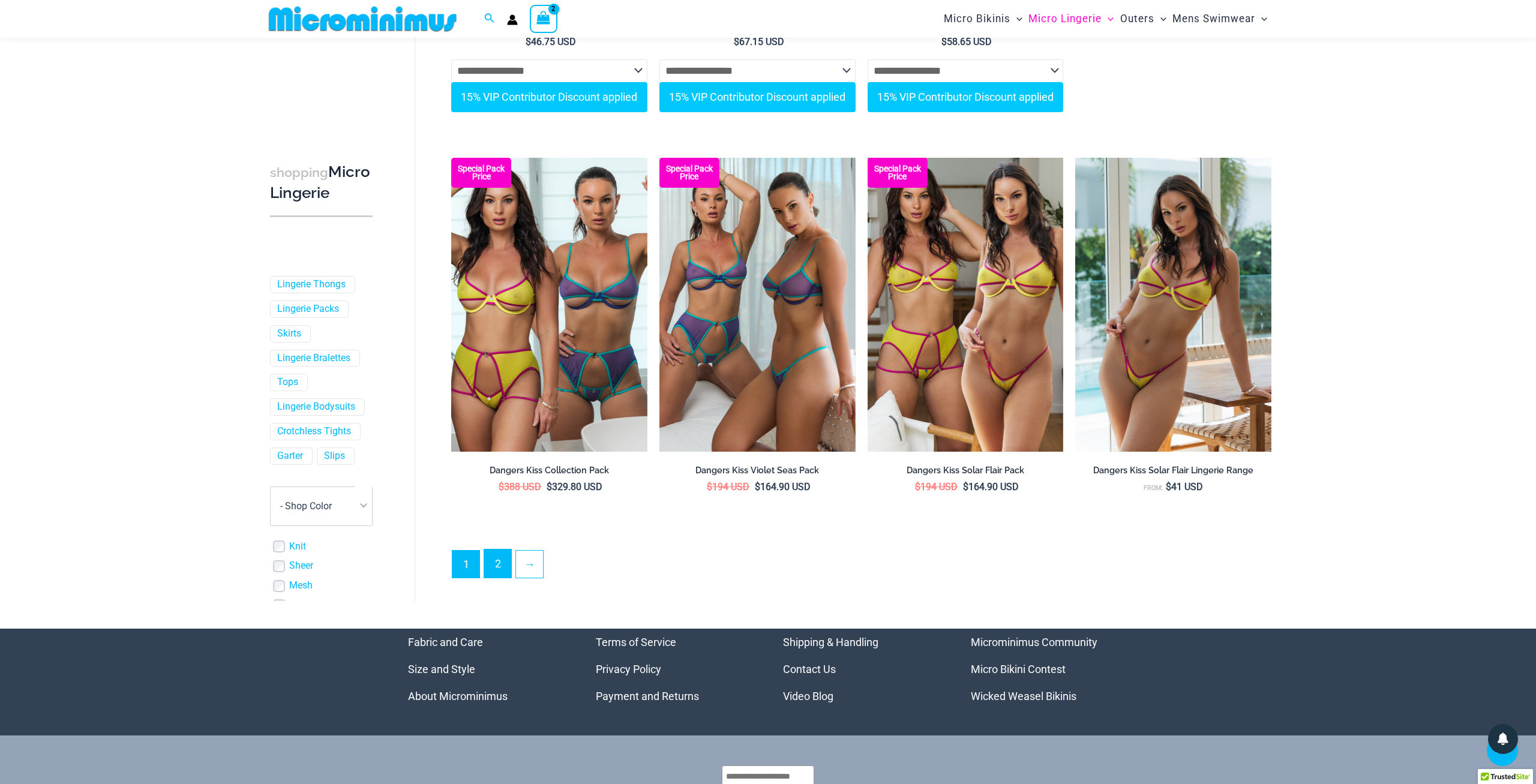
click at [488, 571] on link "2" at bounding box center [497, 563] width 27 height 28
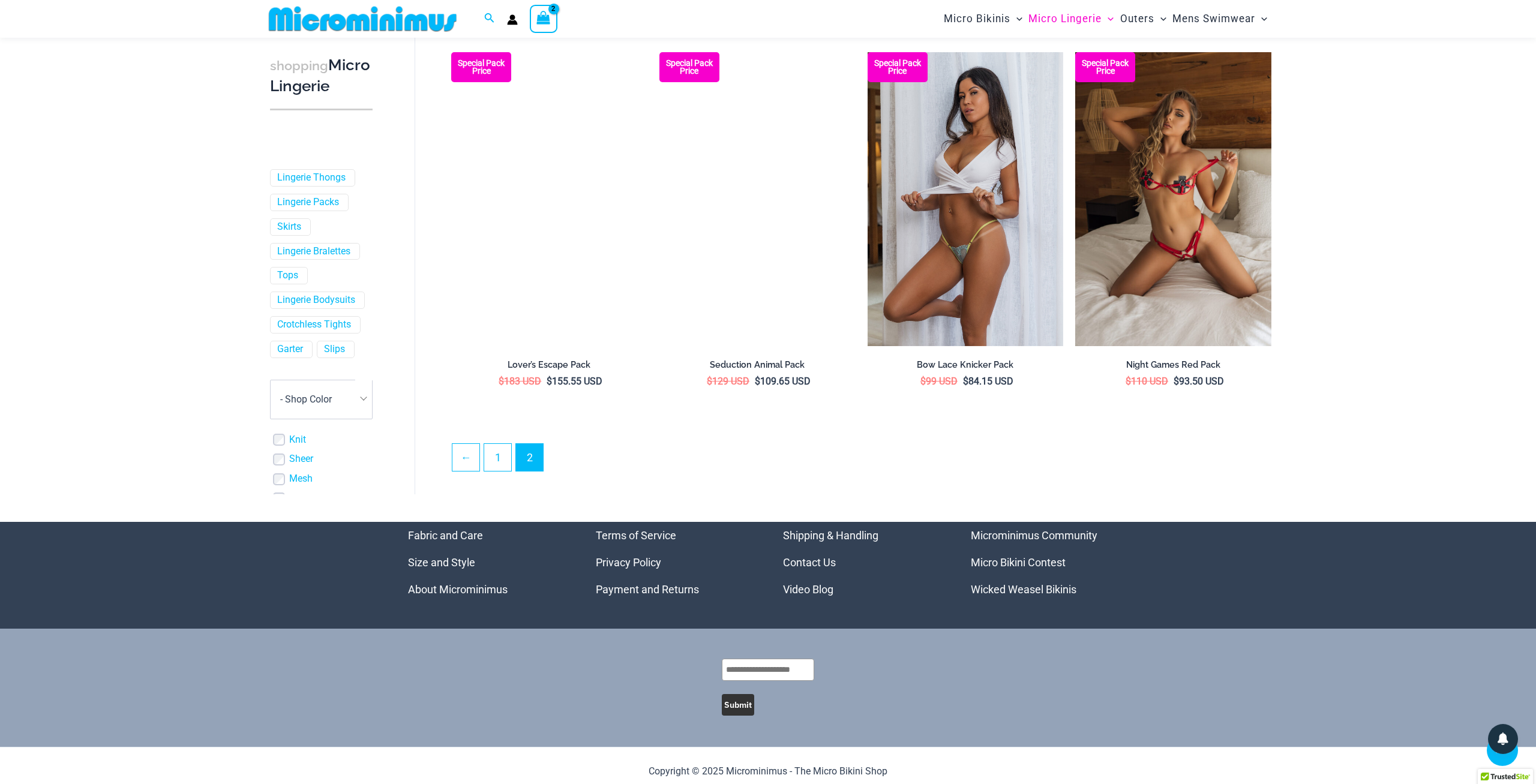
scroll to position [3292, 0]
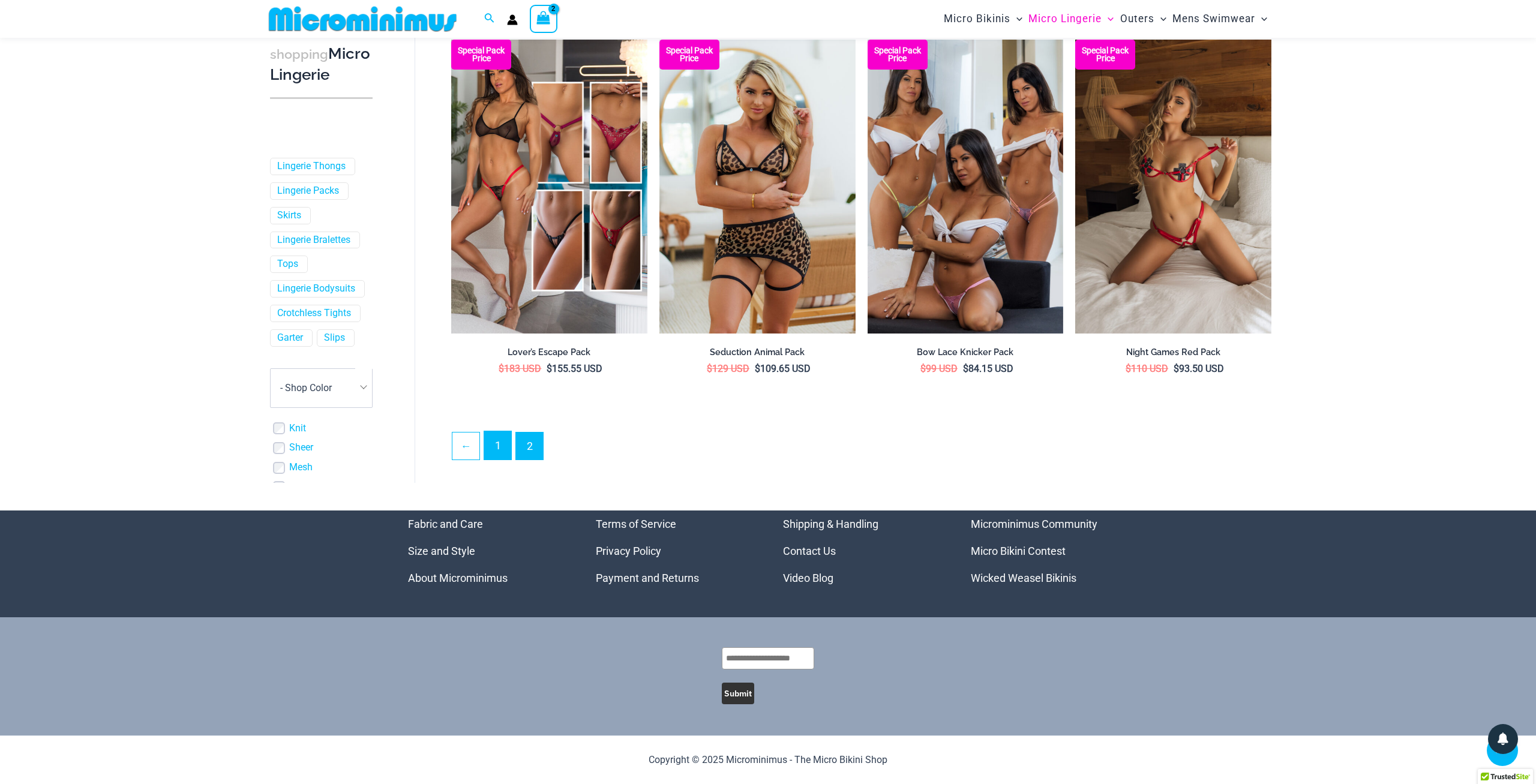
click at [500, 454] on link "1" at bounding box center [497, 445] width 27 height 28
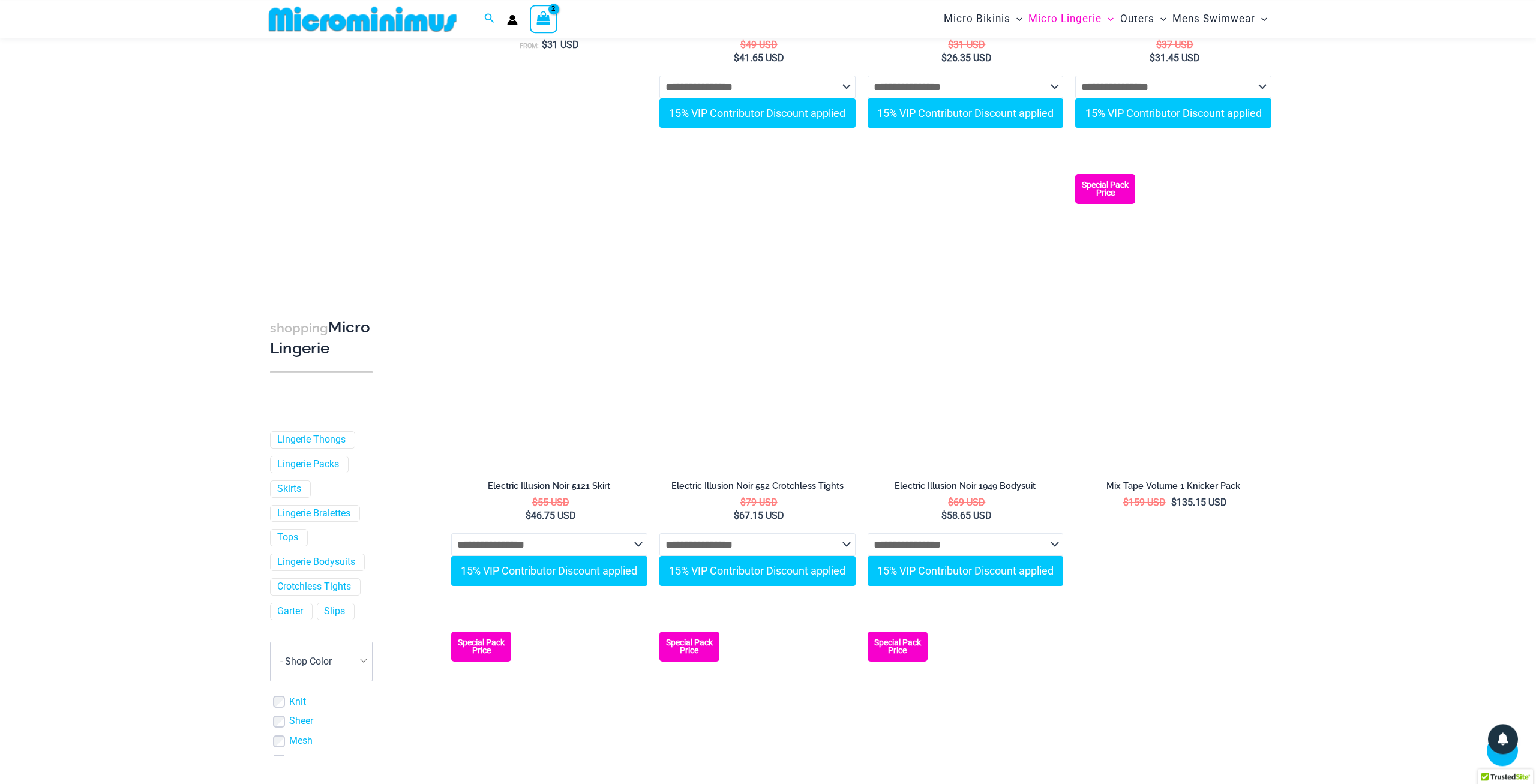
scroll to position [2840, 0]
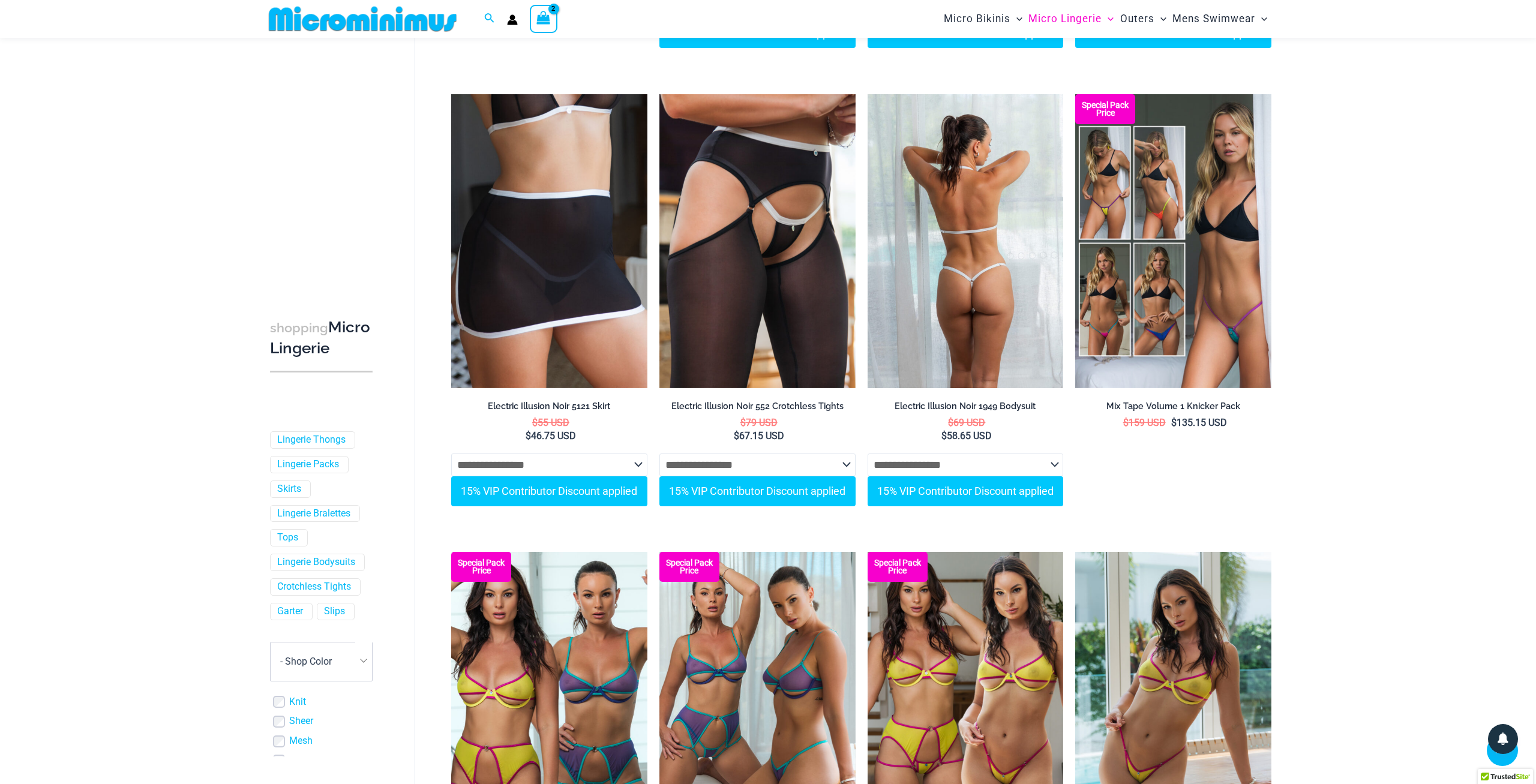
click at [867, 454] on select "**********" at bounding box center [965, 465] width 196 height 23
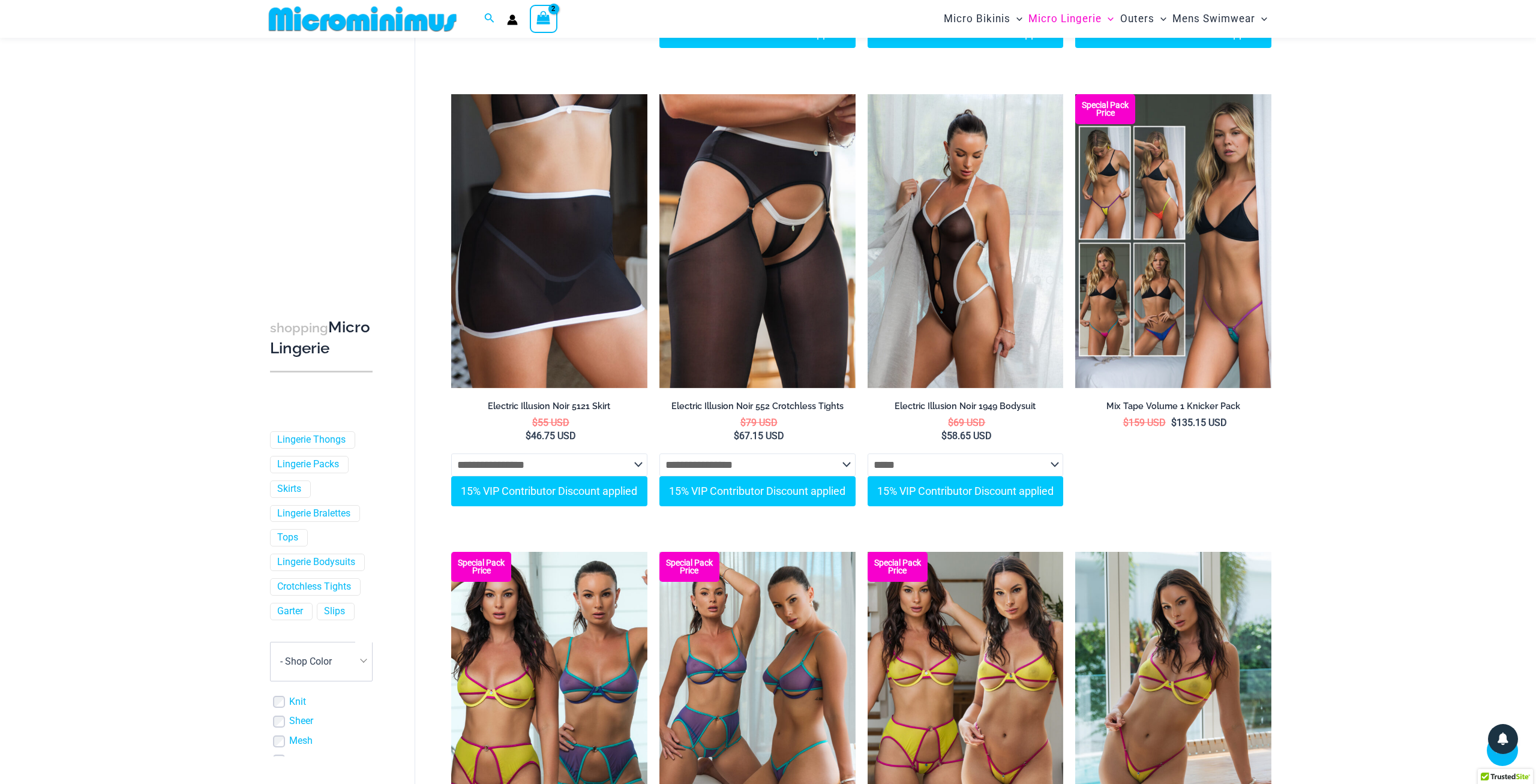
select select "*****"
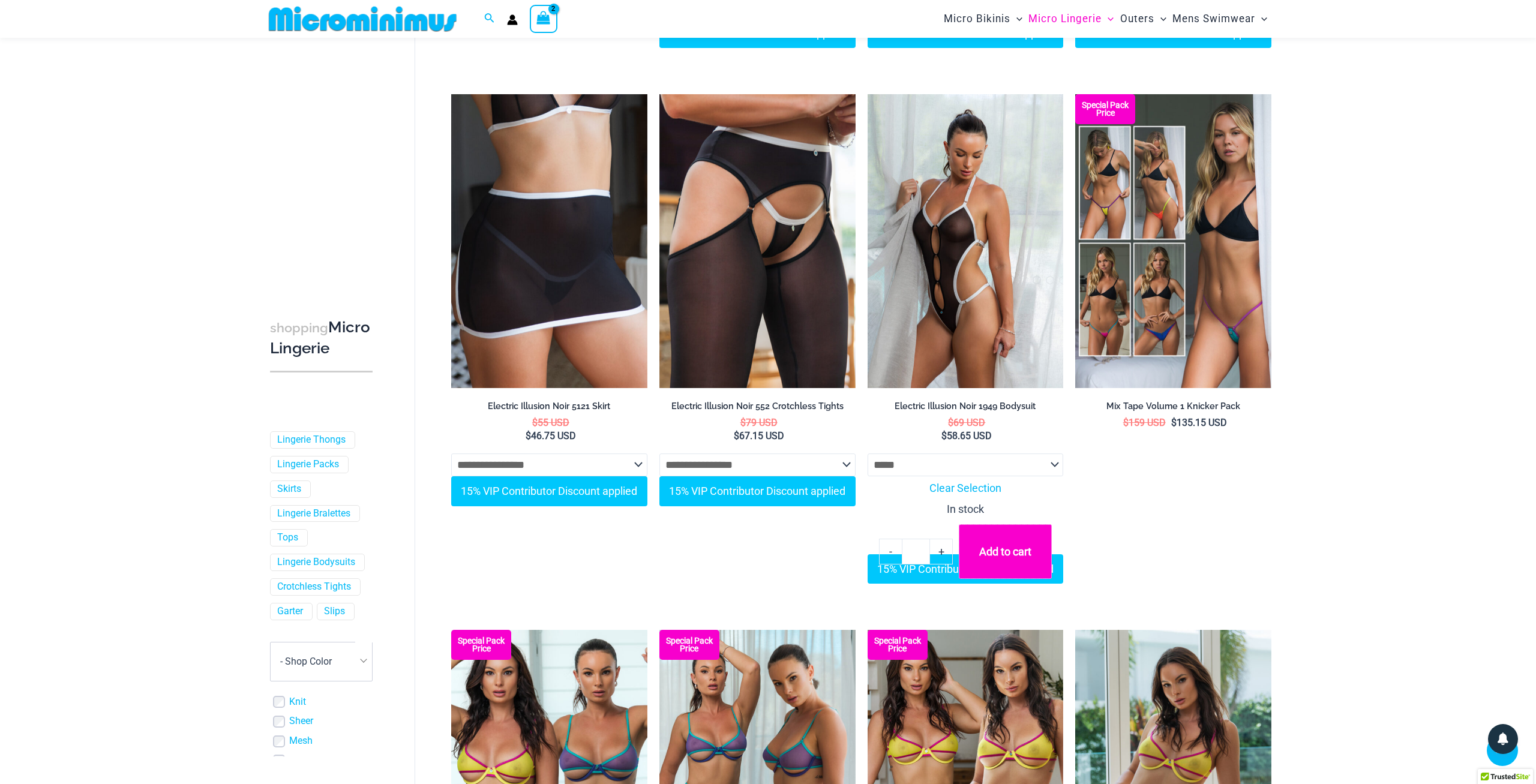
click at [1019, 562] on button "Add to cart" at bounding box center [1005, 551] width 92 height 55
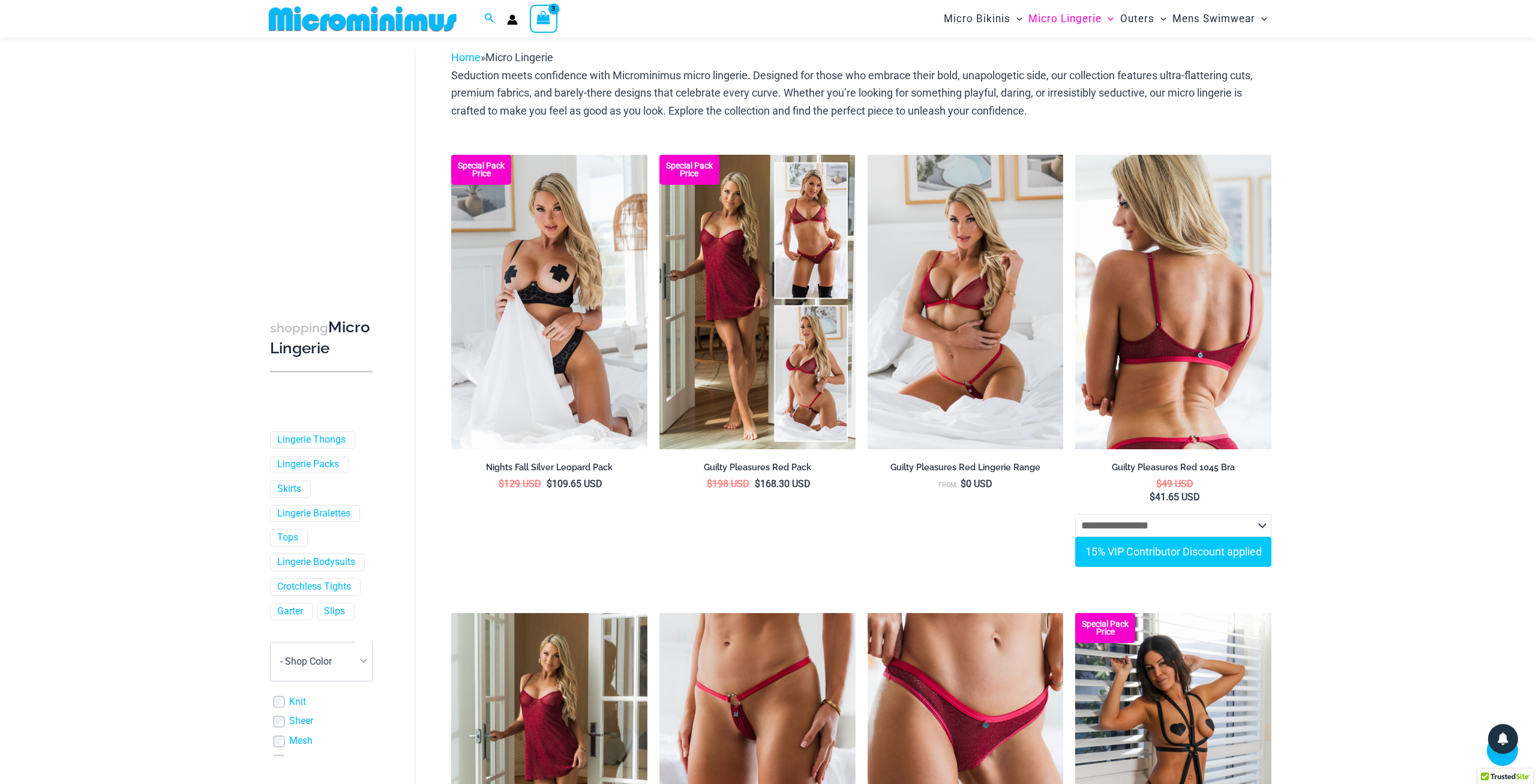
scroll to position [0, 0]
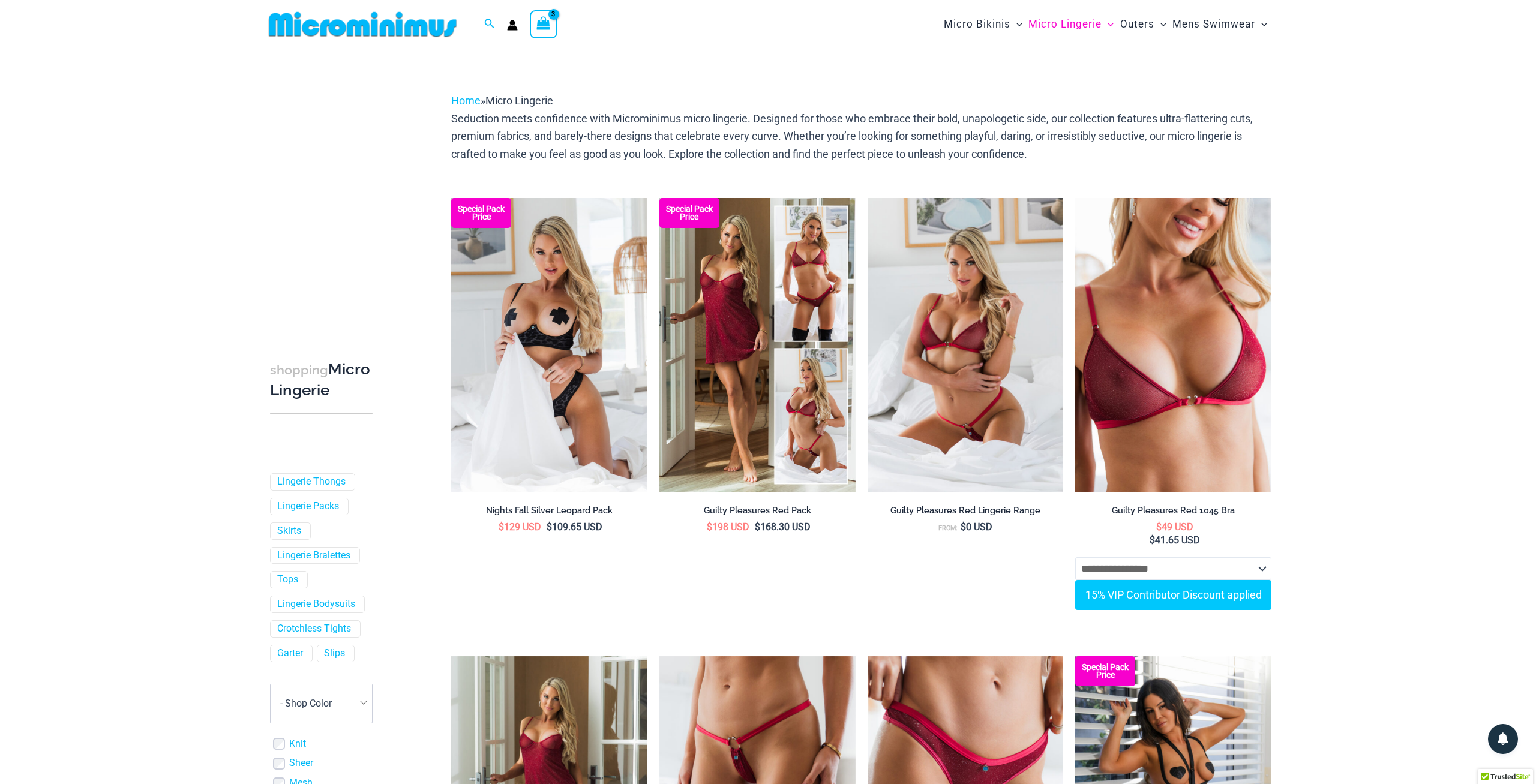
click at [542, 22] on icon "View Shopping Cart, 3 items" at bounding box center [543, 23] width 14 height 14
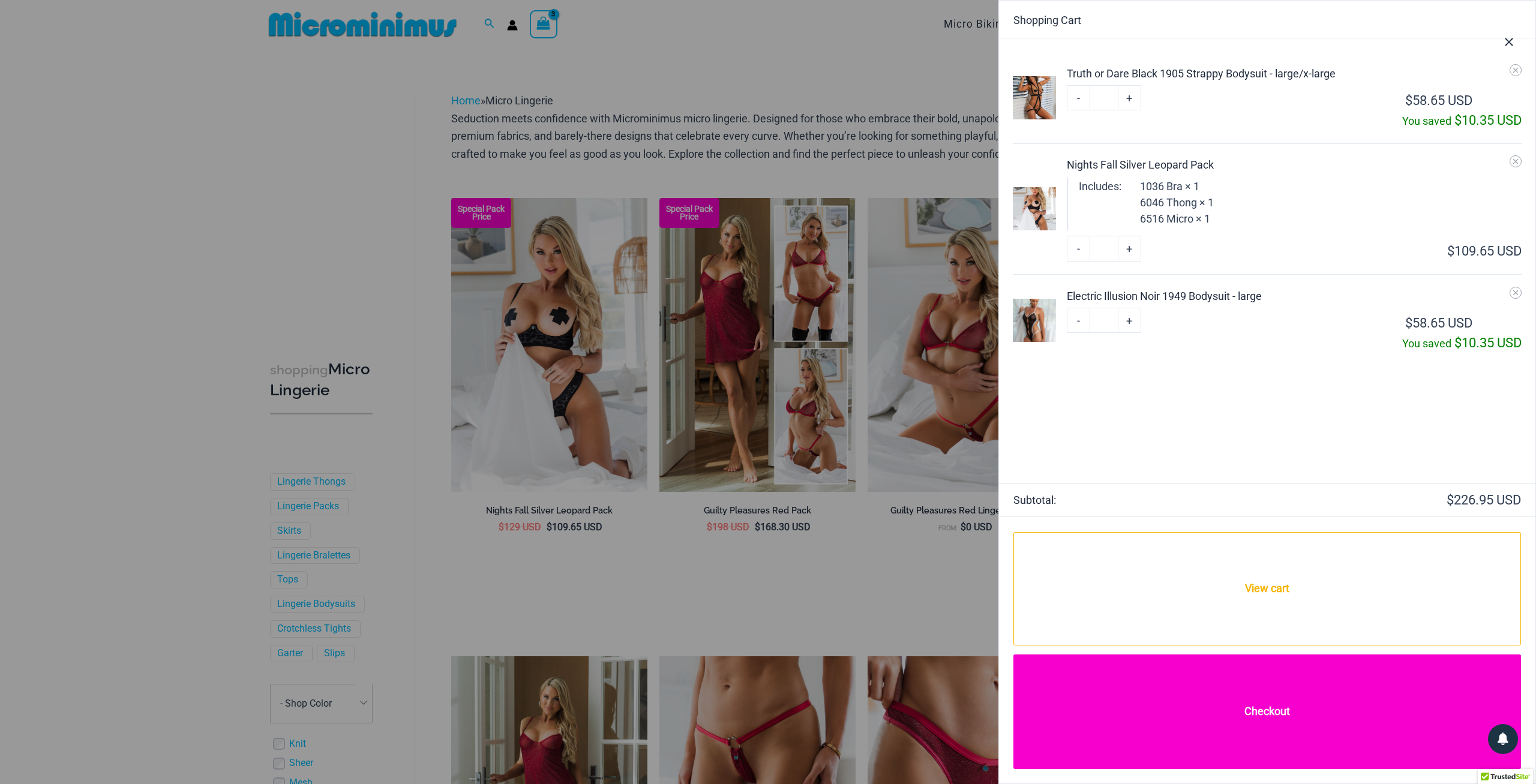
click at [1264, 720] on link "Checkout" at bounding box center [1267, 711] width 508 height 114
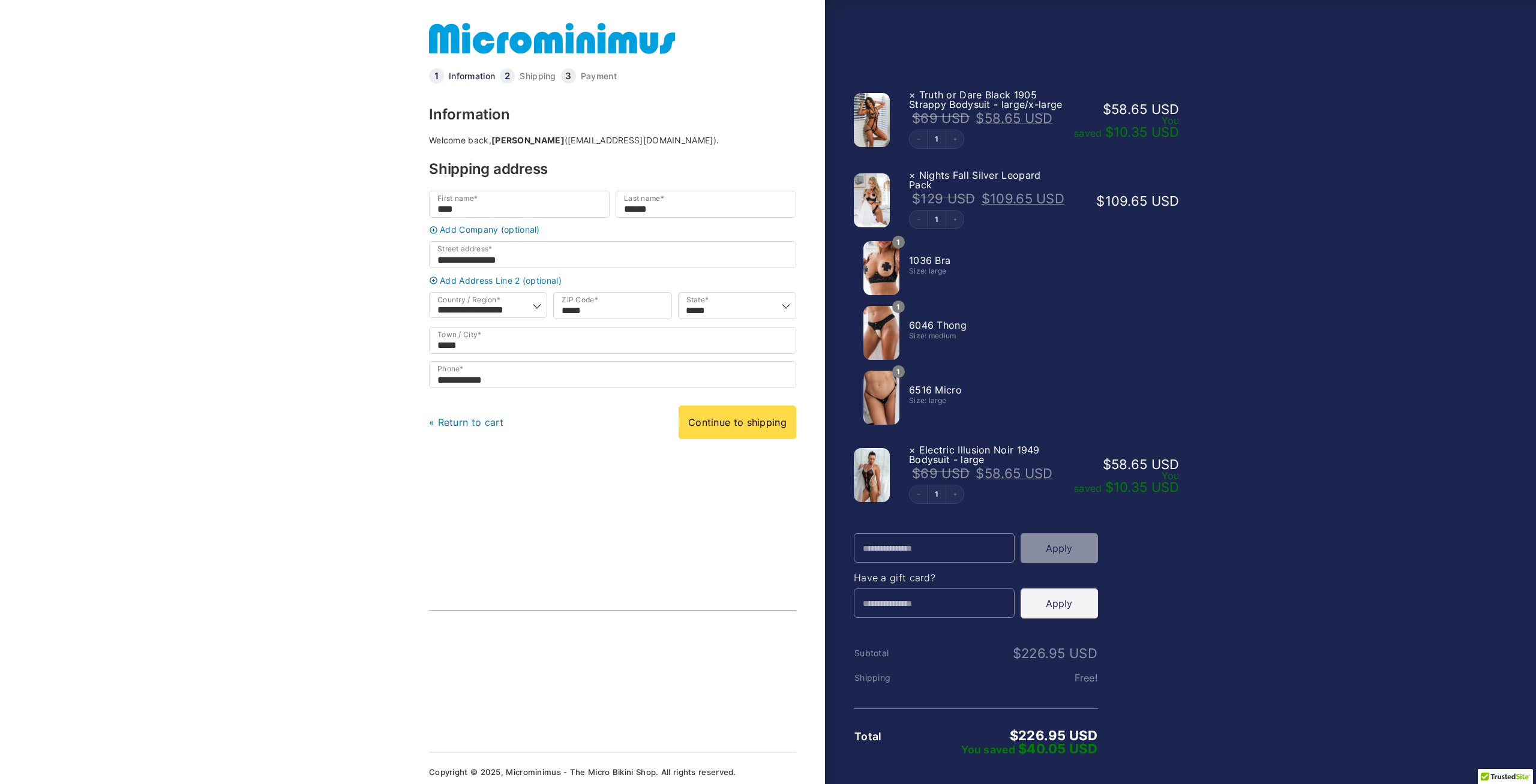
select select "**"
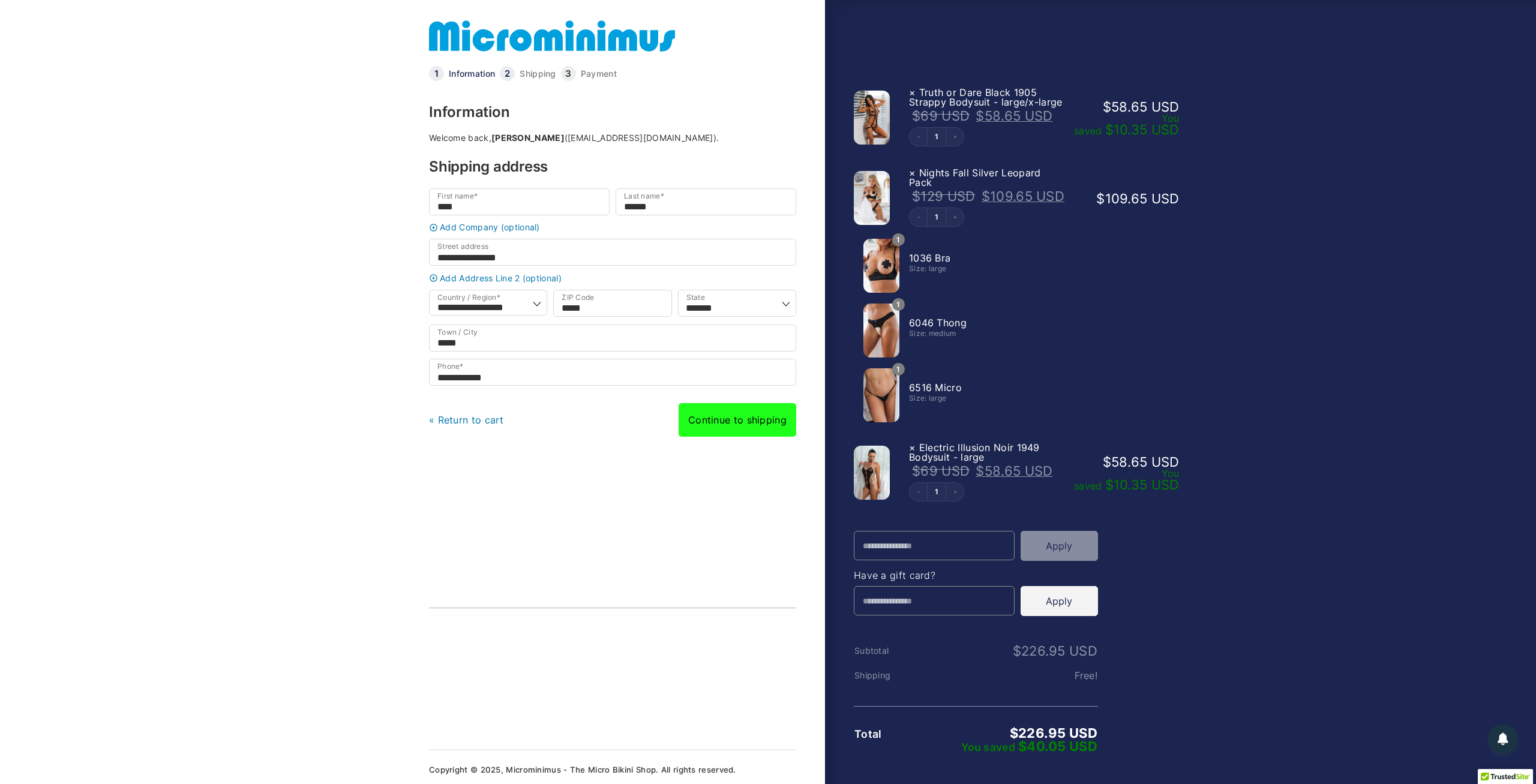
click at [744, 428] on link "Continue to shipping" at bounding box center [737, 420] width 118 height 33
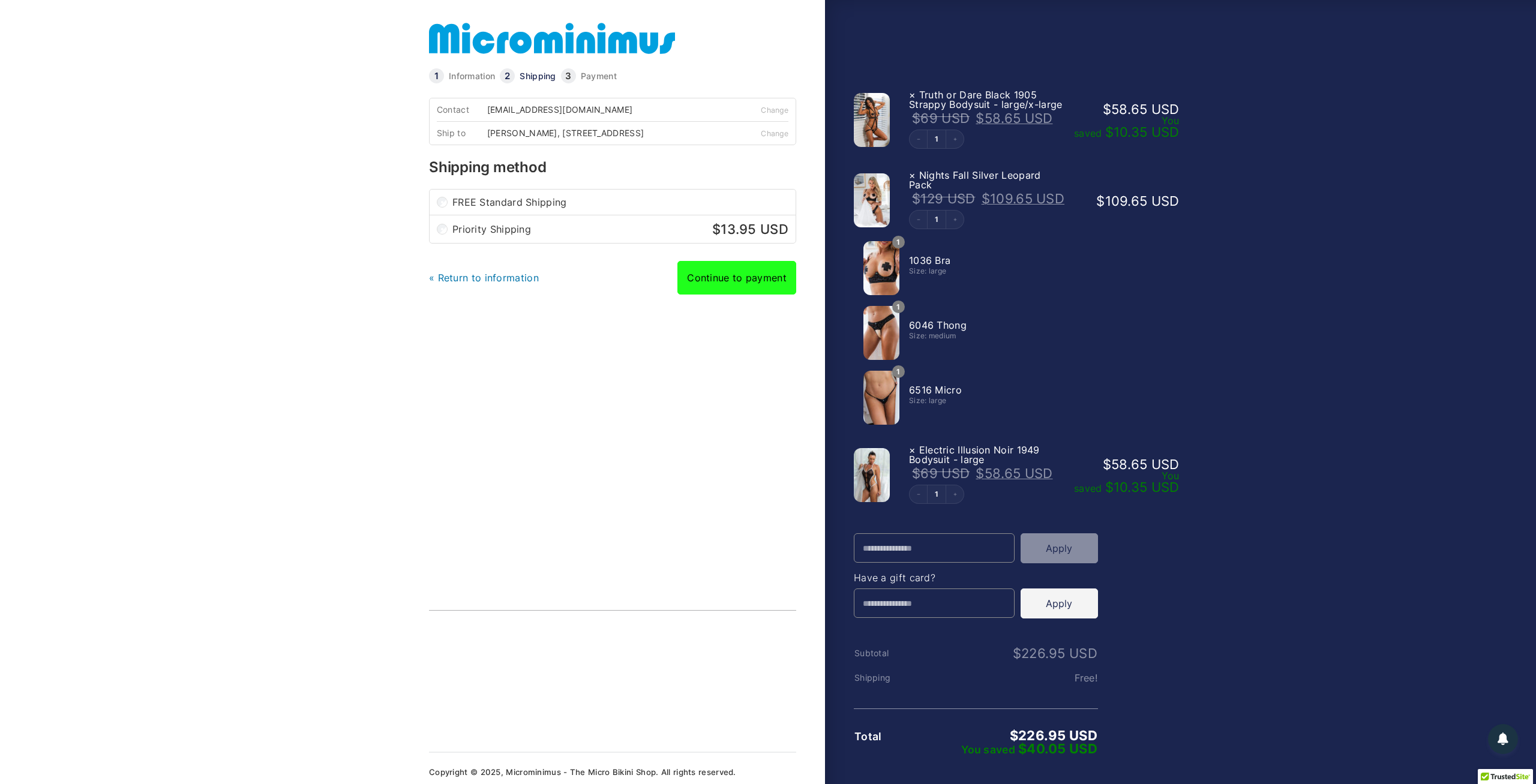
click at [778, 289] on link "Continue to payment" at bounding box center [736, 278] width 118 height 33
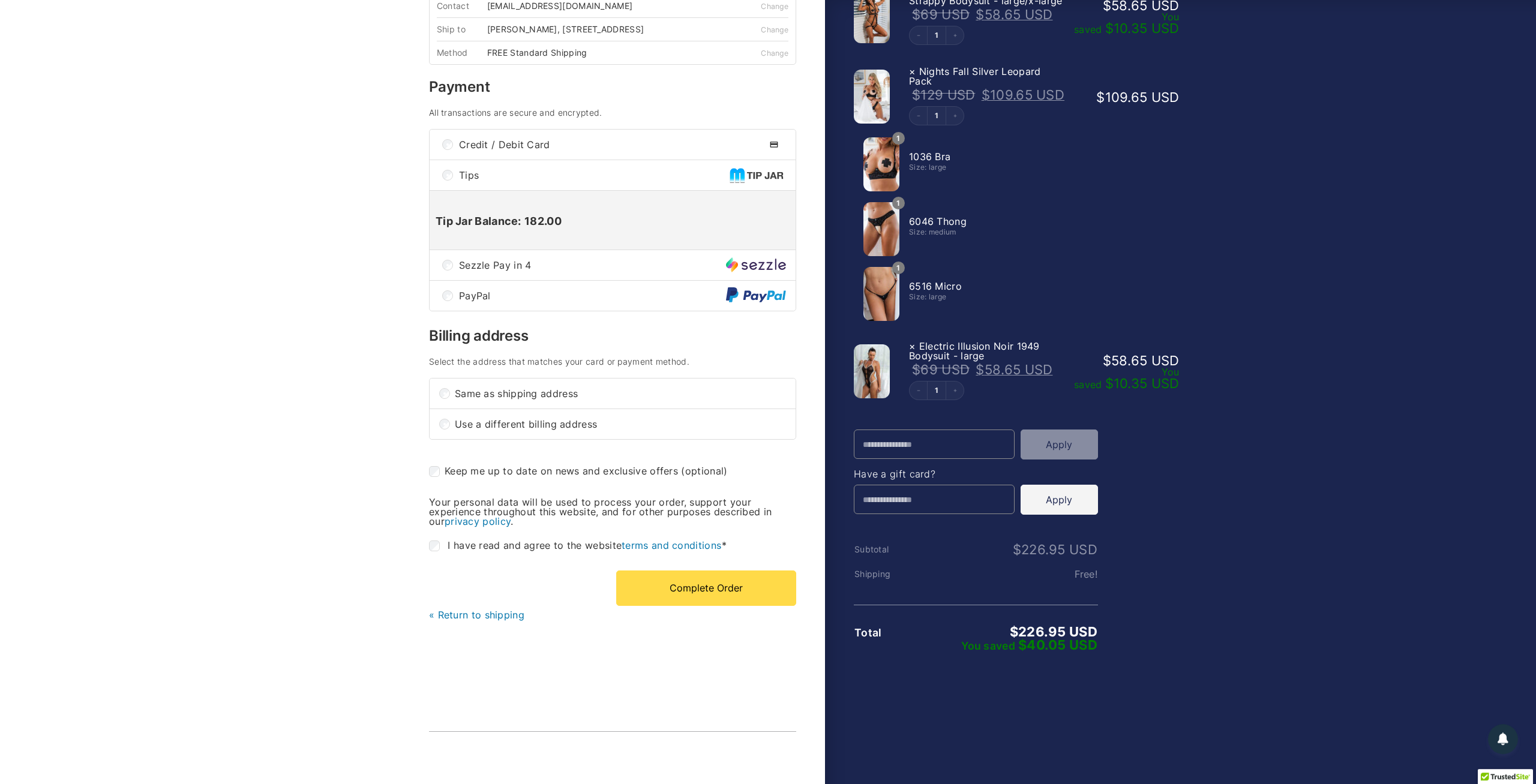
scroll to position [187, 0]
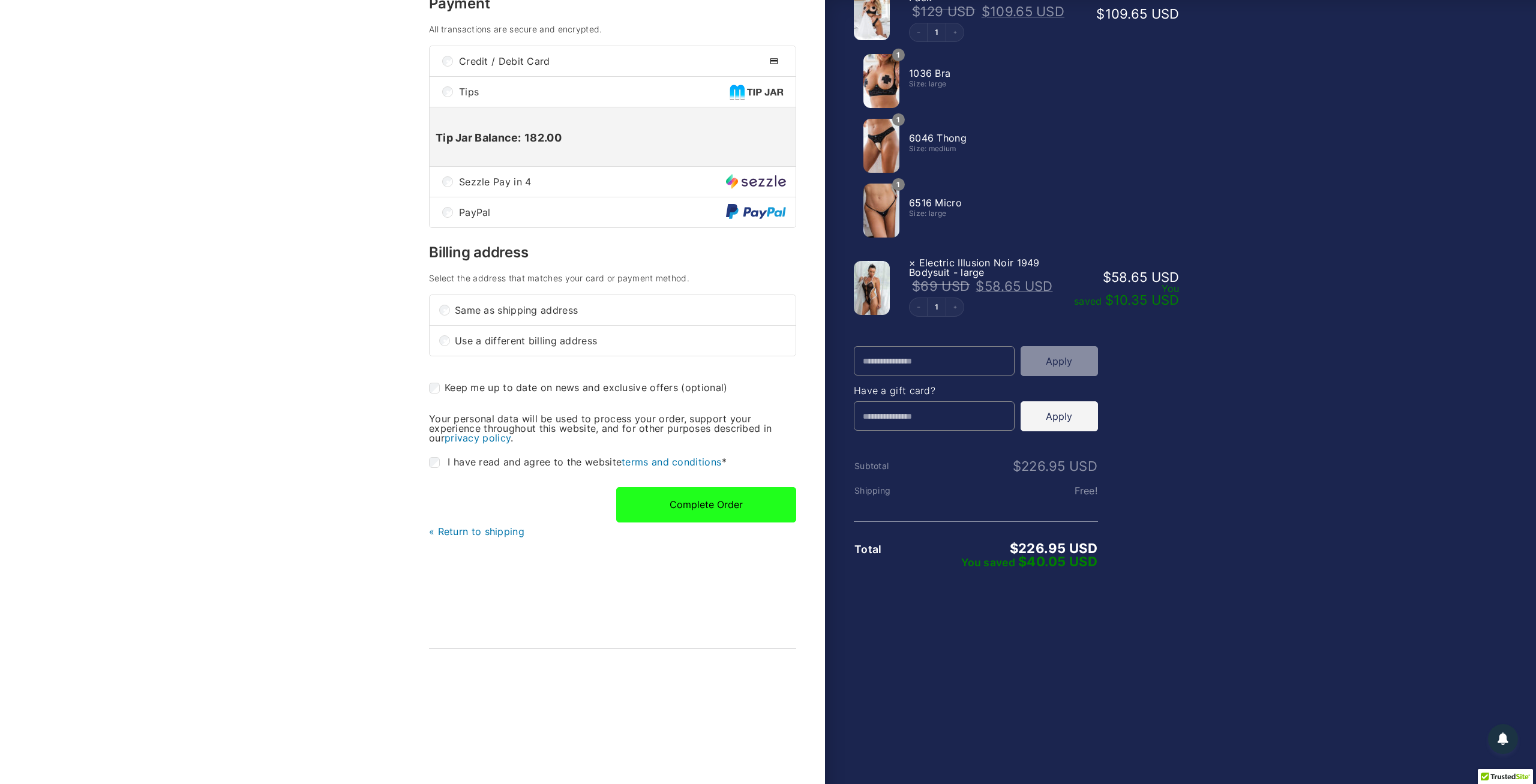
click at [738, 506] on button "Complete Order" at bounding box center [706, 504] width 180 height 35
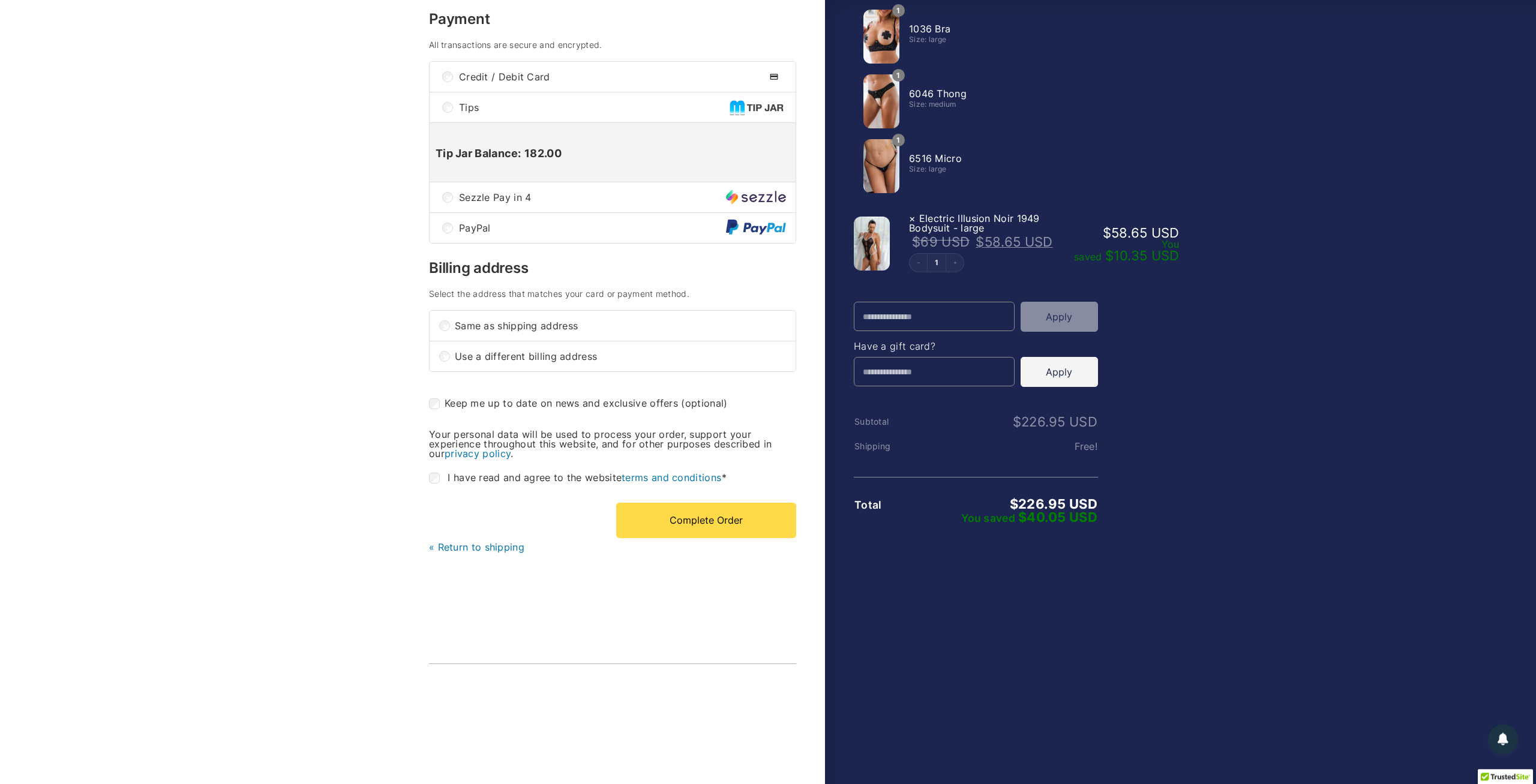
scroll to position [258, 0]
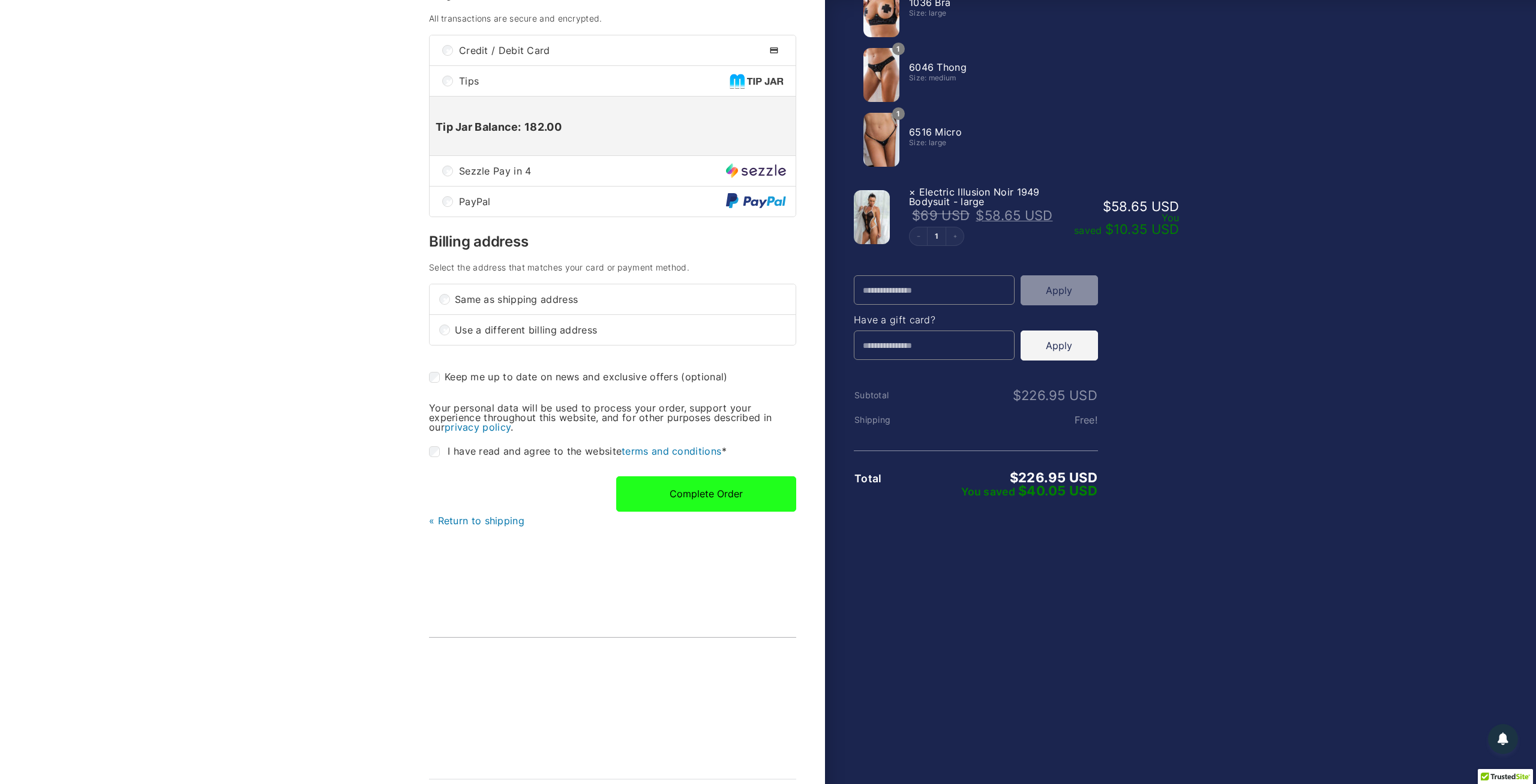
click at [713, 495] on button "Complete Order" at bounding box center [706, 494] width 180 height 35
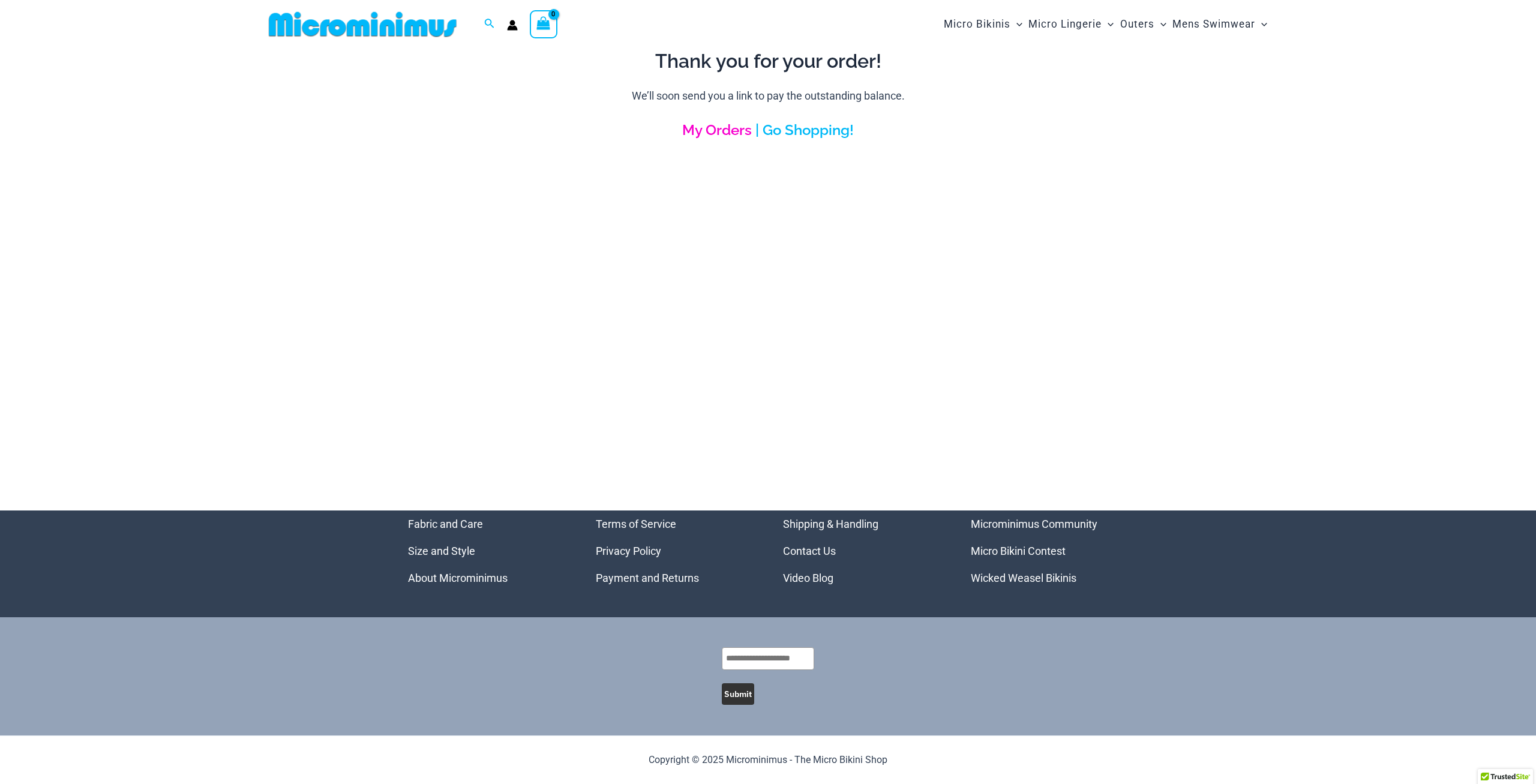
click at [721, 127] on link "My Orders" at bounding box center [717, 130] width 69 height 17
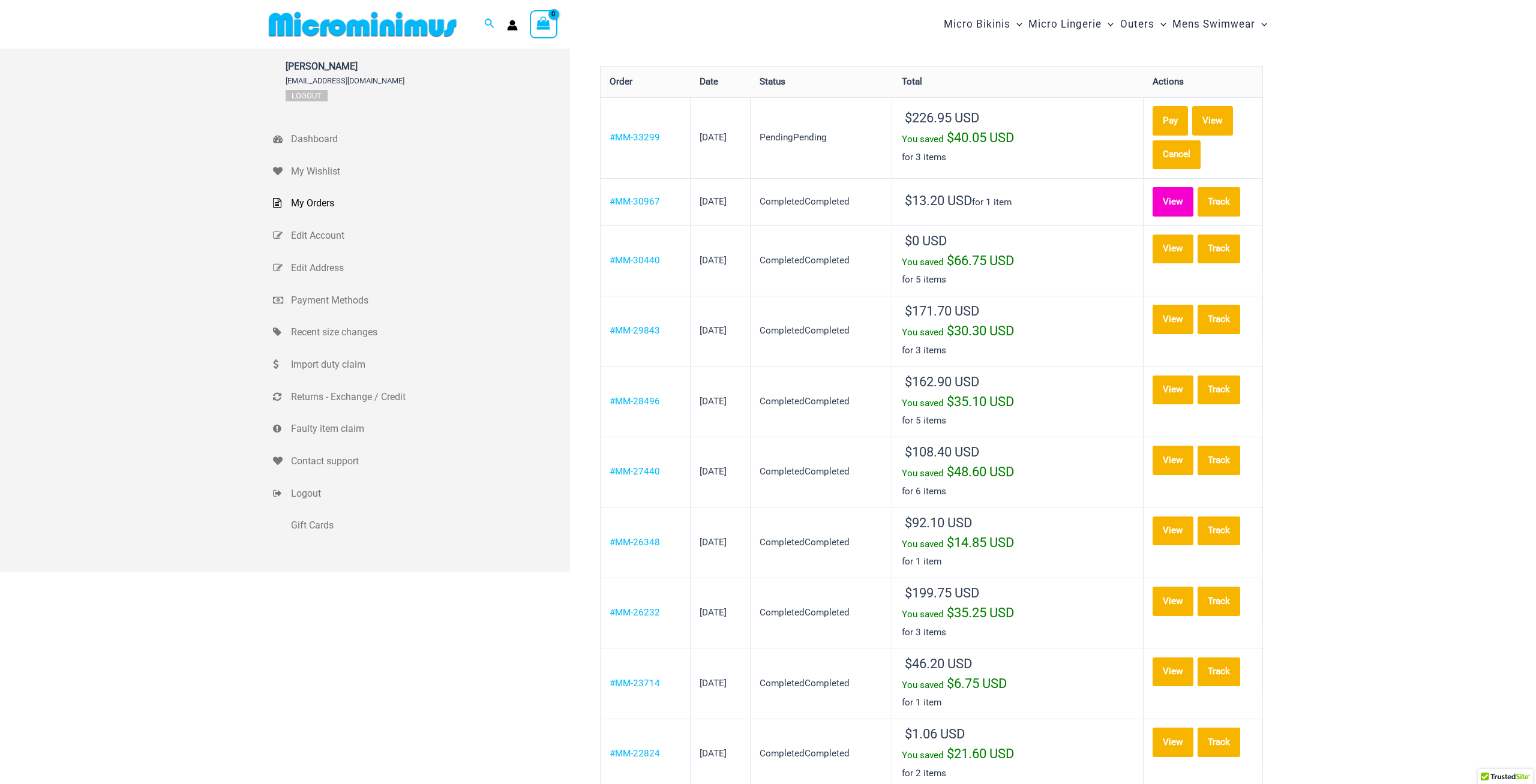
click at [1180, 199] on link "View" at bounding box center [1173, 202] width 40 height 29
click at [1176, 240] on link "View" at bounding box center [1173, 249] width 40 height 29
click at [1180, 375] on link "View" at bounding box center [1173, 390] width 40 height 29
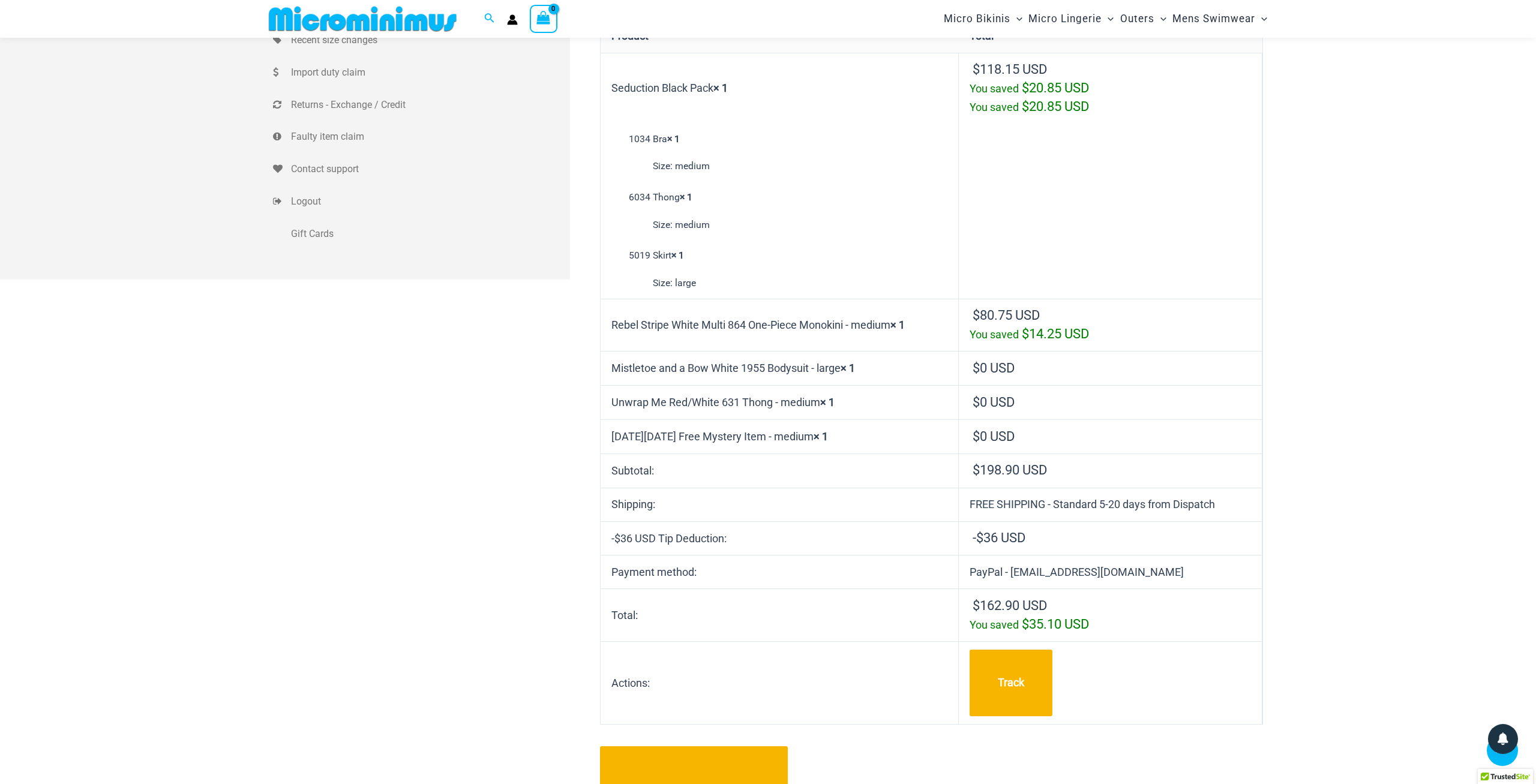
scroll to position [303, 0]
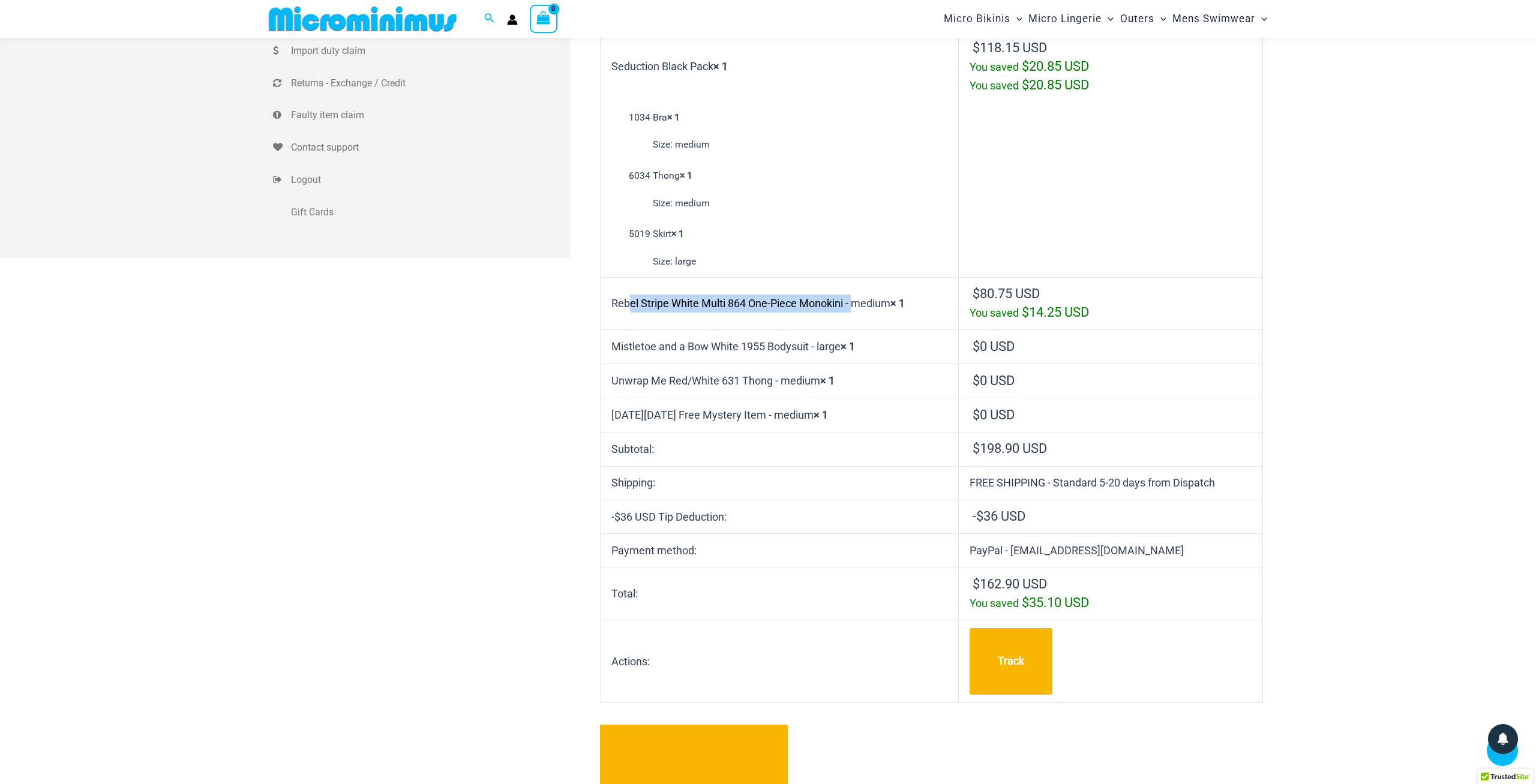
drag, startPoint x: 612, startPoint y: 302, endPoint x: 848, endPoint y: 305, distance: 236.0
click at [848, 305] on td "Rebel Stripe White Multi 864 One-Piece Monokini - medium × 1" at bounding box center [779, 303] width 358 height 53
copy td "Rebel Stripe White Multi 864 One-Piece Monokini"
